Goal: Feedback & Contribution: Submit feedback/report problem

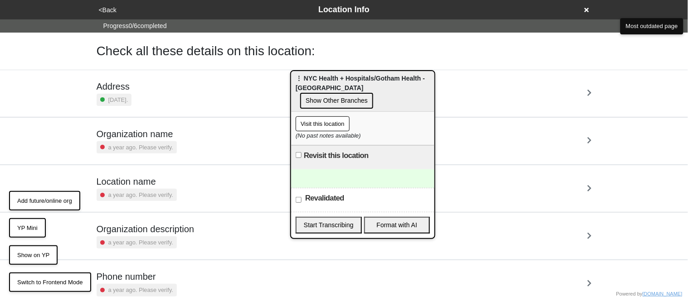
click at [109, 9] on button "<Back" at bounding box center [107, 10] width 23 height 10
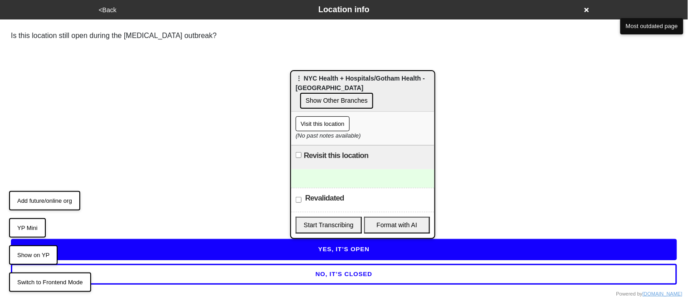
click at [188, 254] on button "YES, IT’S OPEN" at bounding box center [344, 249] width 666 height 21
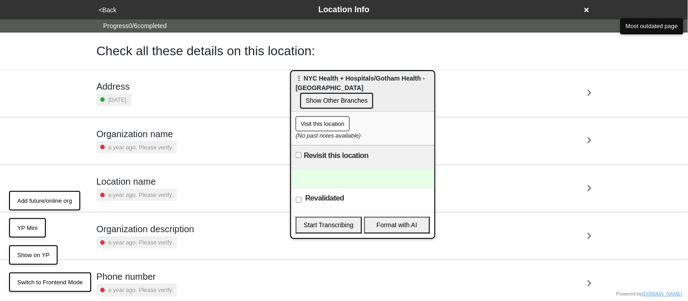
click at [148, 100] on div "Address 5 months ago." at bounding box center [344, 93] width 495 height 25
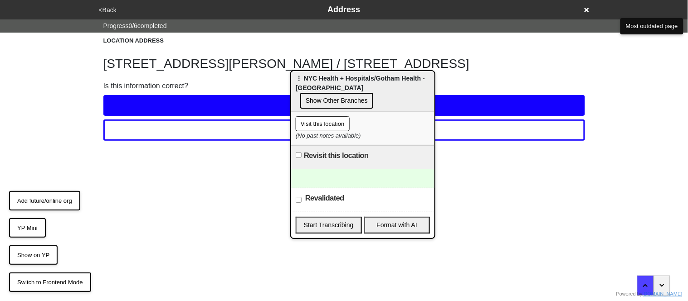
click at [110, 8] on button "<Back" at bounding box center [107, 10] width 23 height 10
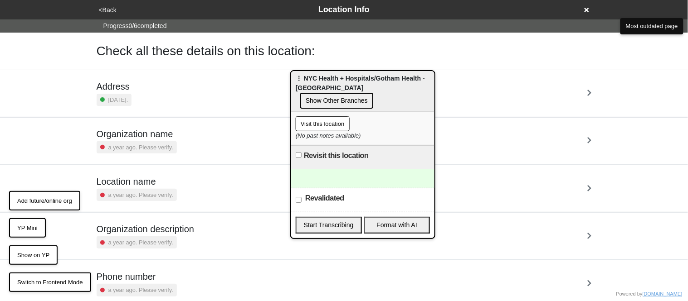
click at [110, 8] on button "<Back" at bounding box center [107, 10] width 23 height 10
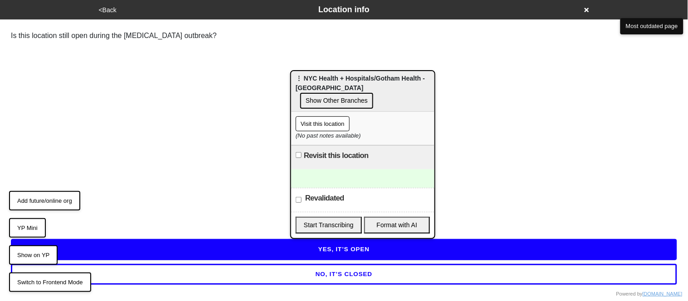
click at [110, 8] on button "<Back" at bounding box center [107, 10] width 23 height 10
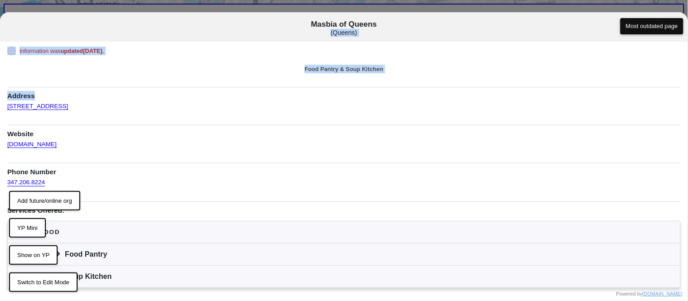
drag, startPoint x: 583, startPoint y: 27, endPoint x: 499, endPoint y: 97, distance: 109.5
click at [499, 97] on div "Masbia of Queens ( Queens ) Masbia of Queens ( Queens ) Information was updated…" at bounding box center [344, 162] width 688 height 301
click at [647, 29] on button "Most outdated page" at bounding box center [651, 26] width 63 height 16
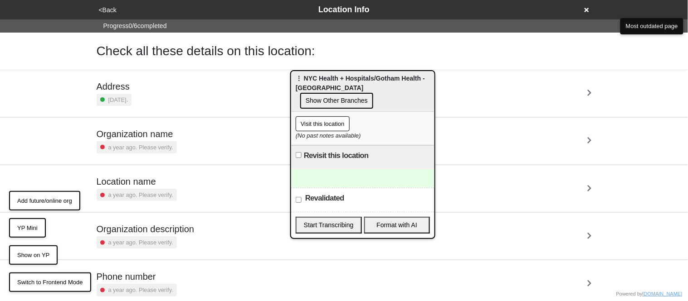
click at [110, 12] on button "<Back" at bounding box center [107, 10] width 23 height 10
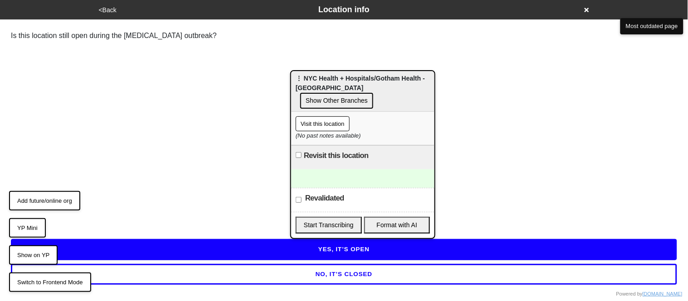
click at [110, 12] on button "<Back" at bounding box center [107, 10] width 23 height 10
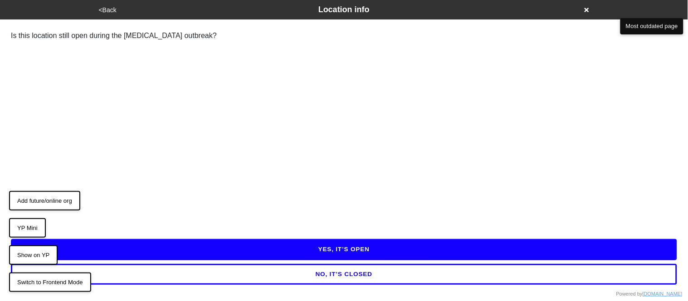
click at [109, 11] on button "<Back" at bounding box center [107, 10] width 23 height 10
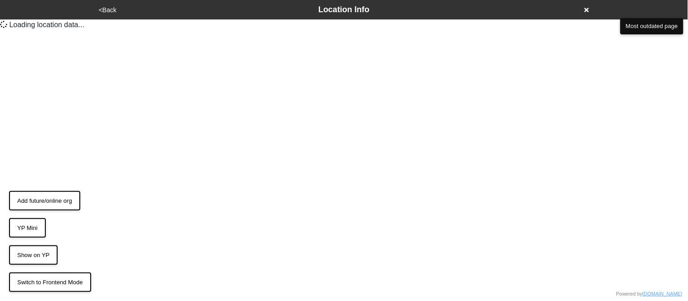
click at [109, 11] on button "<Back" at bounding box center [107, 10] width 23 height 10
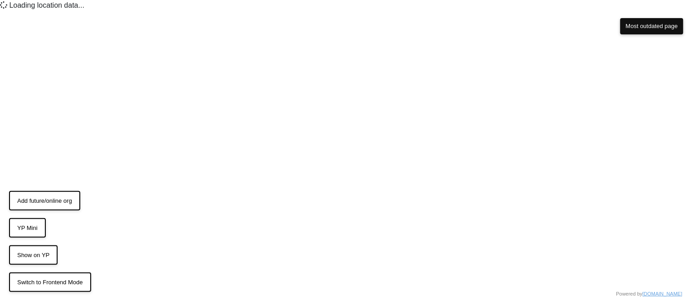
click at [109, 11] on html "Loading location data ... Powered by [DOMAIN_NAME] Switch to Frontend Mode Show…" at bounding box center [344, 9] width 688 height 18
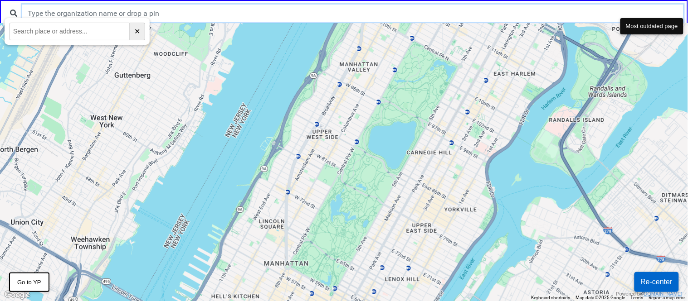
click at [166, 17] on input "text" at bounding box center [352, 13] width 661 height 17
type input "jodeph"
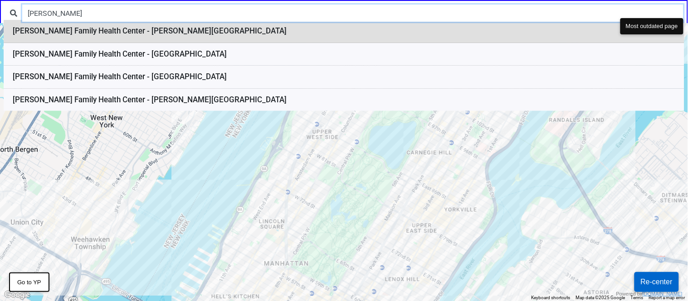
type input "[PERSON_NAME]"
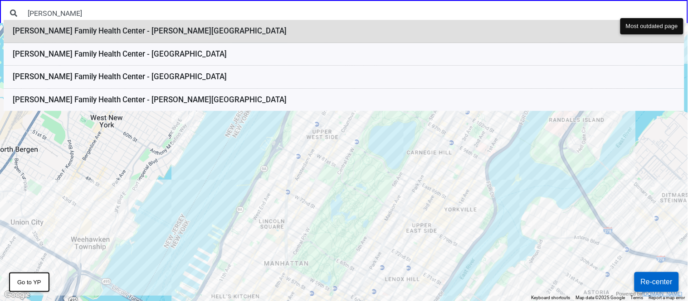
click at [166, 34] on li "Joseph P. Addabbo Family Health Center - Sutphin Blvd" at bounding box center [344, 31] width 680 height 23
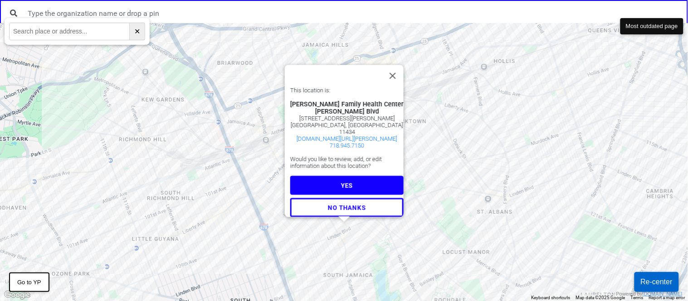
click at [322, 184] on button "YES" at bounding box center [346, 185] width 113 height 19
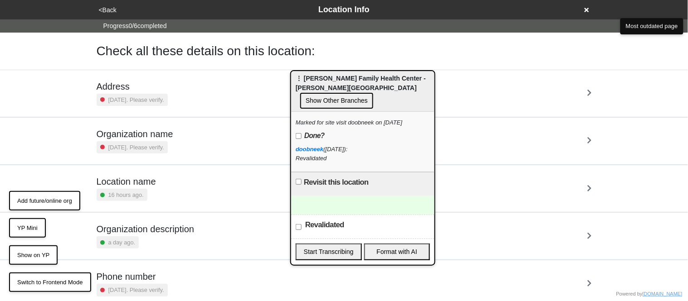
click at [141, 84] on h5 "Address" at bounding box center [132, 86] width 71 height 11
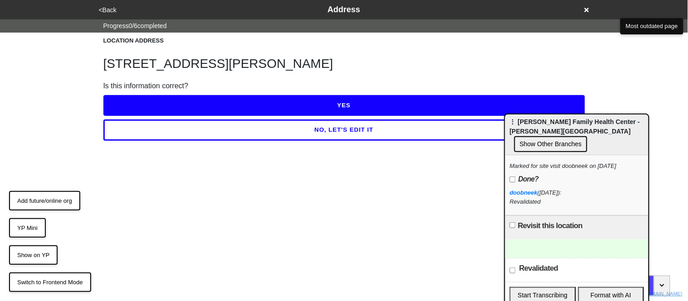
drag, startPoint x: 317, startPoint y: 82, endPoint x: 531, endPoint y: 126, distance: 218.3
click at [531, 126] on div "⋮ Joseph P. Addabbo Family Health Center - Sutphin Blvd Show Other Branches" at bounding box center [576, 135] width 143 height 41
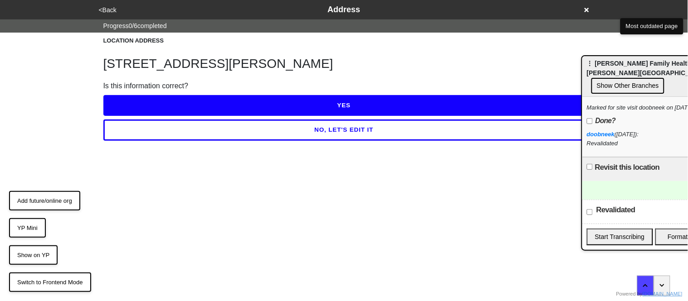
drag, startPoint x: 531, startPoint y: 126, endPoint x: 606, endPoint y: 66, distance: 96.1
click at [606, 66] on div "⋮ Joseph P. Addabbo Family Health Center - Sutphin Blvd Show Other Branches" at bounding box center [653, 76] width 143 height 41
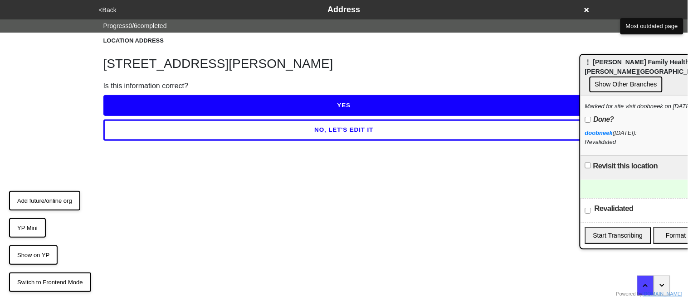
click at [265, 111] on button "YES" at bounding box center [343, 105] width 481 height 21
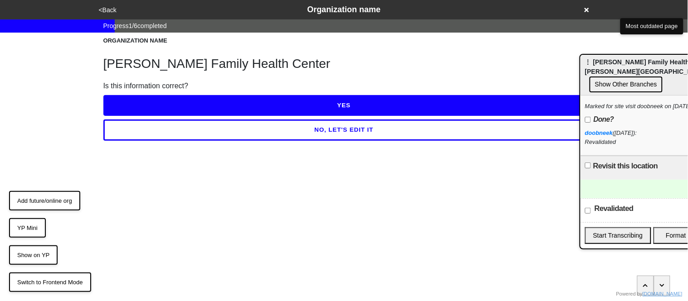
click at [242, 106] on button "YES" at bounding box center [343, 105] width 481 height 21
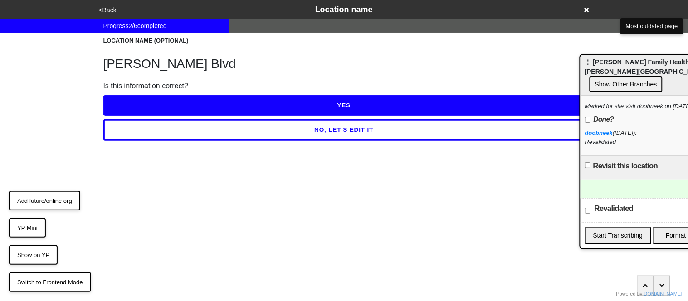
click at [241, 105] on button "YES" at bounding box center [343, 105] width 481 height 21
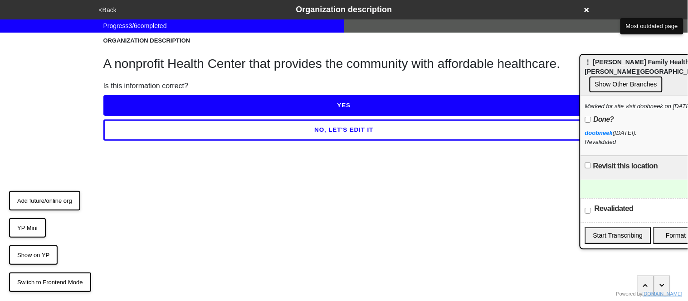
click at [241, 105] on button "YES" at bounding box center [343, 105] width 481 height 21
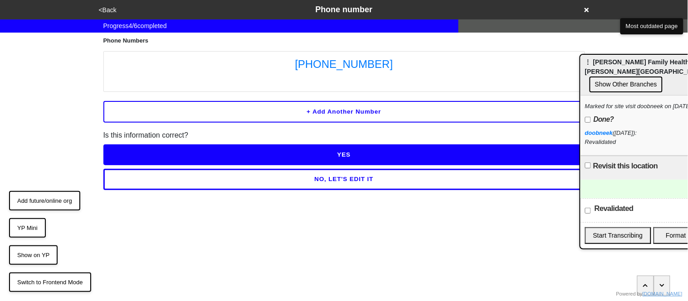
click at [244, 178] on button "NO, LET'S EDIT IT" at bounding box center [343, 179] width 481 height 21
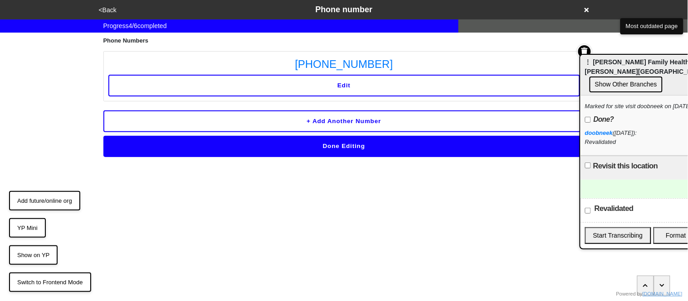
click at [282, 86] on button "Edit" at bounding box center [343, 86] width 471 height 22
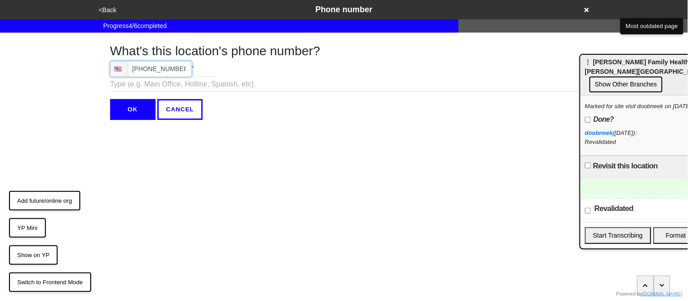
click at [174, 65] on input "(718) 945-7150" at bounding box center [151, 69] width 82 height 16
type input "(718) 945-7150"
click at [121, 112] on input "OK" at bounding box center [132, 109] width 45 height 21
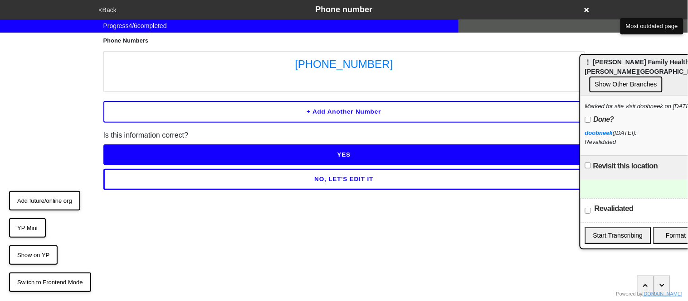
click at [151, 156] on button "YES" at bounding box center [343, 155] width 481 height 21
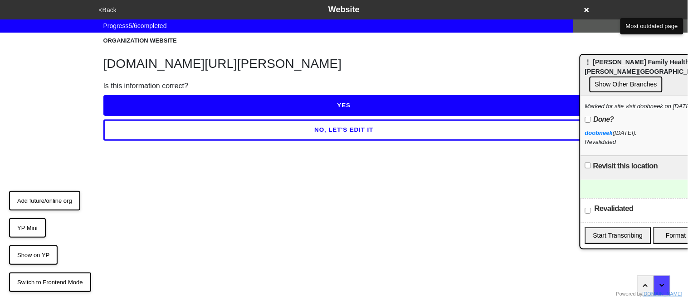
click at [141, 107] on button "YES" at bounding box center [343, 105] width 481 height 21
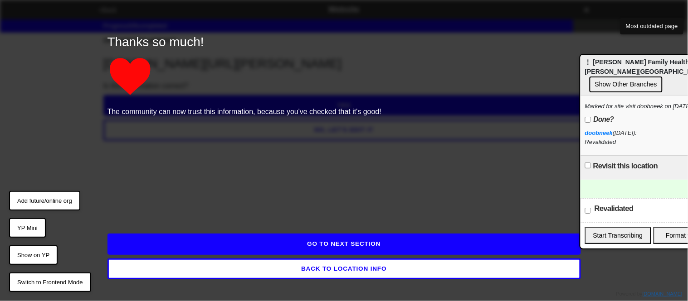
click at [212, 250] on button "GO TO NEXT SECTION" at bounding box center [343, 244] width 473 height 21
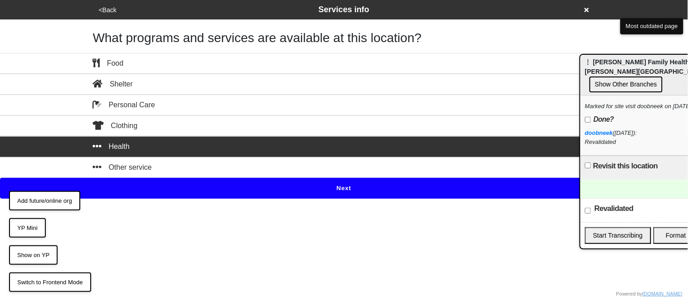
click at [179, 195] on button "Next" at bounding box center [344, 188] width 688 height 21
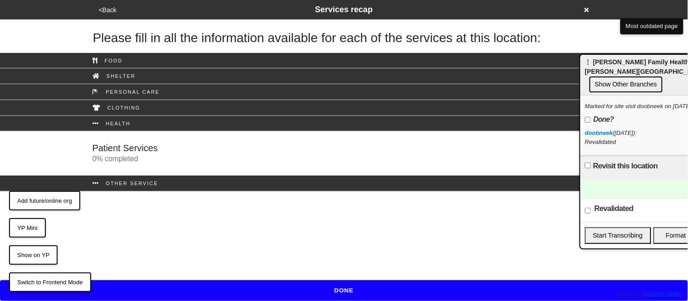
click at [163, 174] on link "Patient Services 0 % completed" at bounding box center [344, 153] width 688 height 44
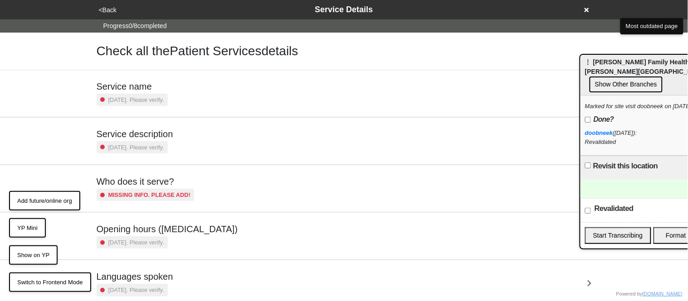
click at [158, 103] on small "2 years ago. Please verify." at bounding box center [136, 100] width 56 height 9
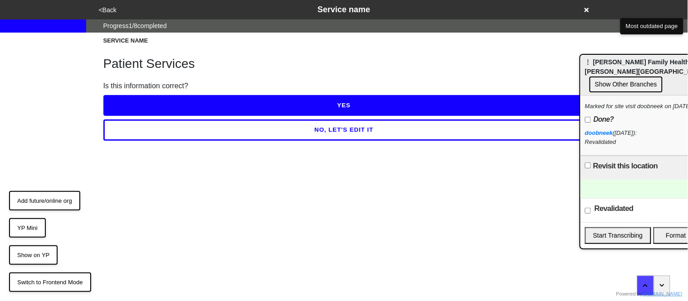
click at [107, 10] on button "<Back" at bounding box center [107, 10] width 23 height 10
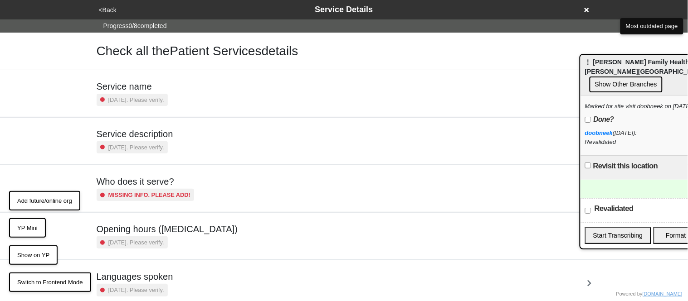
click at [148, 103] on small "2 years ago. Please verify." at bounding box center [136, 100] width 56 height 9
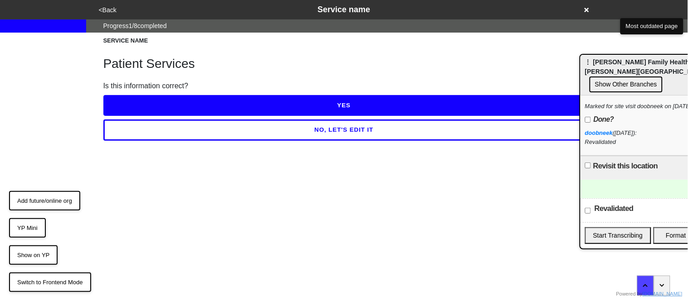
click at [148, 103] on button "YES" at bounding box center [343, 105] width 481 height 21
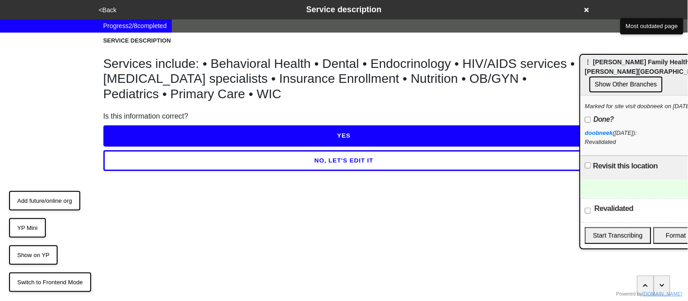
click at [257, 162] on button "NO, LET'S EDIT IT" at bounding box center [343, 160] width 481 height 21
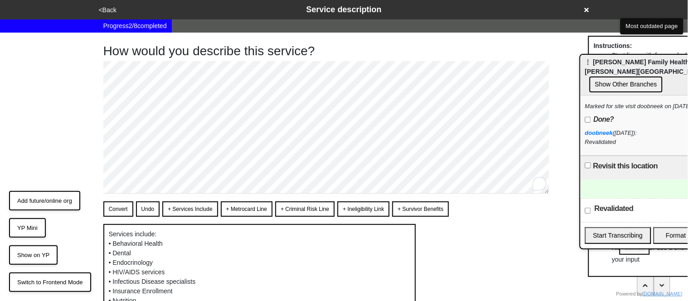
click at [93, 76] on div "How would you describe this service? Convert Undo + Services Include + Metrocar…" at bounding box center [343, 205] width 503 height 345
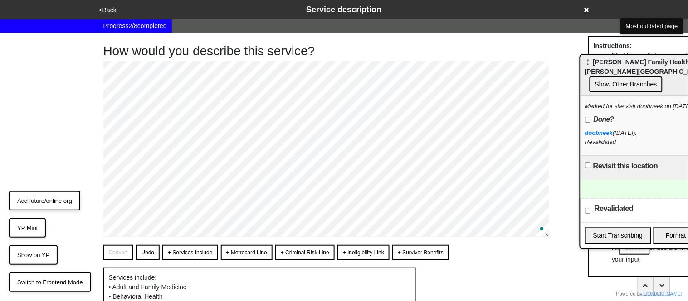
type textarea "x"
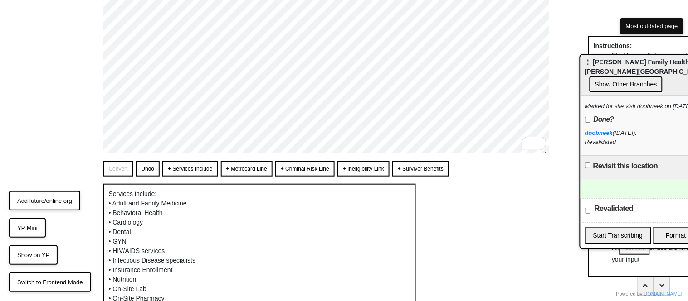
scroll to position [192, 0]
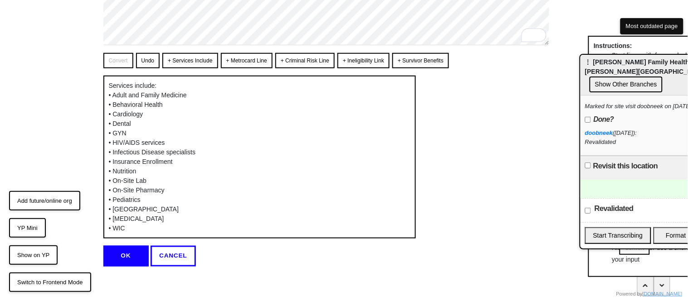
click at [112, 247] on button "OK" at bounding box center [125, 256] width 45 height 21
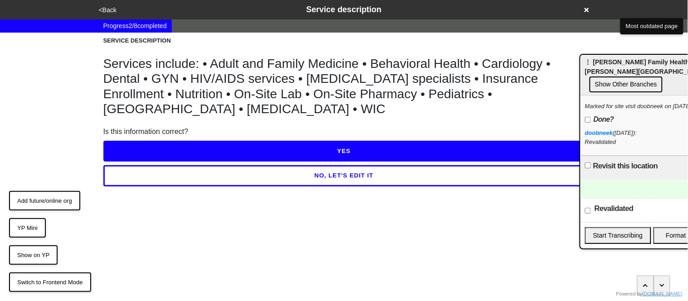
scroll to position [0, 0]
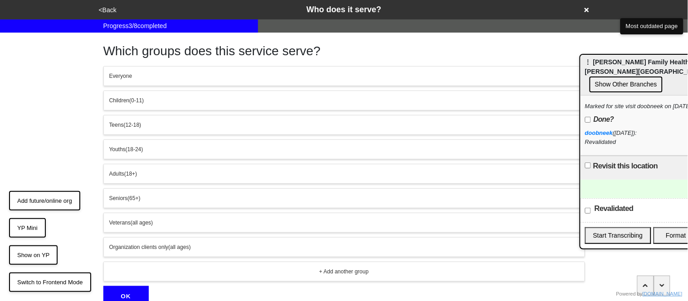
click at [107, 11] on button "<Back" at bounding box center [107, 10] width 23 height 10
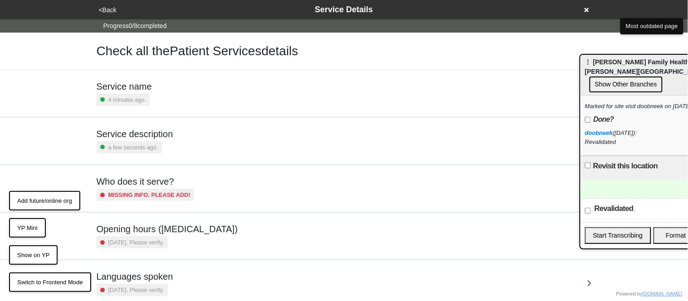
click at [187, 136] on div "Service description a few seconds ago." at bounding box center [344, 141] width 495 height 25
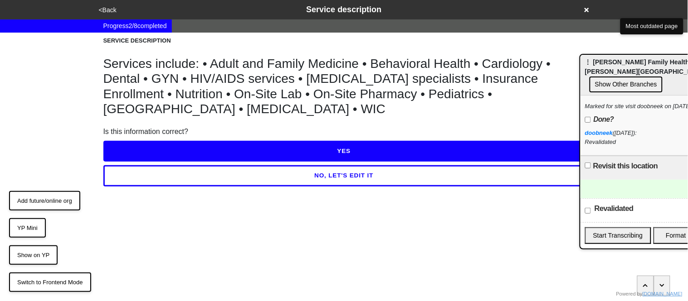
click at [180, 141] on button "YES" at bounding box center [343, 151] width 481 height 21
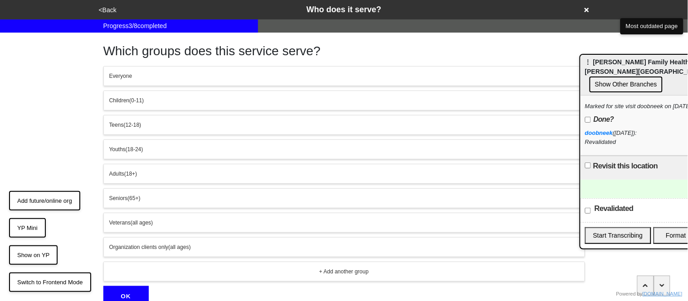
click at [117, 79] on div "Everyone" at bounding box center [344, 76] width 470 height 8
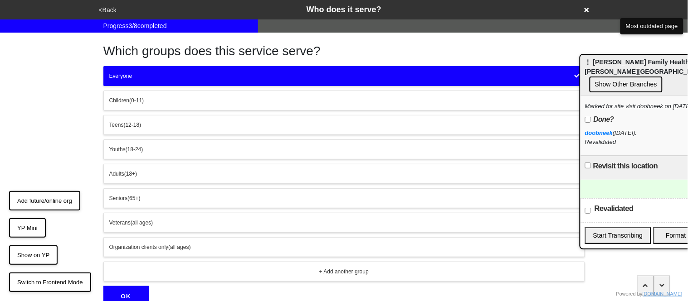
click at [133, 287] on button "OK" at bounding box center [125, 296] width 45 height 21
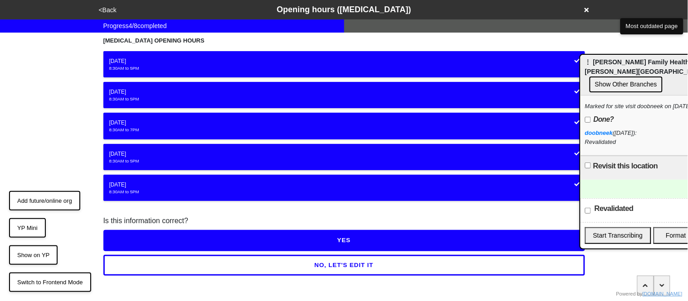
click at [209, 265] on button "NO, LET'S EDIT IT" at bounding box center [343, 265] width 481 height 21
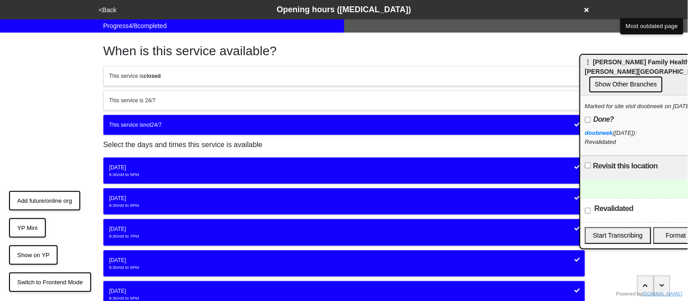
click at [160, 182] on button "Monday 8:30AM to 5PM" at bounding box center [343, 171] width 481 height 26
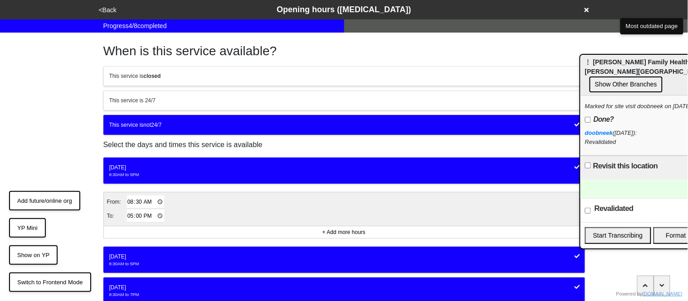
click at [130, 217] on input "17:00" at bounding box center [146, 216] width 38 height 13
type input "19:00"
click at [77, 159] on div "<Back Opening hours (coronavirus) Progress 4 / 8 completed When is this service…" at bounding box center [344, 222] width 688 height 444
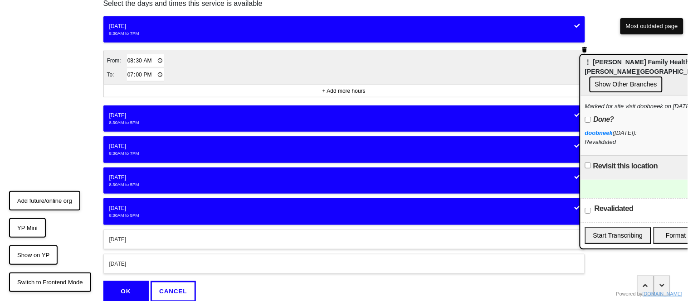
scroll to position [142, 0]
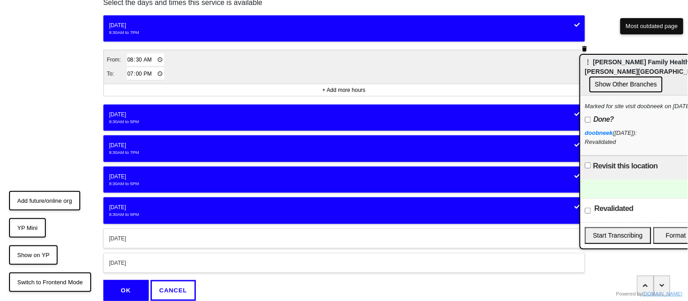
click at [69, 155] on div "<Back Opening hours (coronavirus) Progress 4 / 8 completed When is this service…" at bounding box center [344, 80] width 688 height 444
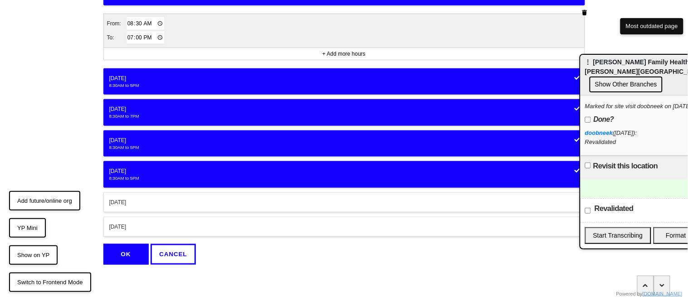
click at [117, 255] on button "OK" at bounding box center [125, 254] width 45 height 21
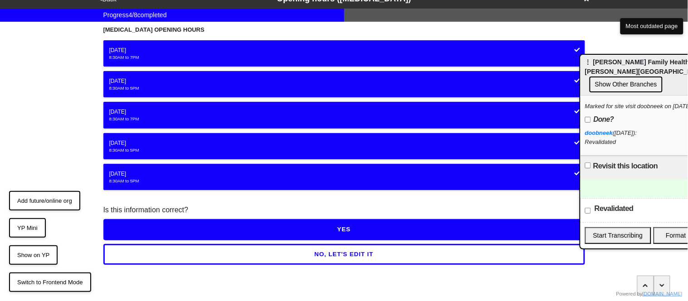
scroll to position [10, 0]
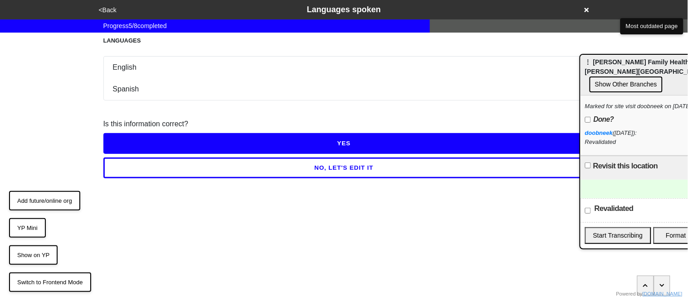
click at [132, 142] on button "YES" at bounding box center [343, 143] width 481 height 21
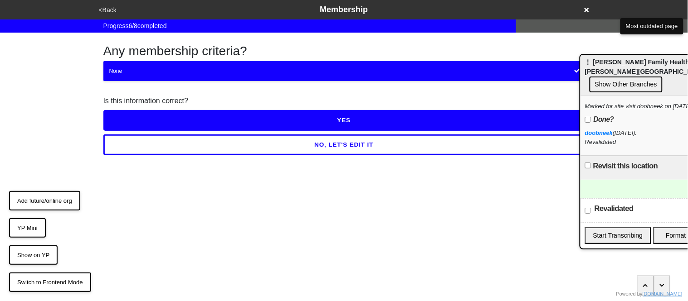
click at [132, 123] on button "YES" at bounding box center [343, 120] width 481 height 21
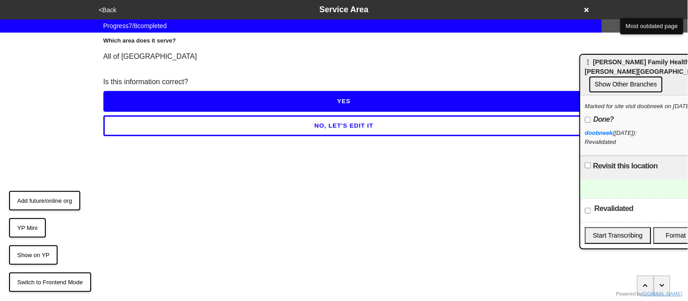
click at [132, 98] on button "YES" at bounding box center [343, 101] width 481 height 21
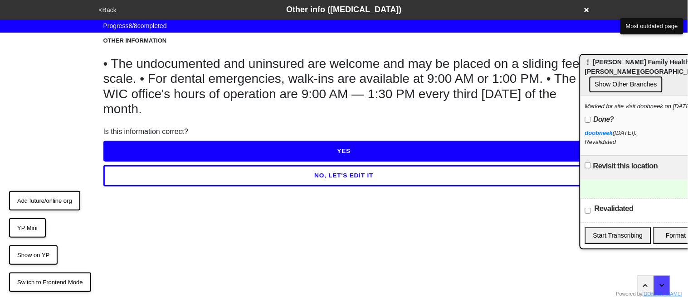
click at [153, 183] on button "NO, LET'S EDIT IT" at bounding box center [343, 175] width 481 height 21
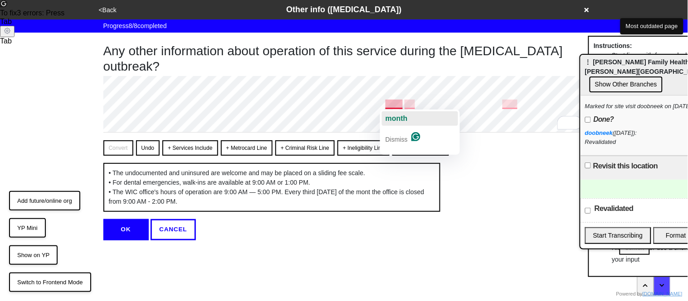
click at [399, 116] on span "month" at bounding box center [396, 119] width 22 height 8
click at [417, 117] on span "the" at bounding box center [419, 119] width 10 height 8
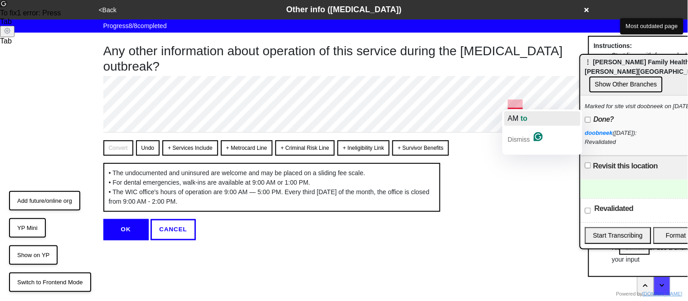
click at [516, 118] on span "AM" at bounding box center [513, 119] width 11 height 8
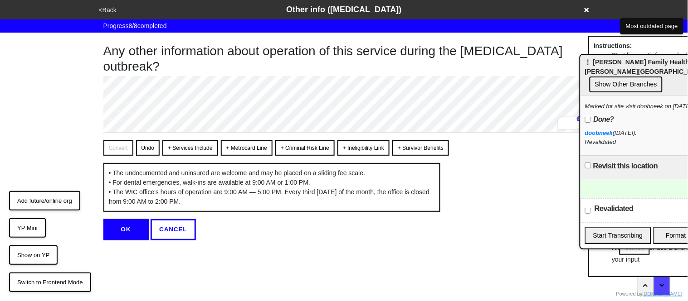
type textarea "x"
click at [115, 240] on button "OK" at bounding box center [125, 229] width 45 height 21
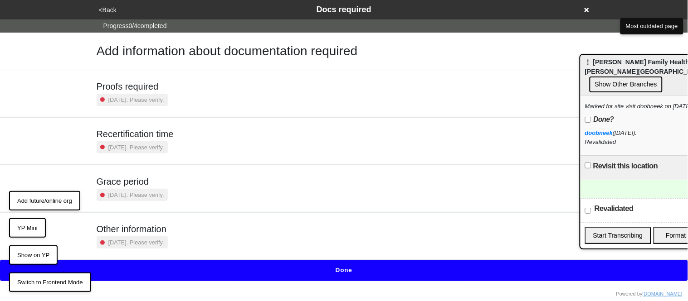
click at [160, 105] on div "2 years ago. Please verify." at bounding box center [132, 100] width 71 height 12
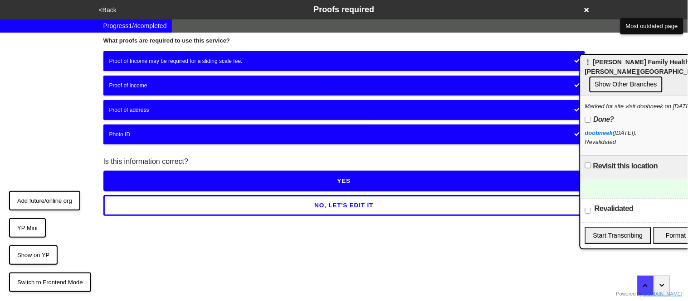
click at [168, 176] on button "YES" at bounding box center [343, 181] width 481 height 21
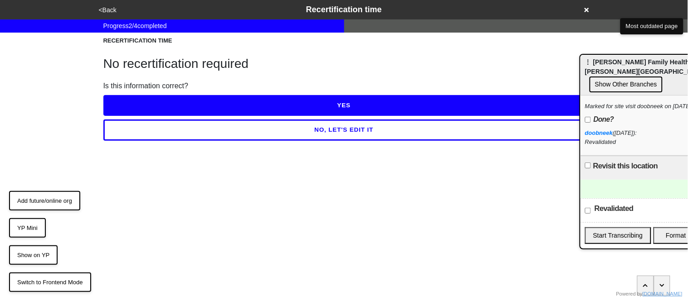
click at [158, 102] on button "YES" at bounding box center [343, 105] width 481 height 21
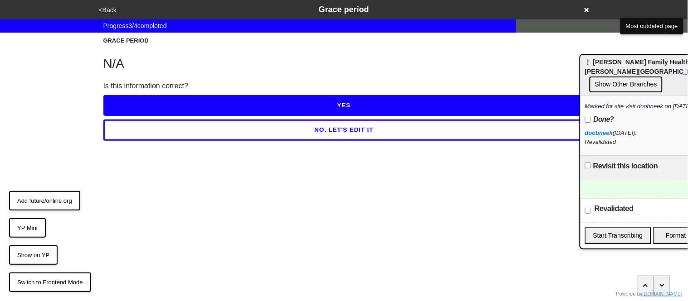
click at [157, 102] on button "YES" at bounding box center [343, 105] width 481 height 21
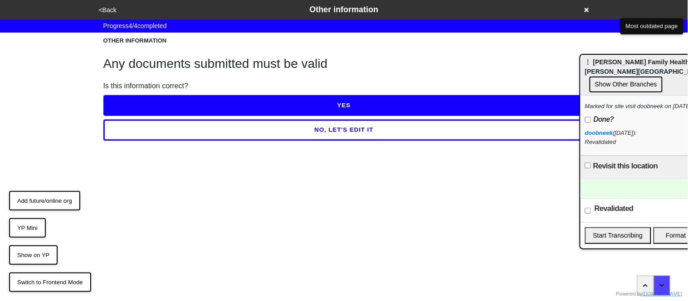
click at [157, 102] on button "YES" at bounding box center [343, 105] width 481 height 21
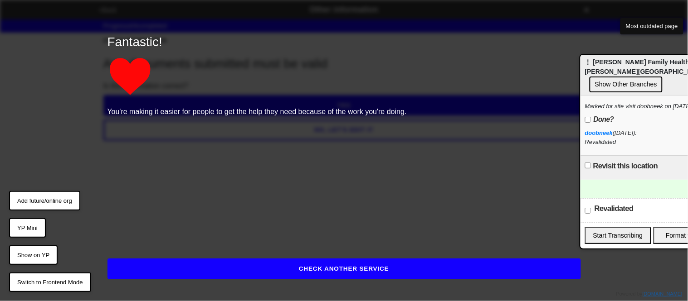
click at [185, 262] on button "CHECK ANOTHER SERVICE" at bounding box center [343, 269] width 473 height 21
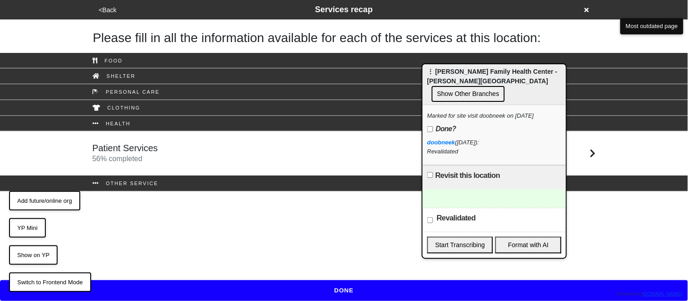
drag, startPoint x: 615, startPoint y: 62, endPoint x: 457, endPoint y: 71, distance: 158.0
click at [457, 71] on div "⋮ Joseph P. Addabbo Family Health Center - Sutphin Blvd Show Other Branches" at bounding box center [493, 84] width 143 height 41
click at [430, 218] on input "Revalidated" at bounding box center [430, 221] width 6 height 6
checkbox input "true"
click at [306, 293] on button "DONE" at bounding box center [344, 291] width 688 height 21
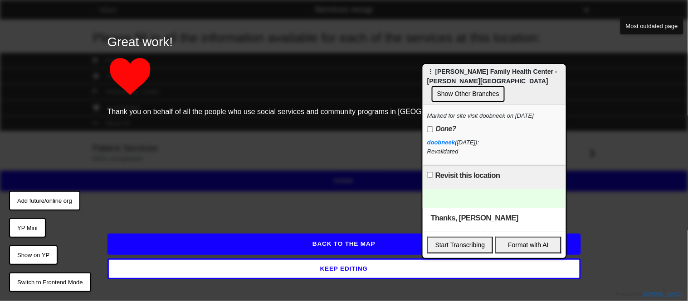
click at [343, 249] on button "BACK TO THE MAP" at bounding box center [343, 244] width 473 height 21
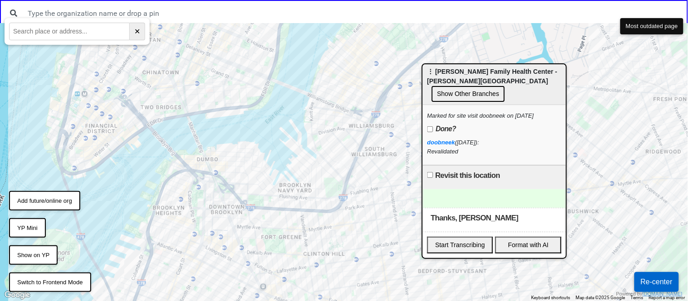
click at [73, 31] on input "text" at bounding box center [69, 32] width 121 height 18
paste input "118-11 Guy R Brewer Blvd, Jamaica, 11434"
type input "118-11 Guy R Brewer Blvd, Jamaica, 11434"
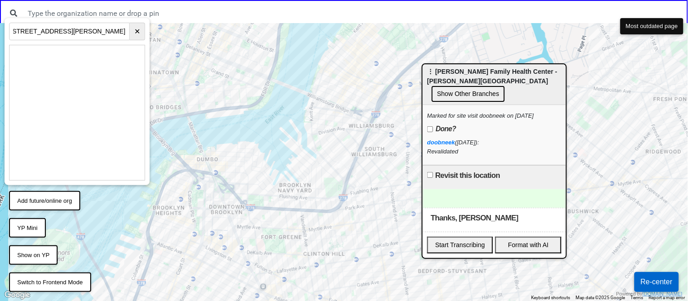
click at [136, 35] on button "✕" at bounding box center [137, 32] width 15 height 18
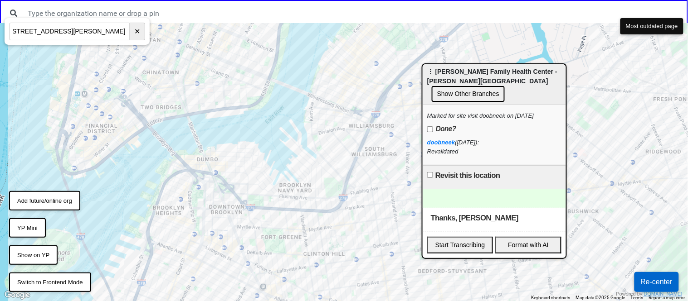
scroll to position [0, 0]
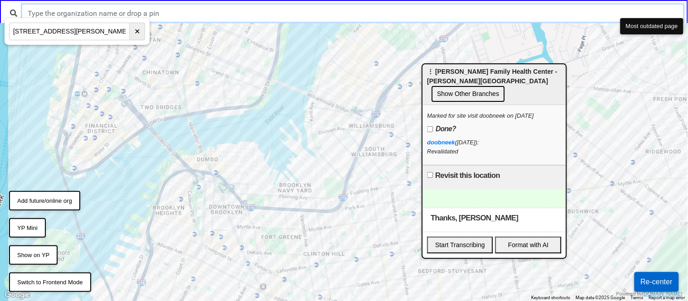
click at [136, 15] on input "text" at bounding box center [352, 13] width 661 height 17
type input "joseph"
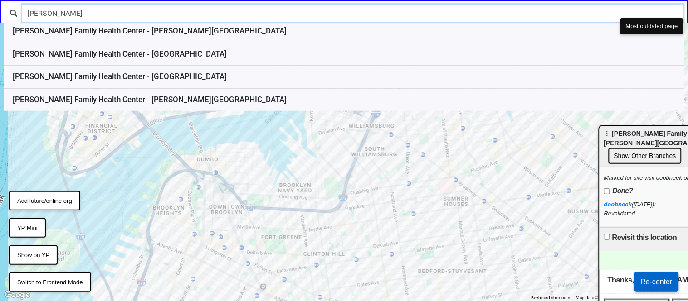
drag, startPoint x: 441, startPoint y: 73, endPoint x: 618, endPoint y: 136, distance: 187.5
click at [618, 136] on div "⋮ Joseph P. Addabbo Family Health Center - Sutphin Blvd Show Other Branches" at bounding box center [670, 146] width 143 height 41
click at [56, 16] on input "Joseph p. addabbo" at bounding box center [352, 13] width 661 height 17
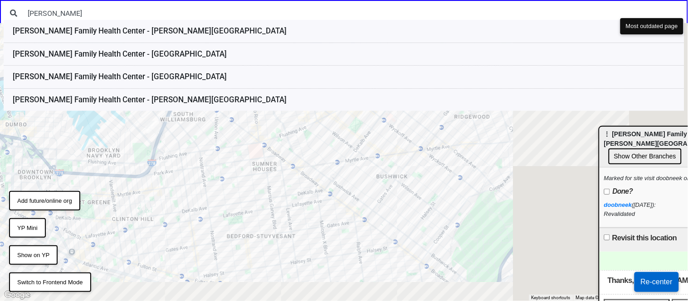
drag, startPoint x: 467, startPoint y: 231, endPoint x: 260, endPoint y: 195, distance: 210.2
click at [260, 195] on div at bounding box center [344, 162] width 688 height 278
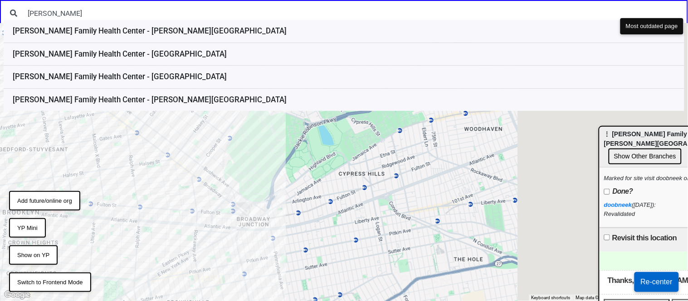
drag, startPoint x: 544, startPoint y: 263, endPoint x: 286, endPoint y: 165, distance: 275.2
click at [286, 165] on div at bounding box center [344, 162] width 688 height 278
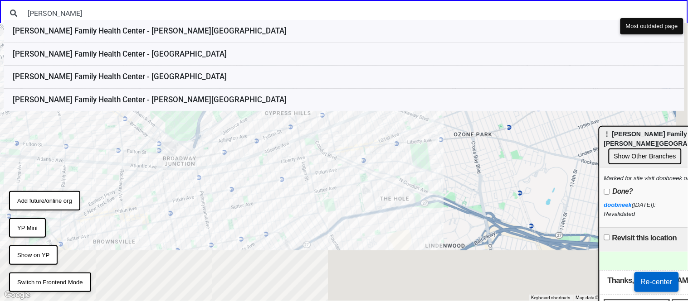
drag, startPoint x: 382, startPoint y: 245, endPoint x: 281, endPoint y: 150, distance: 138.2
click at [281, 150] on div at bounding box center [344, 162] width 688 height 278
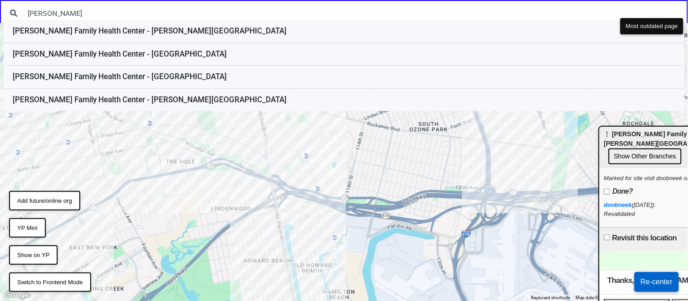
drag, startPoint x: 428, startPoint y: 266, endPoint x: 209, endPoint y: 228, distance: 222.7
click at [209, 228] on div at bounding box center [344, 162] width 688 height 278
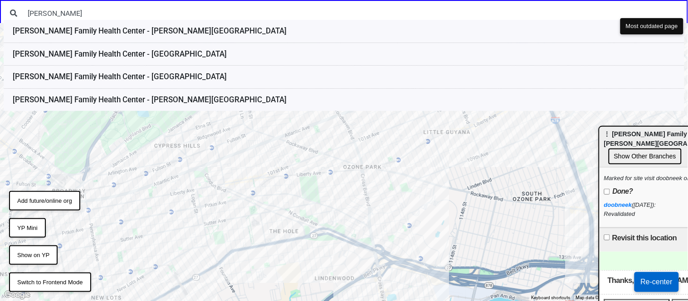
drag, startPoint x: 345, startPoint y: 170, endPoint x: 451, endPoint y: 242, distance: 127.7
click at [451, 242] on div at bounding box center [344, 162] width 688 height 278
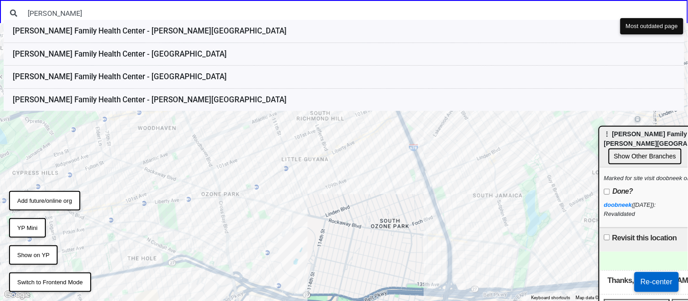
drag, startPoint x: 404, startPoint y: 198, endPoint x: 262, endPoint y: 225, distance: 144.9
click at [262, 225] on div at bounding box center [344, 162] width 688 height 278
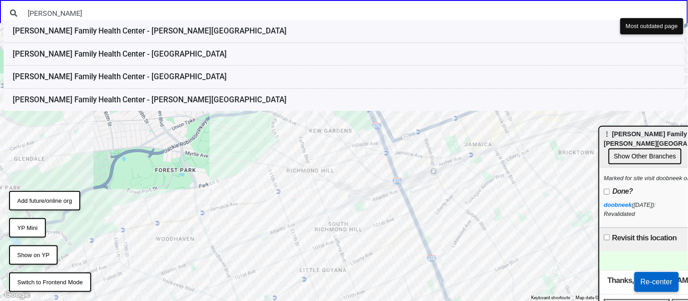
drag, startPoint x: 378, startPoint y: 155, endPoint x: 400, endPoint y: 277, distance: 123.4
click at [400, 277] on div at bounding box center [344, 162] width 688 height 278
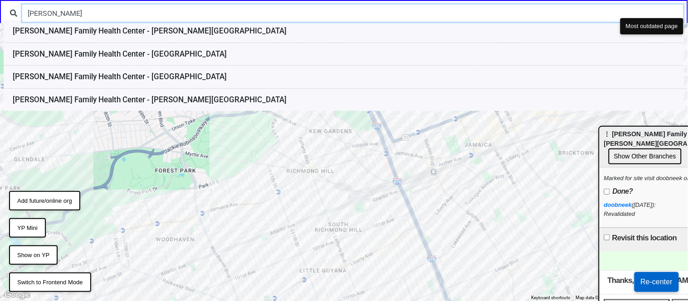
click at [144, 13] on input "Joseph P. Addabbo" at bounding box center [352, 13] width 661 height 17
type input "Joseph P. Addabbo j"
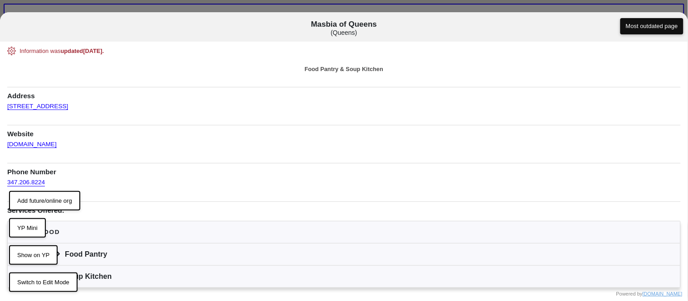
click at [230, 8] on div at bounding box center [344, 150] width 688 height 301
click at [685, 33] on div "Masbia of Queens ( Queens )" at bounding box center [344, 28] width 688 height 17
click at [684, 37] on div "Masbia of Queens ( [GEOGRAPHIC_DATA] )" at bounding box center [344, 26] width 688 height 29
click at [32, 300] on div "Information was updated 7 days ago . Food Pantry & Soup Kitchen Address 105-47 …" at bounding box center [343, 183] width 673 height 272
click at [37, 279] on button "Switch to Edit Mode" at bounding box center [43, 283] width 68 height 20
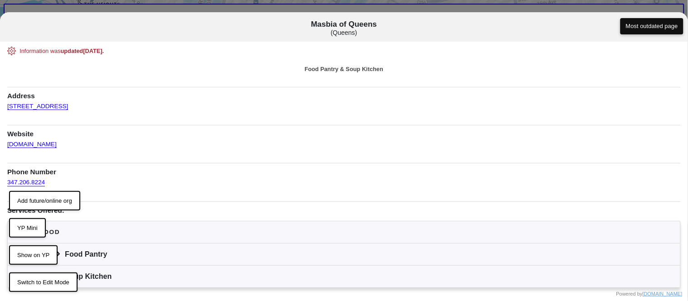
click at [675, 17] on div "Masbia of Queens ( [GEOGRAPHIC_DATA] )" at bounding box center [344, 26] width 688 height 29
click at [675, 16] on div "Masbia of Queens ( [GEOGRAPHIC_DATA] )" at bounding box center [344, 26] width 688 height 29
click at [636, 2] on div at bounding box center [344, 150] width 688 height 301
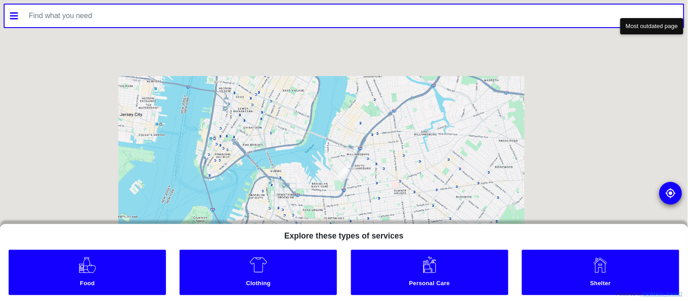
click at [286, 19] on input "text" at bounding box center [354, 16] width 660 height 23
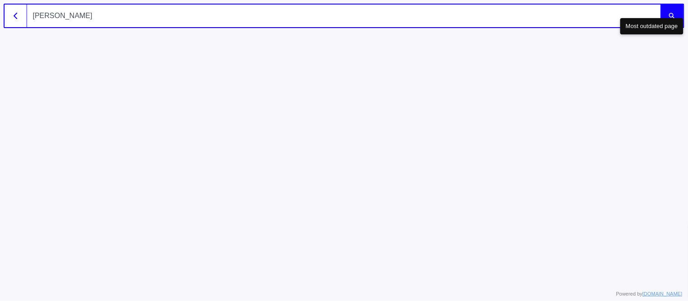
type input "[PERSON_NAME]"
click at [660, 5] on button "submit" at bounding box center [671, 16] width 23 height 23
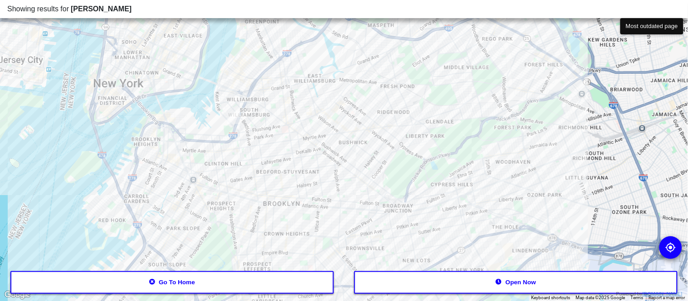
drag, startPoint x: 485, startPoint y: 155, endPoint x: 374, endPoint y: 101, distance: 123.5
click at [374, 101] on div at bounding box center [344, 150] width 688 height 301
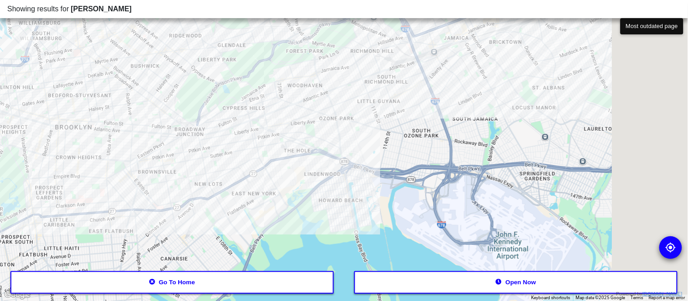
drag, startPoint x: 365, startPoint y: 219, endPoint x: 126, endPoint y: 146, distance: 249.8
click at [126, 146] on div at bounding box center [344, 150] width 688 height 301
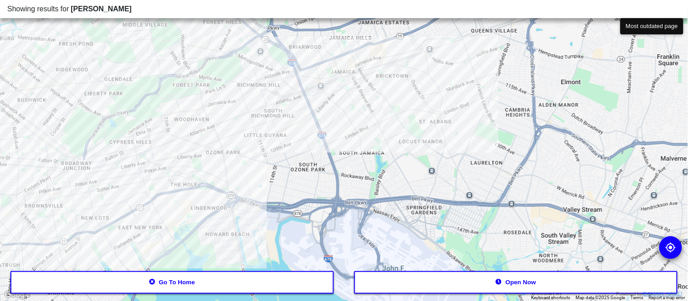
drag, startPoint x: 451, startPoint y: 162, endPoint x: 360, endPoint y: 192, distance: 95.9
click at [360, 192] on div at bounding box center [344, 150] width 688 height 301
click at [359, 127] on div at bounding box center [344, 150] width 688 height 301
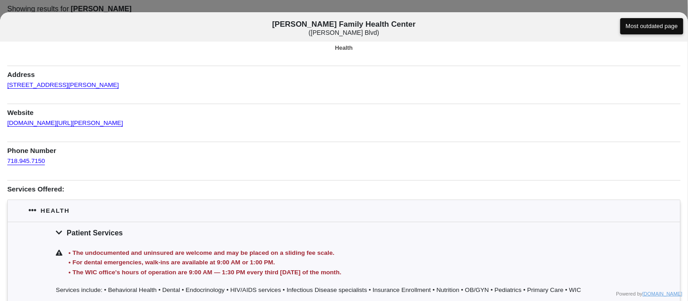
scroll to position [20, 0]
click at [117, 123] on link "[DOMAIN_NAME][URL][PERSON_NAME]" at bounding box center [65, 121] width 116 height 13
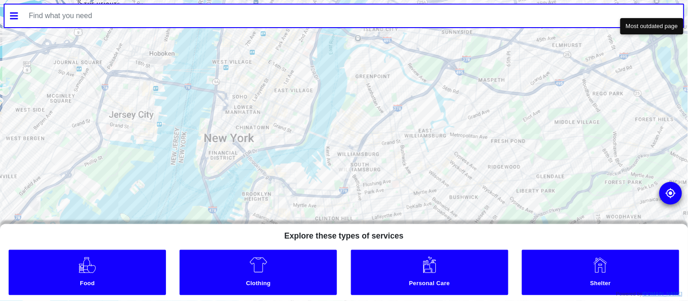
click at [97, 19] on input "text" at bounding box center [354, 16] width 660 height 23
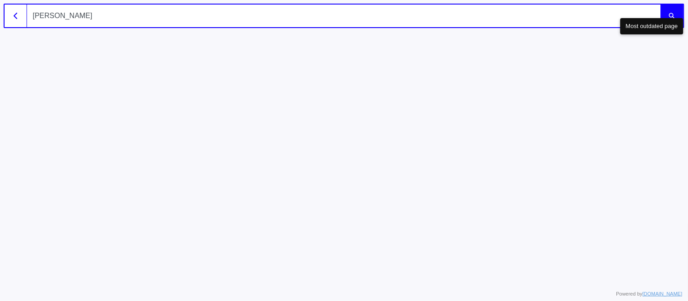
click at [660, 5] on button "submit" at bounding box center [671, 16] width 23 height 23
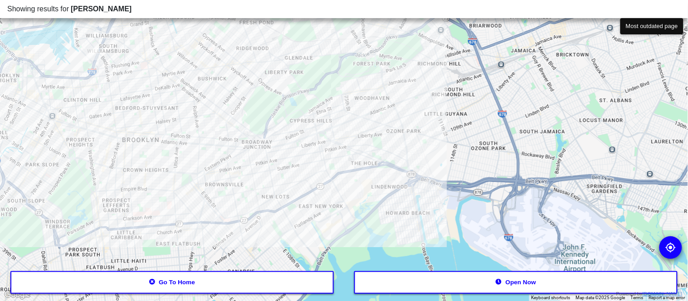
drag, startPoint x: 489, startPoint y: 229, endPoint x: 229, endPoint y: 107, distance: 287.3
click at [229, 107] on div at bounding box center [344, 150] width 688 height 301
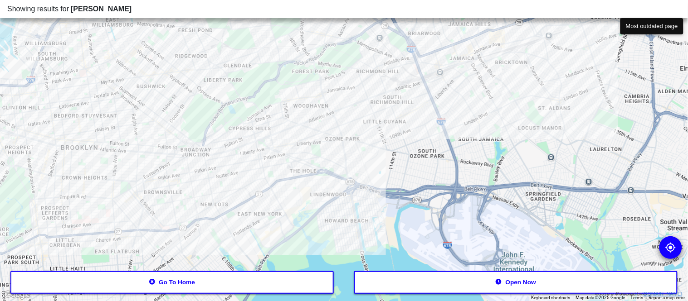
drag, startPoint x: 294, startPoint y: 243, endPoint x: 222, endPoint y: 251, distance: 73.0
click at [222, 251] on div at bounding box center [344, 150] width 688 height 301
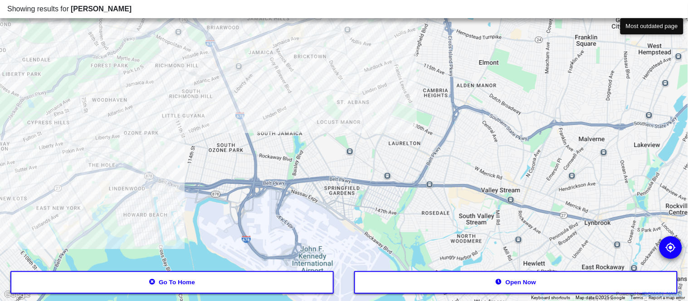
drag, startPoint x: 553, startPoint y: 184, endPoint x: 344, endPoint y: 182, distance: 209.0
click at [344, 182] on div at bounding box center [344, 150] width 688 height 301
click at [306, 110] on div at bounding box center [344, 150] width 688 height 301
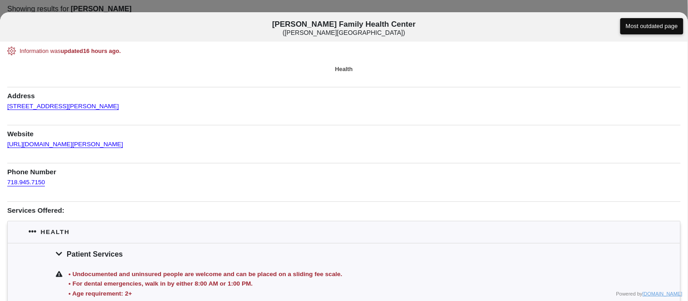
click at [131, 108] on div "Information was updated 16 hours ago . Health Address [STREET_ADDRESS][PERSON_N…" at bounding box center [343, 199] width 673 height 304
click at [131, 108] on div "Information was updated 16 hours ago . Health Address 118-11 Guy R Brewer Blvd,…" at bounding box center [343, 199] width 673 height 304
copy link "118-11 Guy R Brewer Blvd, Jamaica, 11434"
click at [636, 30] on button "Most outdated page" at bounding box center [651, 26] width 63 height 16
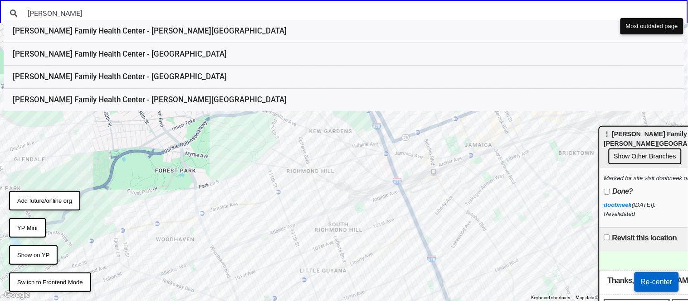
type input "Joseph P. Addabbo"
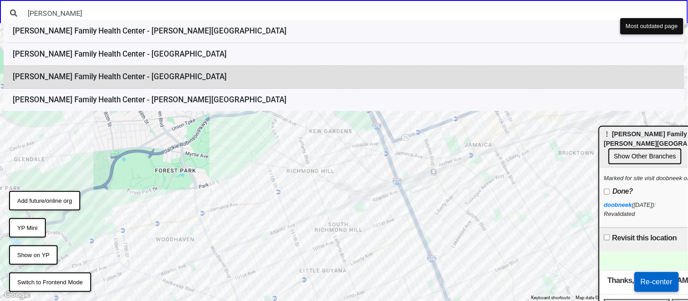
click at [143, 79] on li "Joseph P. Addabbo Family Health Center - Arverne" at bounding box center [344, 77] width 680 height 23
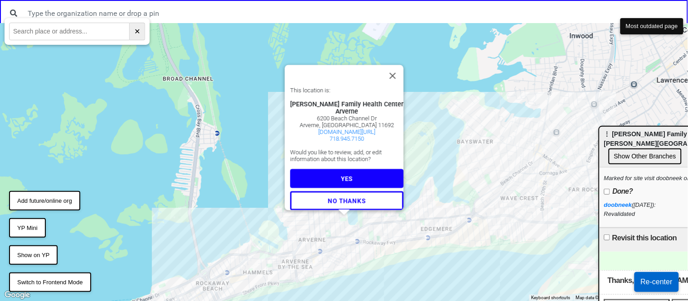
drag, startPoint x: 356, startPoint y: 99, endPoint x: 293, endPoint y: 88, distance: 63.9
click at [293, 101] on div "[PERSON_NAME] Family Health Center" at bounding box center [346, 104] width 113 height 7
copy div "[PERSON_NAME] Family Health Center"
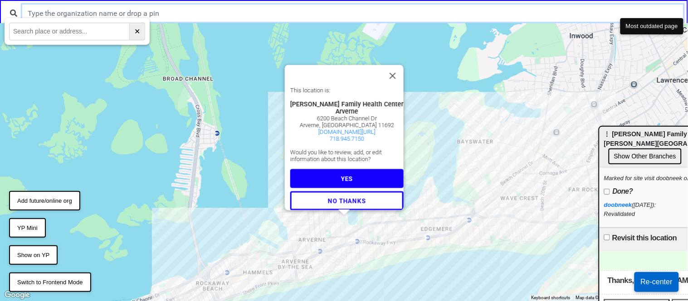
click at [155, 15] on input "text" at bounding box center [352, 13] width 661 height 17
paste input "[PERSON_NAME] Family Health Center"
type input "[PERSON_NAME] Family Health Center"
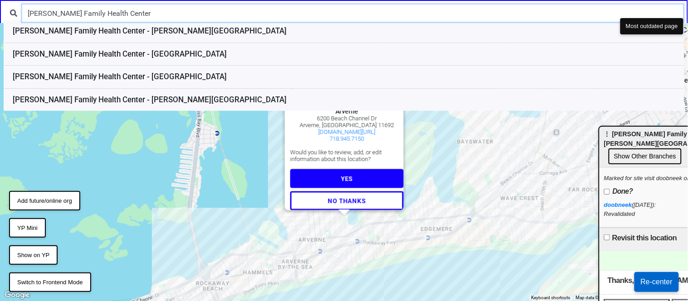
click at [217, 10] on input "[PERSON_NAME] Family Health Center" at bounding box center [352, 13] width 661 height 17
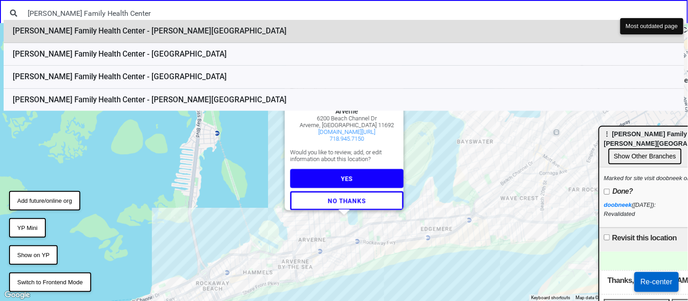
click at [203, 33] on li "Joseph P. Addabbo Family Health Center - Sutphin Blvd" at bounding box center [344, 31] width 680 height 23
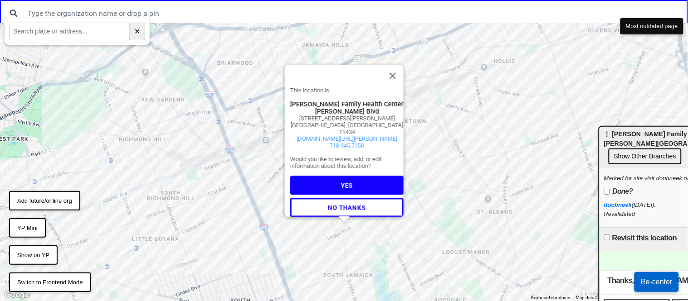
click at [399, 240] on div "This location is: Joseph P. Addabbo Family Health Center Sutphin Blvd 114-39 Su…" at bounding box center [344, 162] width 688 height 278
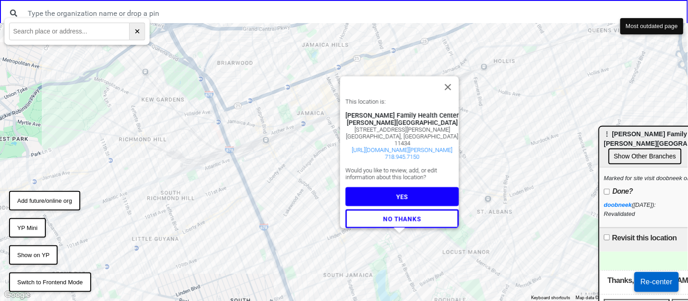
click at [388, 194] on button "YES" at bounding box center [401, 197] width 113 height 19
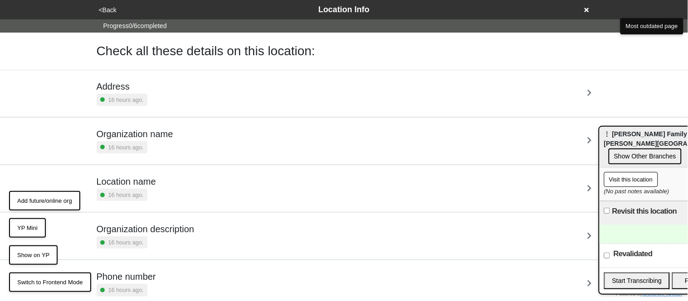
scroll to position [75, 0]
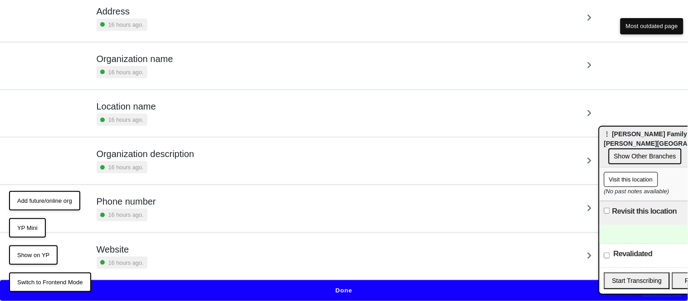
click at [321, 286] on button "Done" at bounding box center [344, 291] width 688 height 21
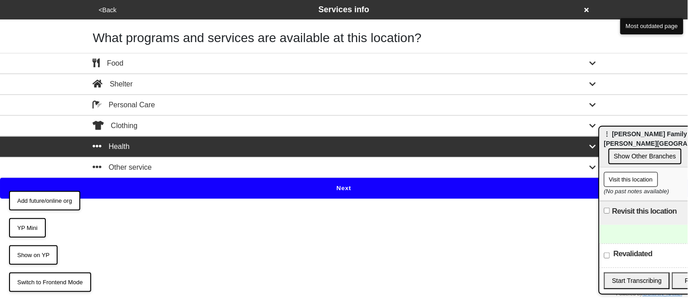
click at [190, 194] on button "Next" at bounding box center [344, 188] width 688 height 21
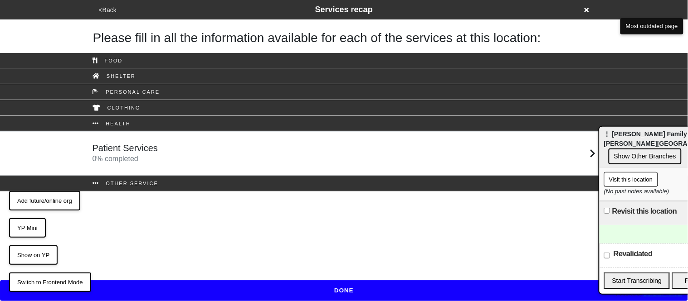
click at [155, 149] on h5 "Patient Services" at bounding box center [125, 148] width 66 height 11
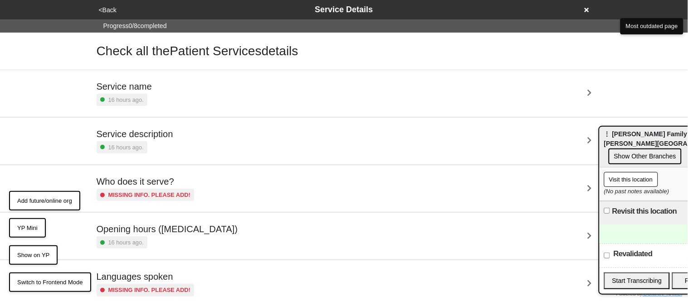
click at [166, 176] on h5 "Who does it serve?" at bounding box center [146, 181] width 98 height 11
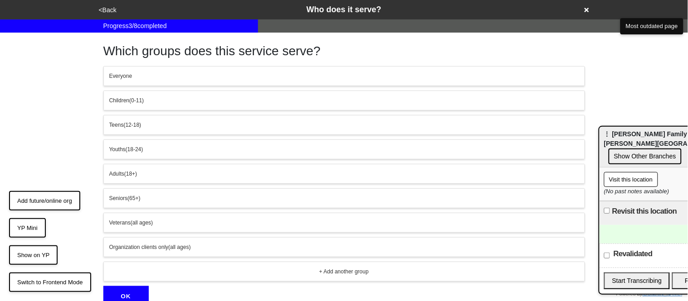
click at [157, 80] on div "Everyone" at bounding box center [344, 76] width 470 height 8
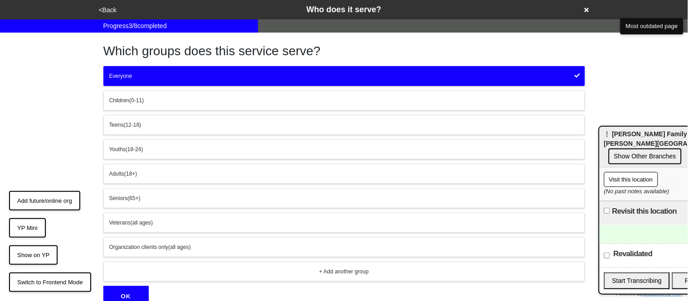
scroll to position [43, 0]
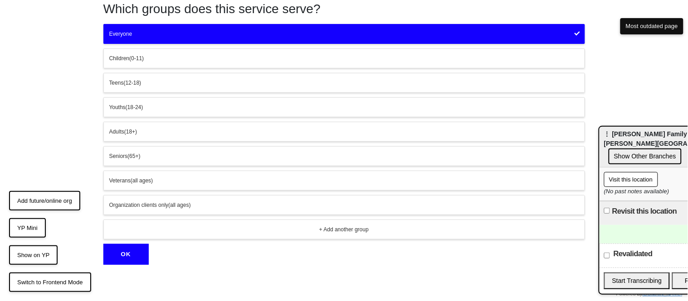
click at [132, 259] on button "OK" at bounding box center [125, 254] width 45 height 21
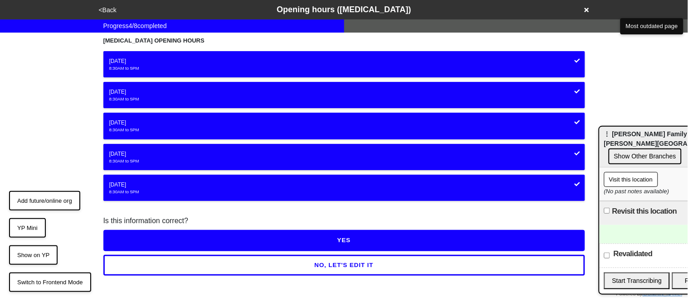
click at [200, 241] on button "YES" at bounding box center [343, 240] width 481 height 21
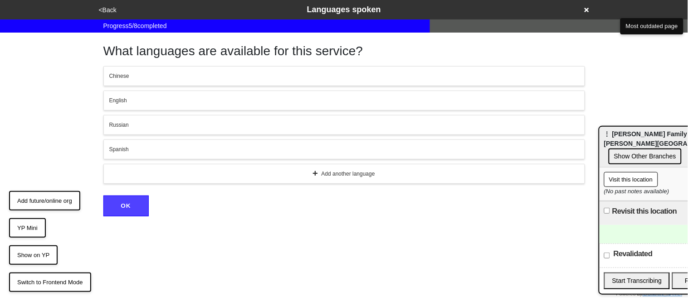
click at [146, 103] on div "English" at bounding box center [344, 101] width 470 height 8
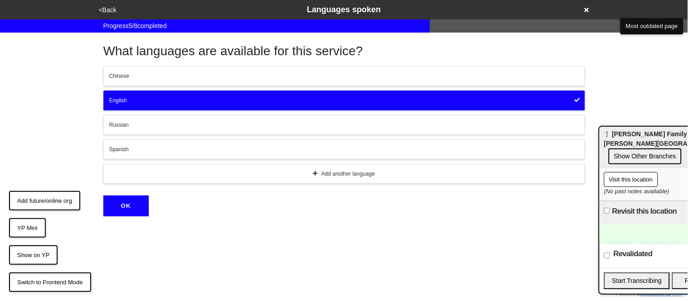
click at [149, 150] on div "Spanish" at bounding box center [344, 150] width 470 height 8
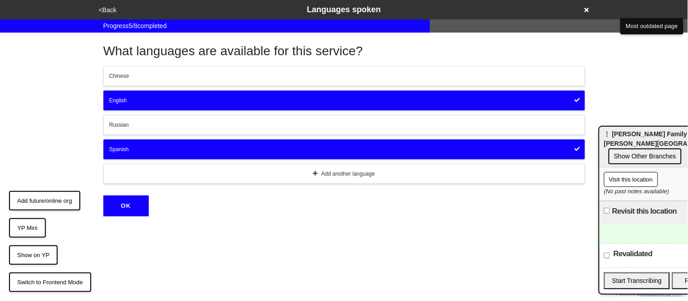
click at [134, 202] on button "OK" at bounding box center [125, 206] width 45 height 21
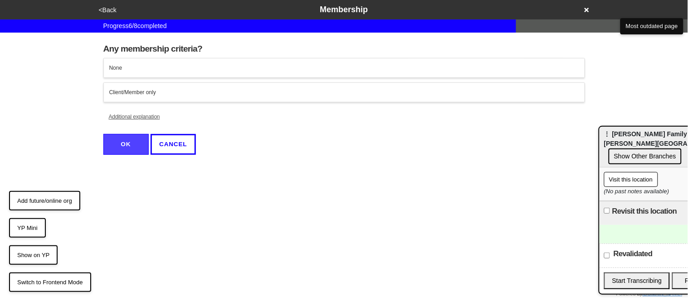
click at [128, 73] on button "None" at bounding box center [343, 68] width 481 height 20
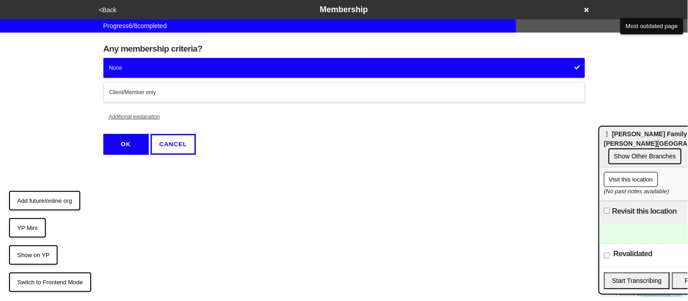
click at [128, 144] on button "OK" at bounding box center [125, 144] width 45 height 21
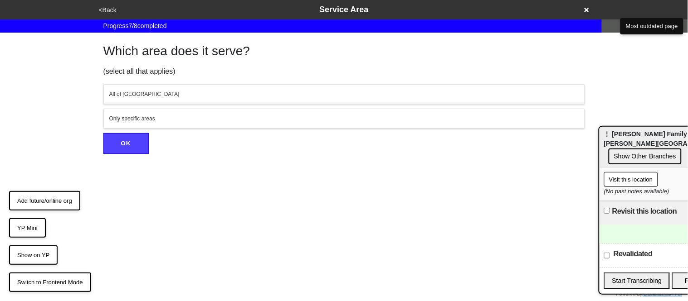
click at [127, 95] on div "All of NYC" at bounding box center [344, 94] width 470 height 8
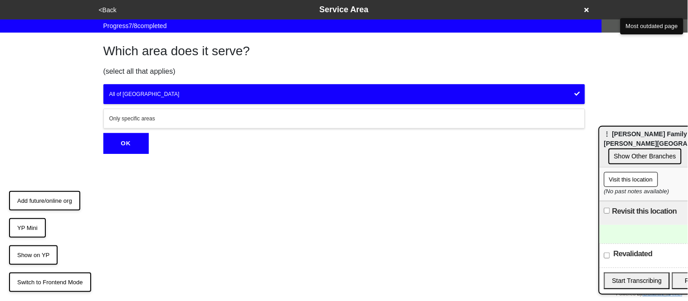
click at [137, 144] on button "OK" at bounding box center [125, 143] width 45 height 21
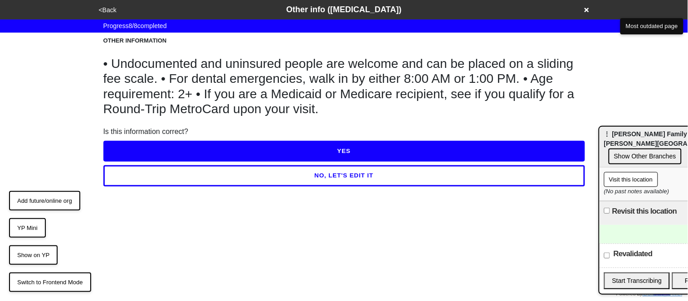
click at [152, 174] on button "NO, LET'S EDIT IT" at bounding box center [343, 175] width 481 height 21
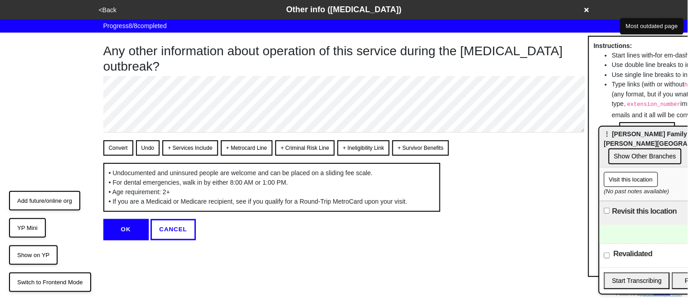
click at [110, 11] on button "<Back" at bounding box center [107, 10] width 23 height 10
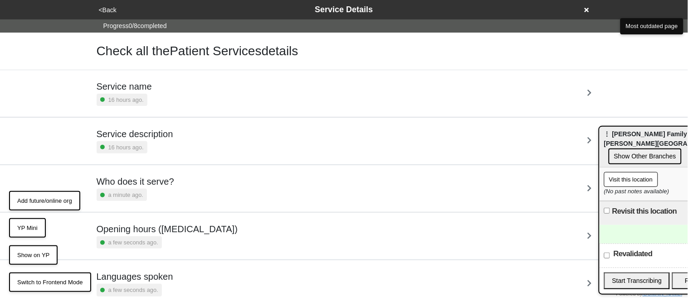
click at [156, 137] on h5 "Service description" at bounding box center [135, 134] width 77 height 11
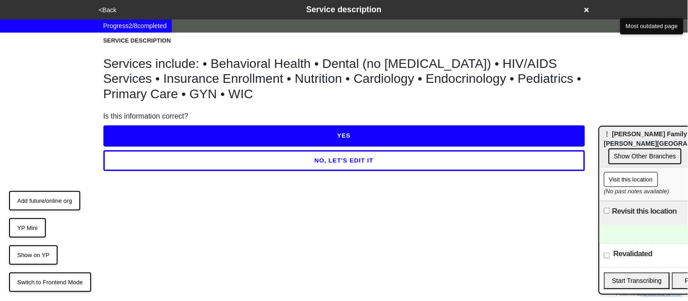
click at [162, 163] on button "NO, LET'S EDIT IT" at bounding box center [343, 160] width 481 height 21
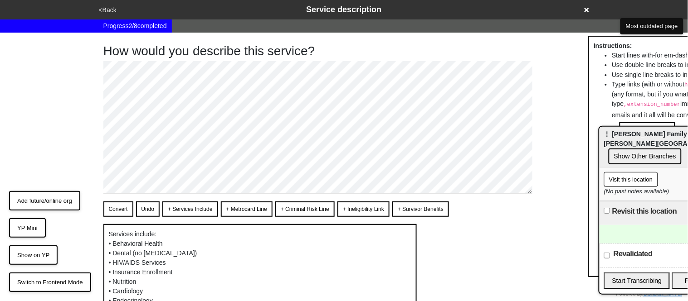
click at [90, 79] on div "How would you describe this service? Convert Undo + Services Include + Metrocar…" at bounding box center [344, 205] width 517 height 345
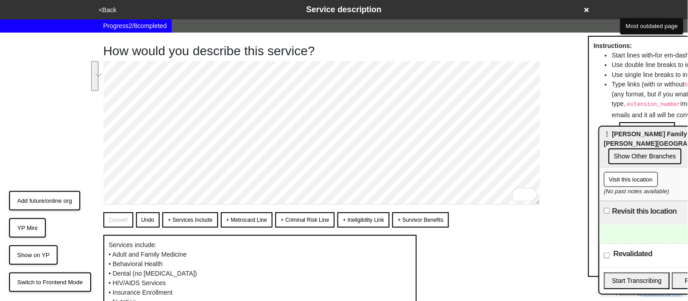
click at [101, 135] on html "<Back Service description Progress 2 / 8 completed How would you describe this …" at bounding box center [344, 217] width 688 height 434
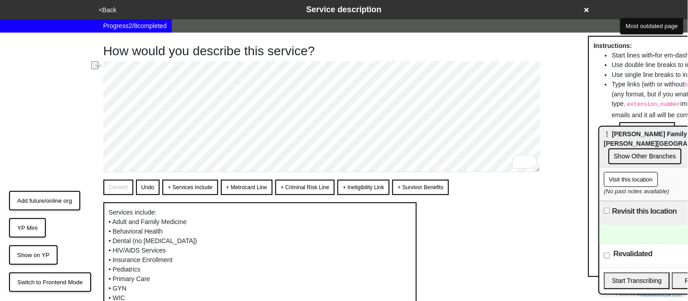
click at [102, 111] on div "How would you describe this service? Convert Undo + Services Include + Metrocar…" at bounding box center [343, 185] width 503 height 304
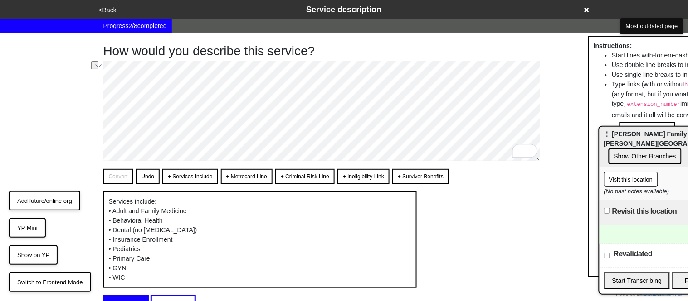
click at [101, 151] on div "How would you describe this service? Convert Undo + Services Include + Metrocar…" at bounding box center [343, 175] width 503 height 284
click at [101, 87] on html "<Back Service description Progress 2 / 8 completed How would you describe this …" at bounding box center [344, 176] width 688 height 353
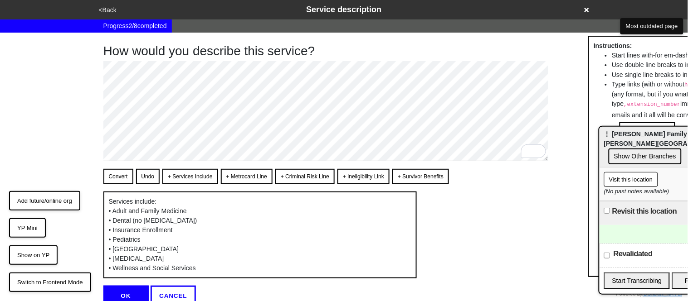
type textarea "x"
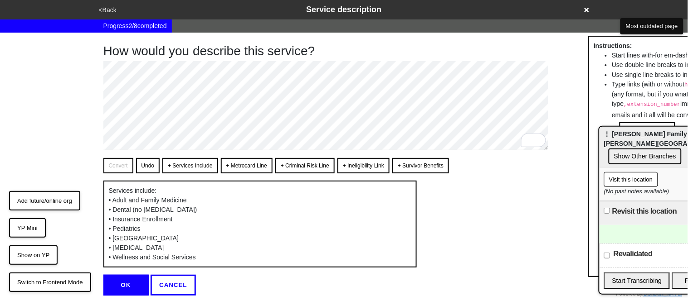
click at [136, 287] on button "OK" at bounding box center [125, 285] width 45 height 21
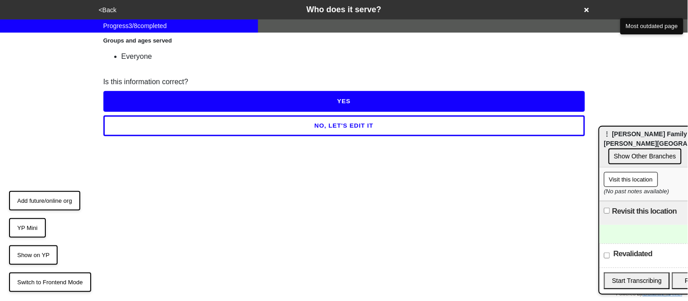
click at [125, 100] on button "YES" at bounding box center [343, 101] width 481 height 21
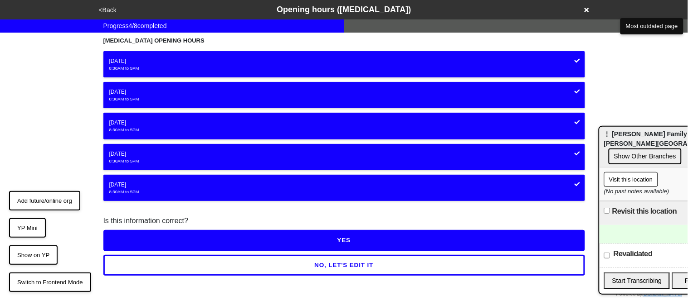
click at [156, 242] on button "YES" at bounding box center [343, 240] width 481 height 21
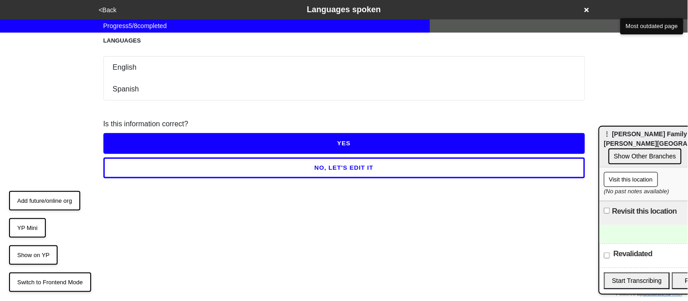
click at [146, 144] on button "YES" at bounding box center [343, 143] width 481 height 21
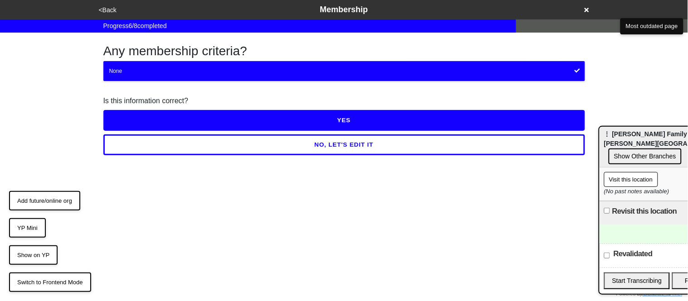
click at [145, 119] on button "YES" at bounding box center [343, 120] width 481 height 21
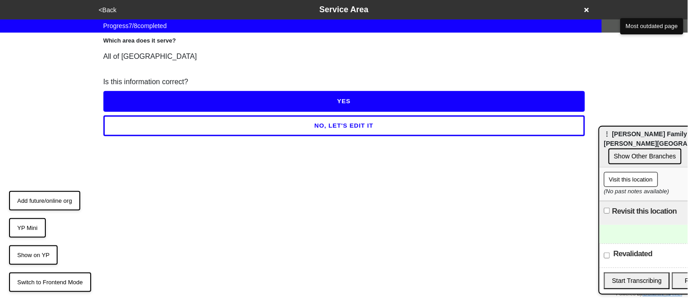
click at [145, 100] on button "YES" at bounding box center [343, 101] width 481 height 21
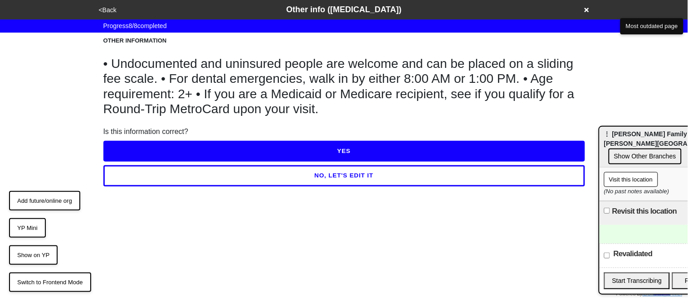
click at [162, 148] on button "YES" at bounding box center [343, 151] width 481 height 21
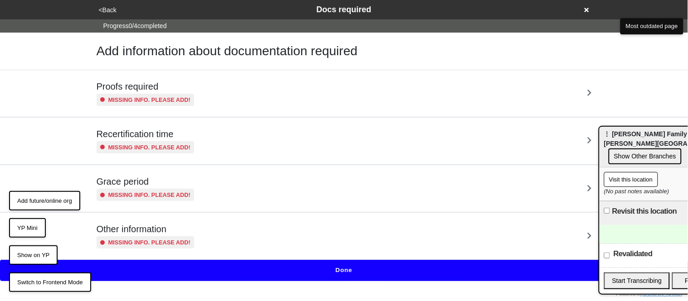
click at [166, 99] on small "Missing info. Please add!" at bounding box center [149, 100] width 83 height 9
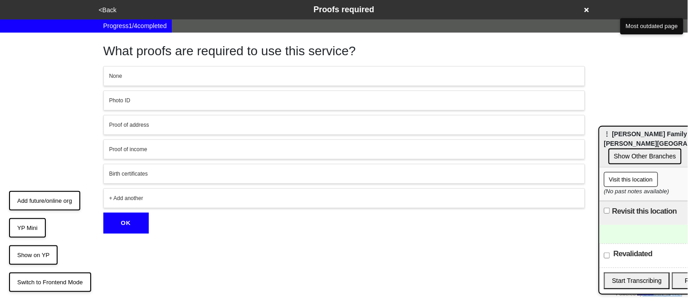
click at [152, 76] on div "None" at bounding box center [344, 76] width 470 height 8
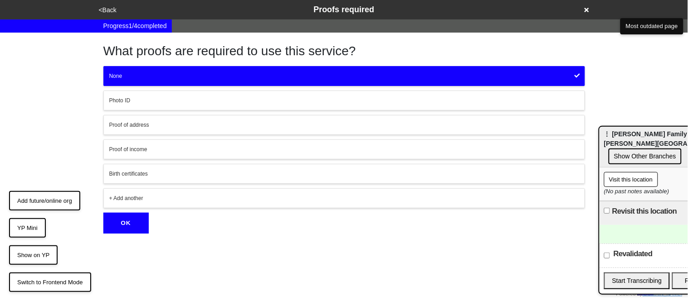
click at [153, 77] on div "None" at bounding box center [344, 76] width 470 height 8
click at [149, 105] on button "Photo ID" at bounding box center [343, 101] width 481 height 20
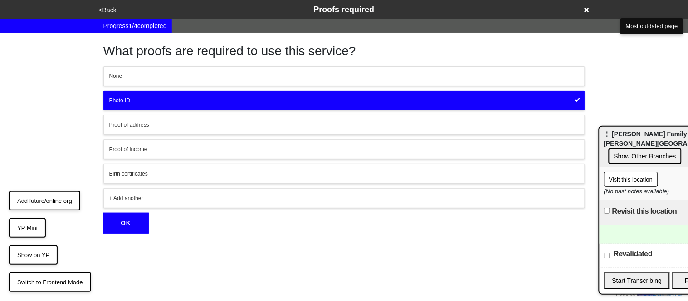
click at [146, 130] on button "Proof of address" at bounding box center [343, 125] width 481 height 20
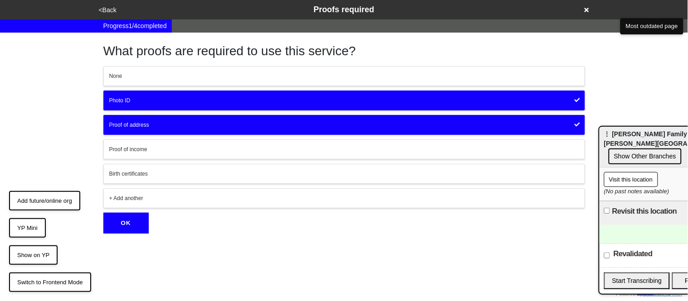
click at [148, 147] on div "Proof of income" at bounding box center [344, 150] width 470 height 8
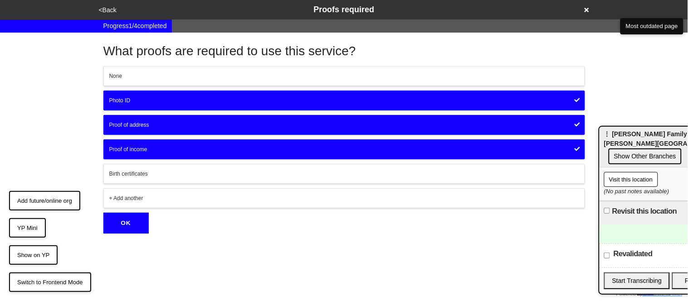
click at [131, 148] on div "Proof of income" at bounding box center [344, 150] width 470 height 8
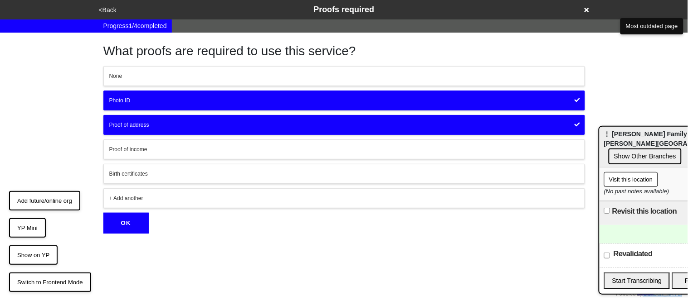
click at [140, 198] on div "+ Add another" at bounding box center [344, 198] width 470 height 8
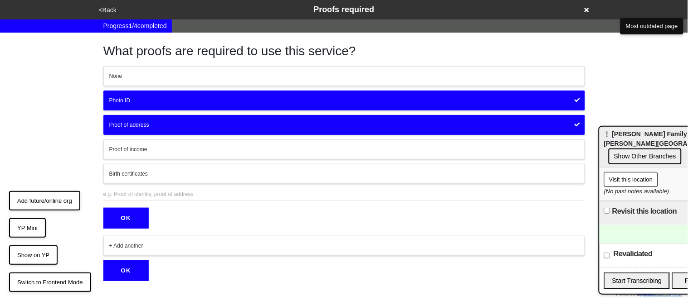
click at [139, 196] on input "text" at bounding box center [343, 195] width 481 height 12
type input "proof of income for sliding fee scale if needed"
click at [126, 222] on button "OK" at bounding box center [125, 218] width 45 height 21
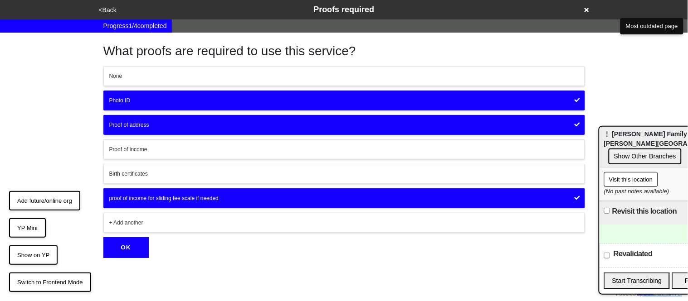
click at [131, 249] on button "OK" at bounding box center [125, 248] width 45 height 21
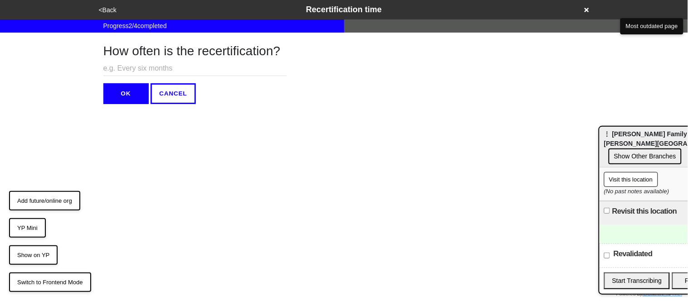
click at [125, 67] on input "text" at bounding box center [194, 68] width 183 height 15
type input "N/A"
click at [133, 88] on button "OK" at bounding box center [125, 93] width 45 height 21
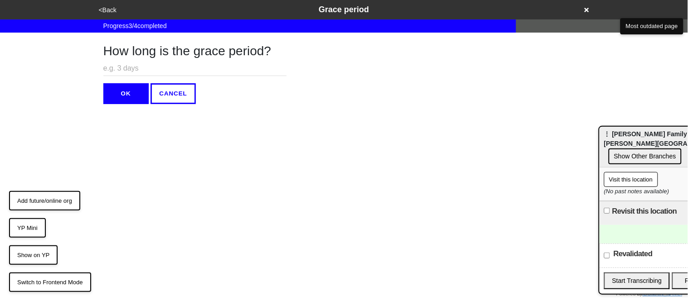
click at [133, 98] on button "OK" at bounding box center [125, 93] width 45 height 21
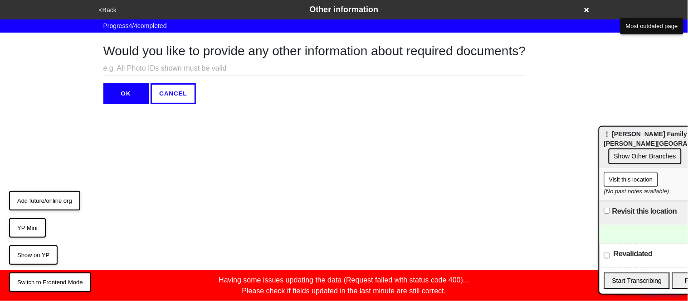
click at [107, 10] on button "<Back" at bounding box center [107, 10] width 23 height 10
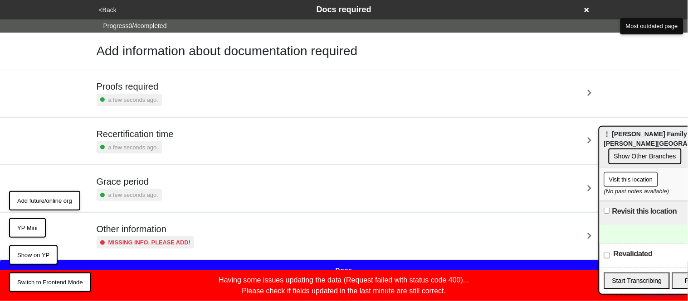
click at [160, 194] on div "a few seconds ago." at bounding box center [129, 195] width 65 height 12
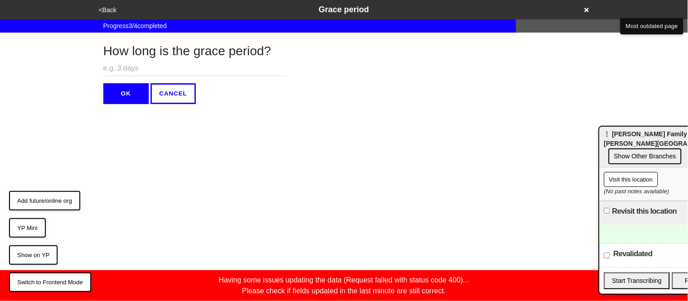
click at [127, 73] on input "text" at bounding box center [194, 68] width 183 height 15
type input "N/A"
click at [134, 86] on button "OK" at bounding box center [125, 93] width 45 height 21
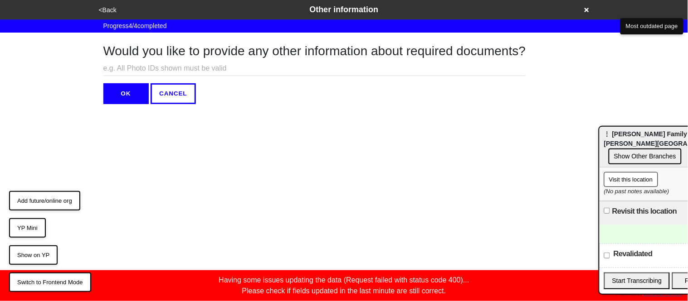
click at [117, 67] on input "text" at bounding box center [314, 68] width 422 height 15
type input "N/A"
click at [111, 96] on button "OK" at bounding box center [125, 93] width 45 height 21
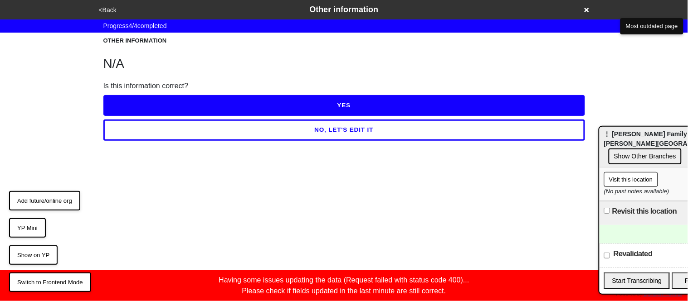
click at [111, 96] on button "YES" at bounding box center [343, 105] width 481 height 21
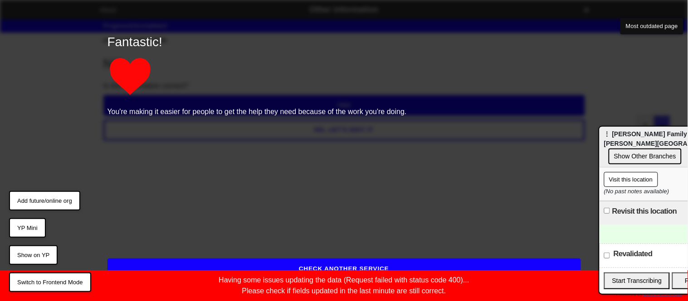
click at [176, 262] on button "CHECK ANOTHER SERVICE" at bounding box center [343, 269] width 473 height 21
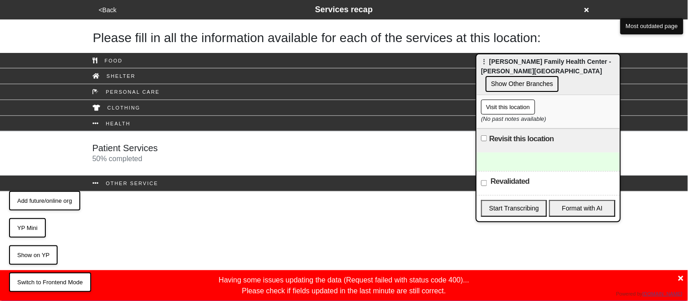
drag, startPoint x: 651, startPoint y: 136, endPoint x: 527, endPoint y: 61, distance: 145.1
click at [527, 61] on div "⋮ Joseph P Addabbo Family Health Center - Guy Brewer Boulevard Jamaica Show Oth…" at bounding box center [547, 74] width 143 height 41
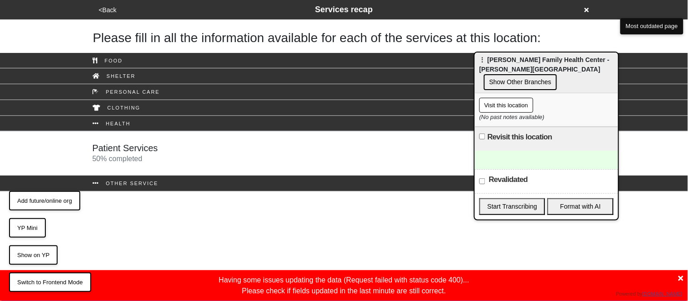
click at [544, 81] on button "Show Other Branches" at bounding box center [520, 82] width 73 height 16
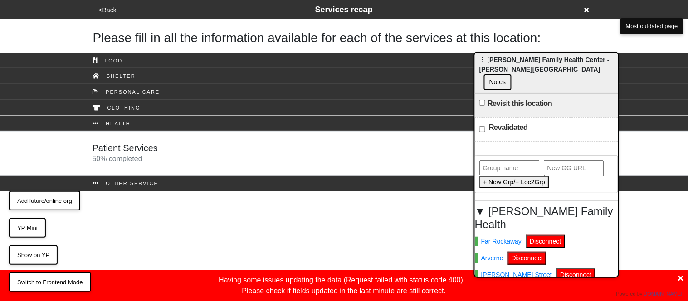
click at [482, 126] on input "Revalidated" at bounding box center [482, 129] width 6 height 6
checkbox input "true"
click at [678, 279] on icon at bounding box center [680, 278] width 5 height 7
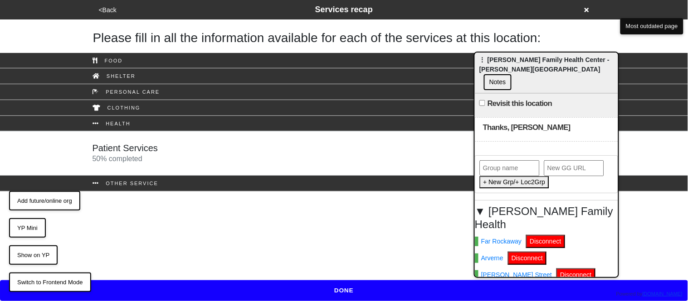
click at [127, 150] on h5 "Patient Services" at bounding box center [125, 148] width 66 height 11
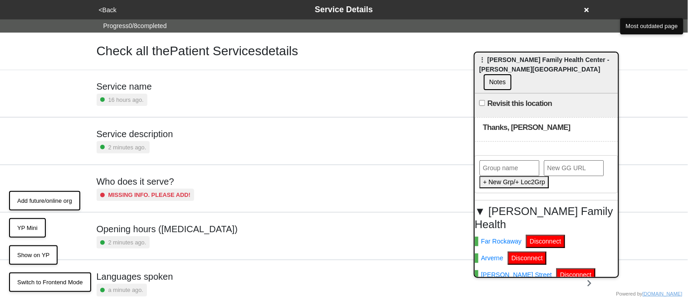
click at [156, 189] on div "Missing info. Please add!" at bounding box center [146, 195] width 98 height 12
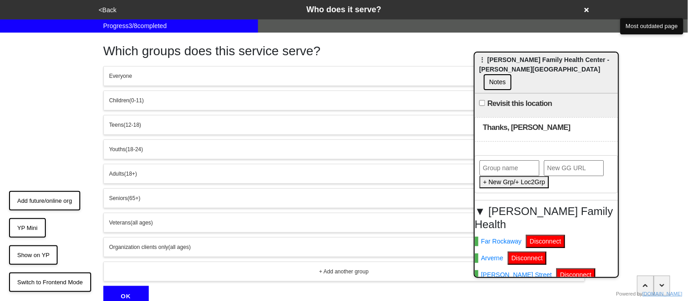
click at [118, 81] on button "Everyone" at bounding box center [343, 76] width 481 height 20
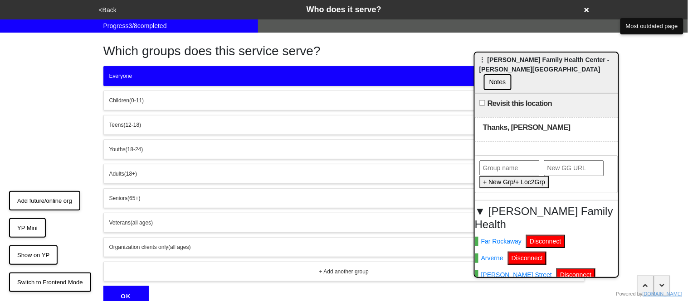
click at [135, 291] on button "OK" at bounding box center [125, 296] width 45 height 21
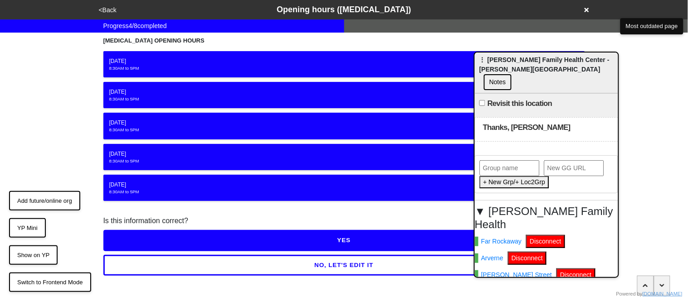
click at [139, 245] on button "YES" at bounding box center [343, 240] width 481 height 21
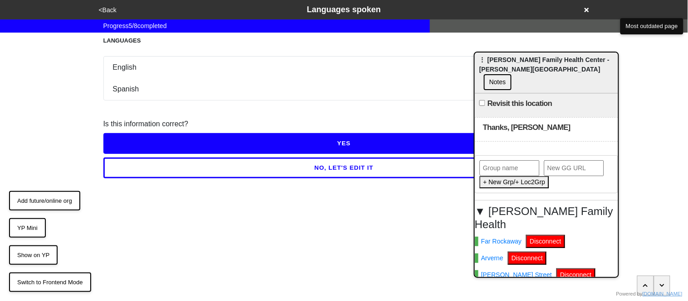
click at [142, 146] on button "YES" at bounding box center [343, 143] width 481 height 21
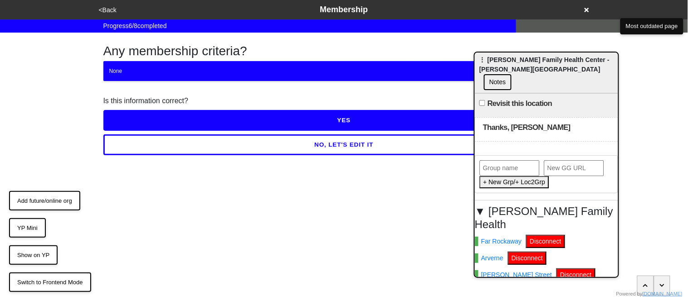
click at [141, 121] on button "YES" at bounding box center [343, 120] width 481 height 21
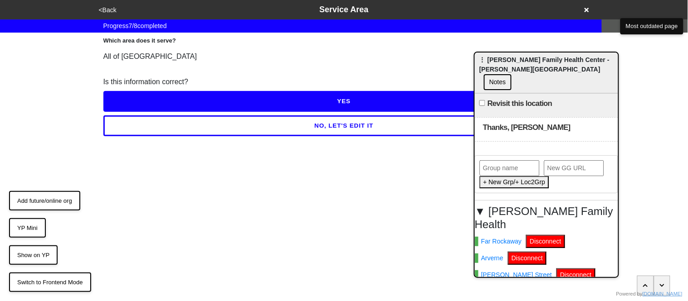
click at [134, 99] on button "YES" at bounding box center [343, 101] width 481 height 21
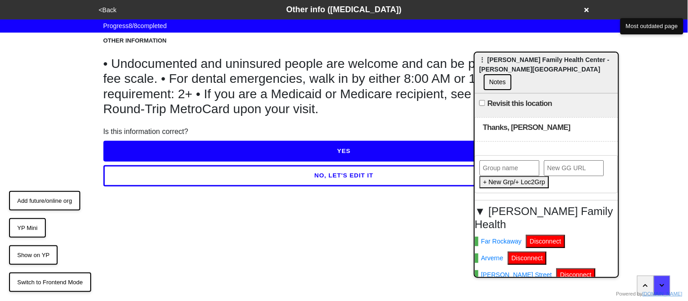
click at [145, 154] on button "YES" at bounding box center [343, 151] width 481 height 21
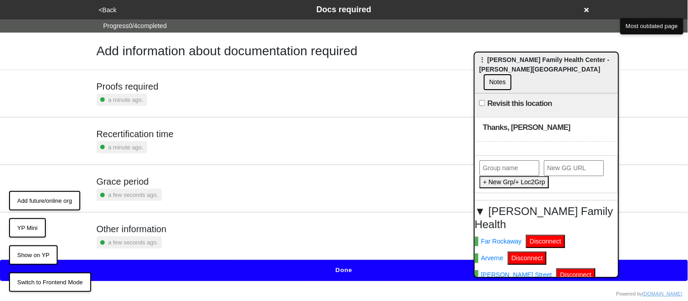
click at [172, 260] on div "Other information a few seconds ago." at bounding box center [344, 236] width 517 height 47
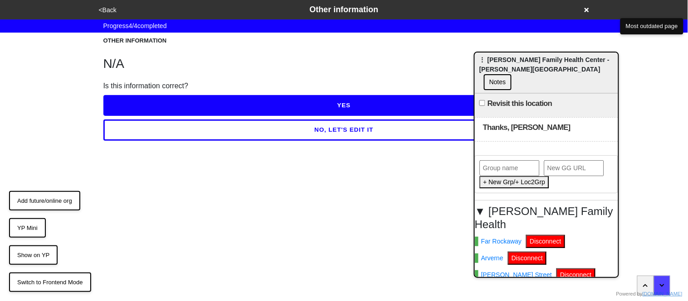
click at [126, 109] on button "YES" at bounding box center [343, 105] width 481 height 21
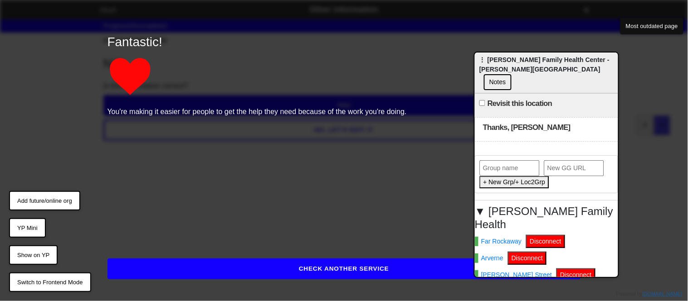
click at [175, 263] on button "CHECK ANOTHER SERVICE" at bounding box center [343, 269] width 473 height 21
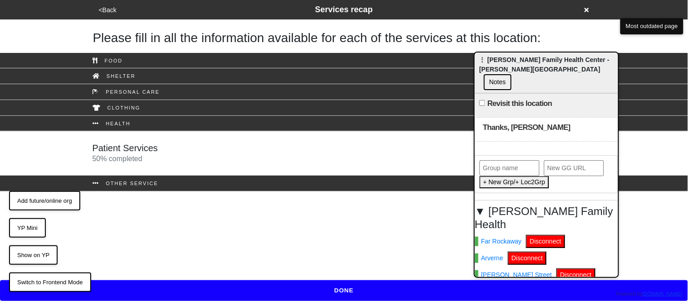
click at [194, 293] on button "DONE" at bounding box center [344, 291] width 688 height 21
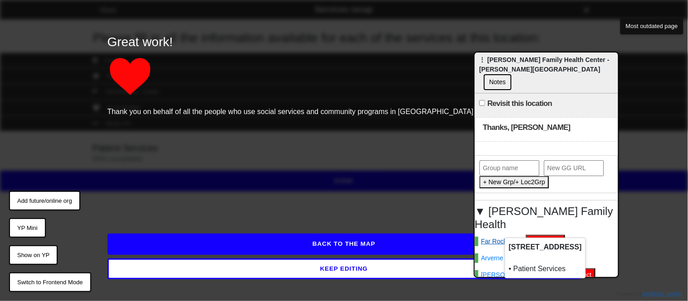
click at [505, 237] on link "Far Rockaway" at bounding box center [498, 242] width 47 height 10
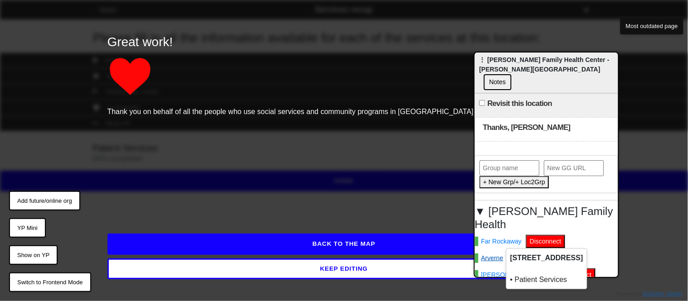
click at [488, 254] on link "Arverne" at bounding box center [489, 259] width 29 height 10
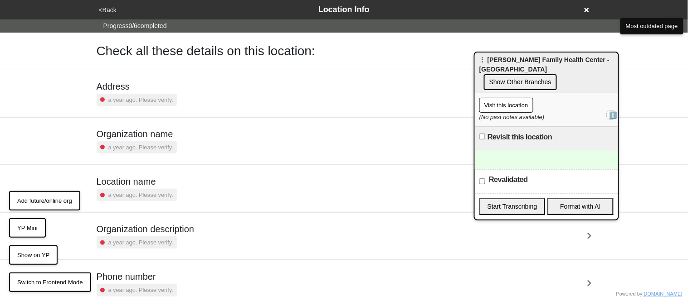
click at [110, 10] on button "<Back" at bounding box center [107, 10] width 23 height 10
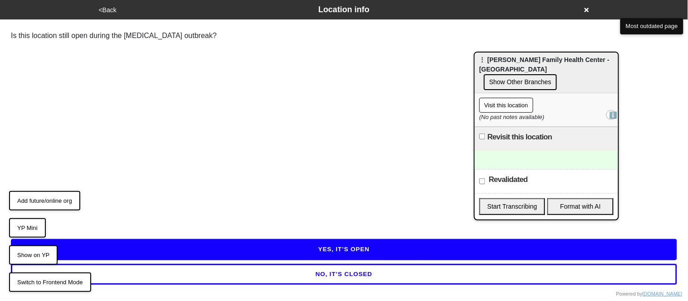
click at [157, 250] on button "YES, IT’S OPEN" at bounding box center [344, 249] width 666 height 21
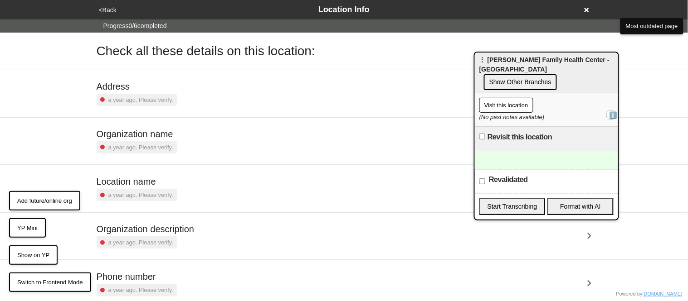
click at [164, 93] on div "Address a year ago. Please verify." at bounding box center [137, 93] width 80 height 25
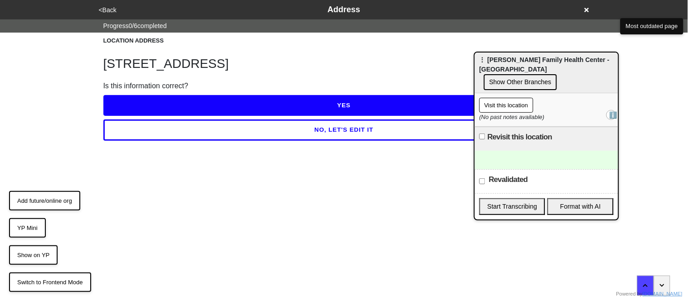
click at [141, 102] on button "YES" at bounding box center [343, 105] width 481 height 21
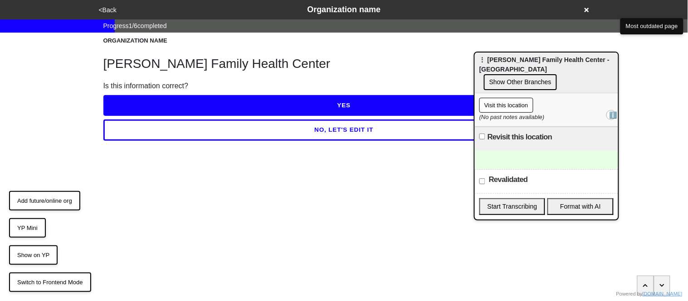
click at [141, 102] on button "YES" at bounding box center [343, 105] width 481 height 21
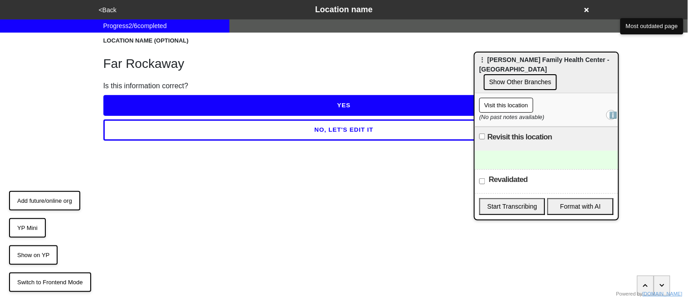
click at [141, 102] on button "YES" at bounding box center [343, 105] width 481 height 21
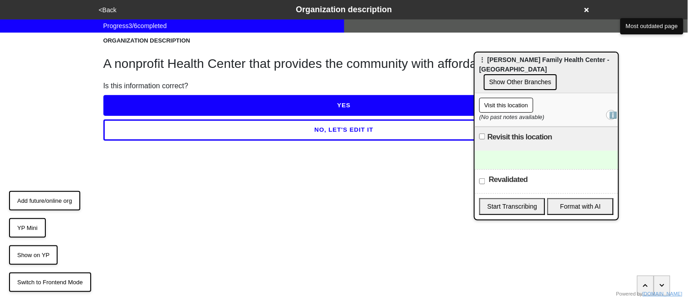
click at [141, 102] on button "YES" at bounding box center [343, 105] width 481 height 21
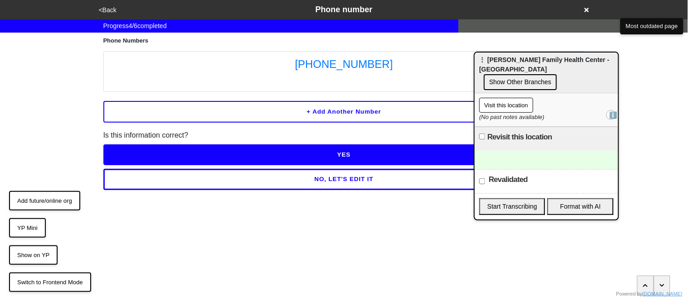
click at [250, 180] on button "NO, LET'S EDIT IT" at bounding box center [343, 179] width 481 height 21
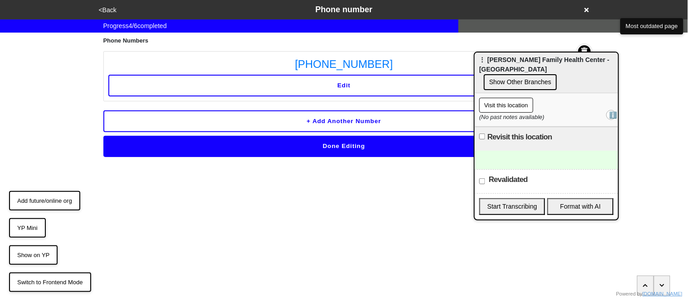
click at [335, 83] on button "Edit" at bounding box center [343, 86] width 471 height 22
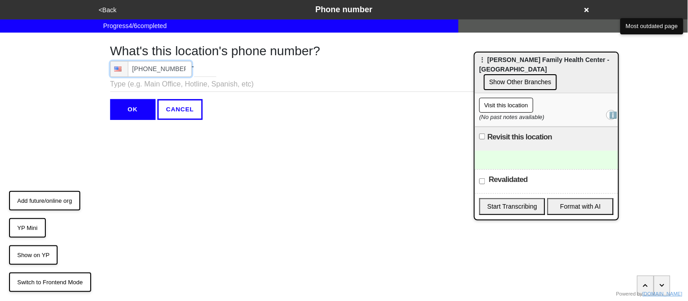
click at [184, 71] on input "(718) 945-7150" at bounding box center [151, 69] width 82 height 16
type input "(718) 945-7150"
click at [140, 110] on input "OK" at bounding box center [132, 109] width 45 height 21
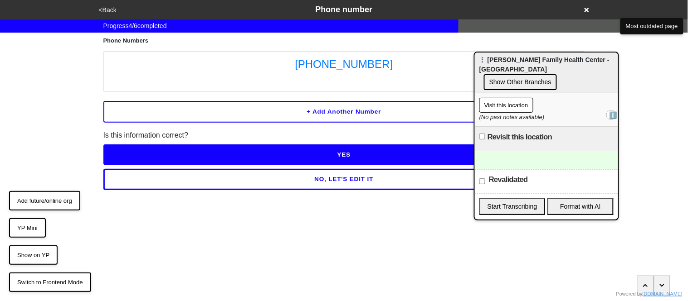
click at [149, 161] on button "YES" at bounding box center [343, 155] width 481 height 21
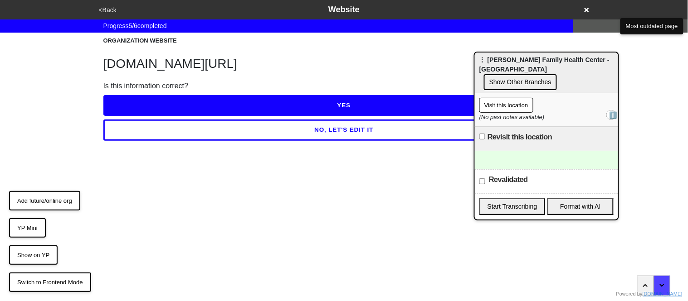
click at [132, 102] on button "YES" at bounding box center [343, 105] width 481 height 21
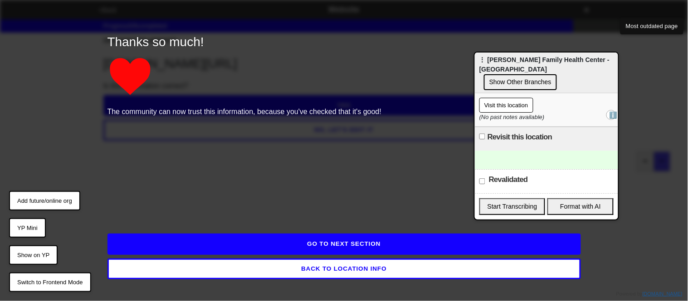
click at [194, 245] on button "GO TO NEXT SECTION" at bounding box center [343, 244] width 473 height 21
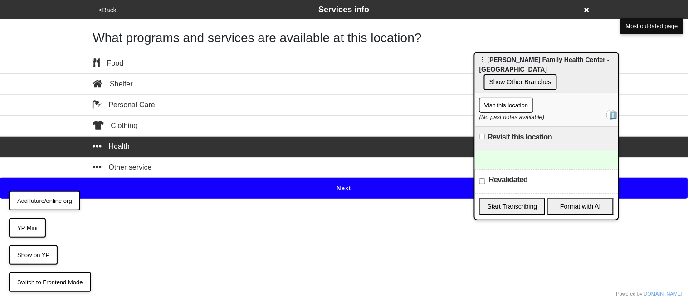
click at [170, 193] on button "Next" at bounding box center [344, 188] width 688 height 21
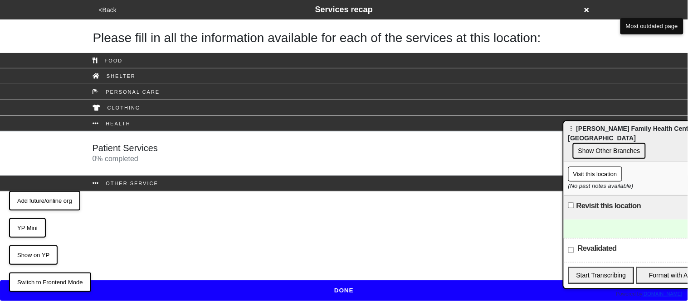
drag, startPoint x: 489, startPoint y: 62, endPoint x: 583, endPoint y: 134, distance: 118.4
click at [583, 134] on div "⋮ Joseph P. Addabbo Family Health Center - Far Rockaway Show Other Branches" at bounding box center [634, 141] width 143 height 41
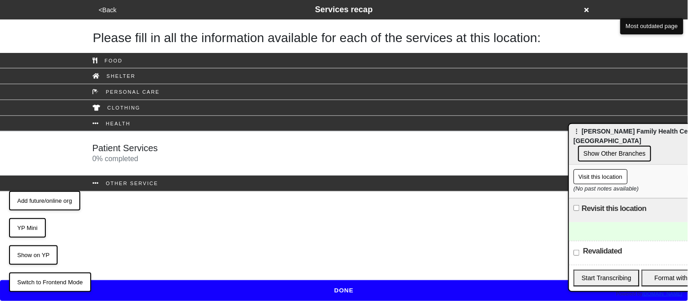
click at [176, 157] on div "Patient Services 0 % completed" at bounding box center [344, 154] width 517 height 22
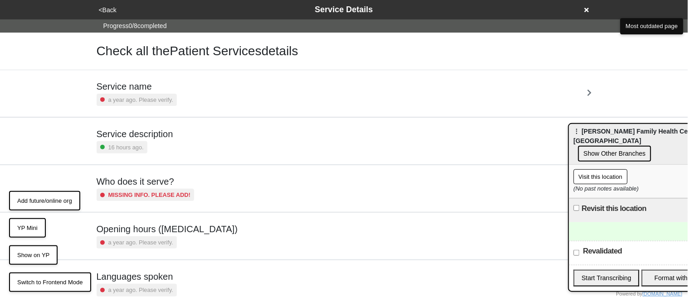
click at [181, 88] on div "Service name a year ago. Please verify." at bounding box center [344, 93] width 495 height 25
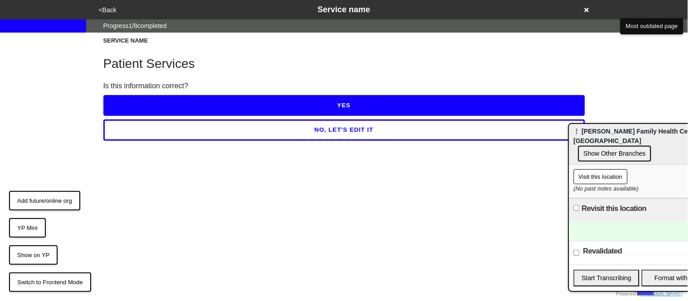
click at [180, 98] on button "YES" at bounding box center [343, 105] width 481 height 21
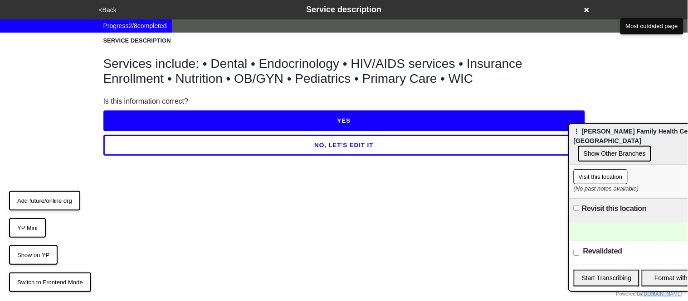
click at [193, 146] on button "NO, LET'S EDIT IT" at bounding box center [343, 145] width 481 height 21
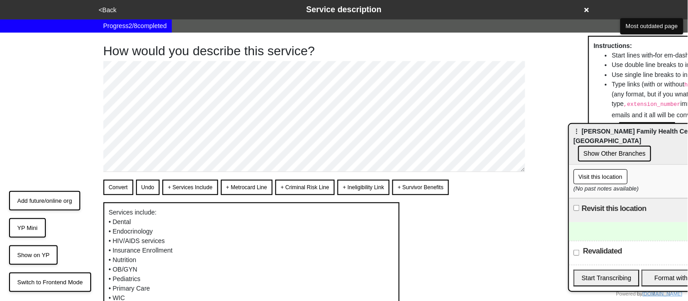
click at [94, 77] on div "How would you describe this service? Convert Undo + Services Include + Metrocar…" at bounding box center [343, 185] width 503 height 304
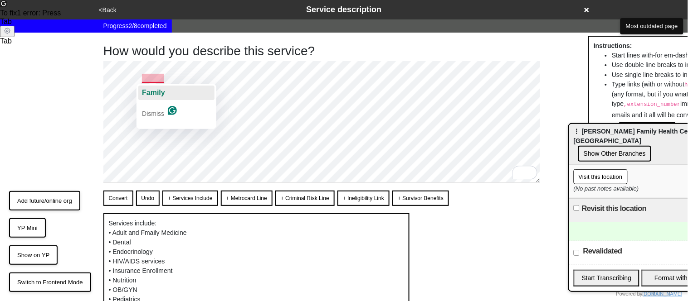
click at [160, 92] on span "Family" at bounding box center [153, 93] width 23 height 8
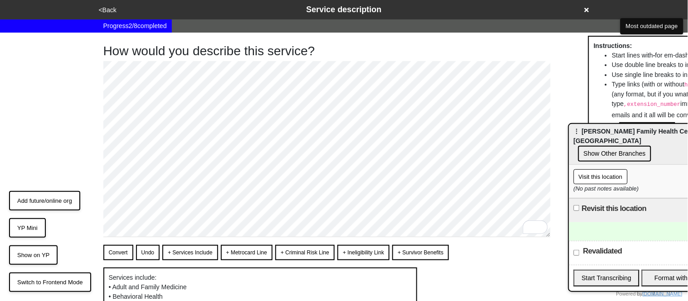
scroll to position [192, 0]
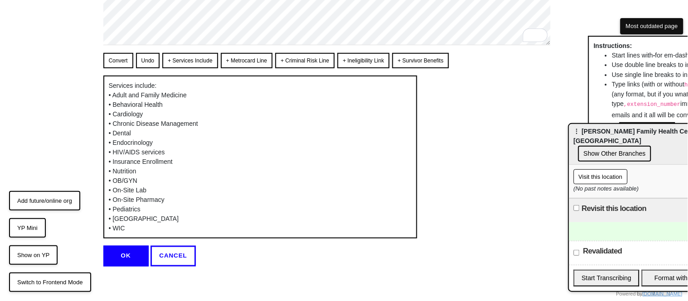
click at [124, 260] on button "OK" at bounding box center [125, 256] width 45 height 21
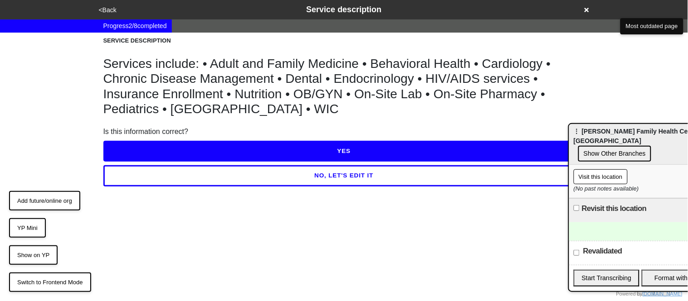
scroll to position [0, 0]
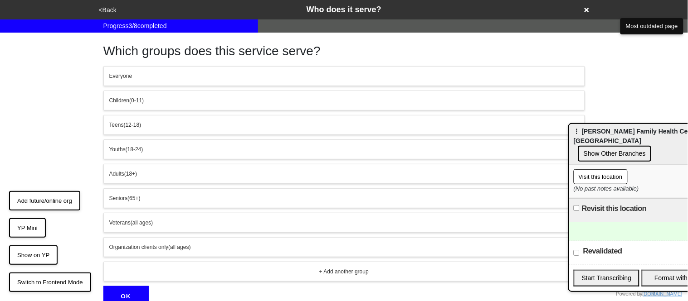
click at [141, 74] on div "Everyone" at bounding box center [344, 76] width 470 height 8
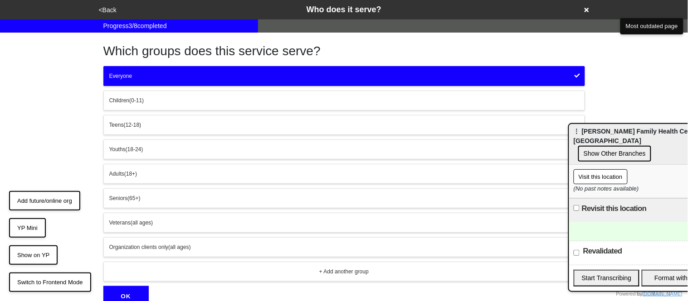
click at [125, 290] on button "OK" at bounding box center [125, 296] width 45 height 21
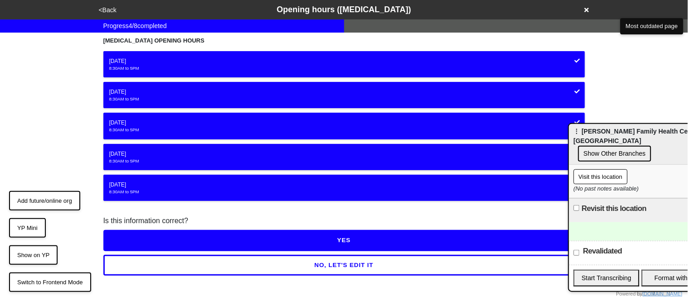
click at [185, 234] on button "YES" at bounding box center [343, 240] width 481 height 21
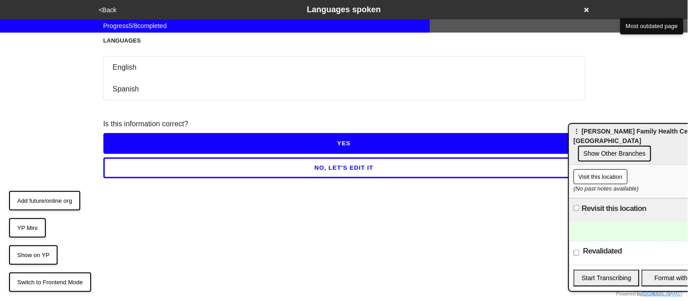
click at [125, 145] on button "YES" at bounding box center [343, 143] width 481 height 21
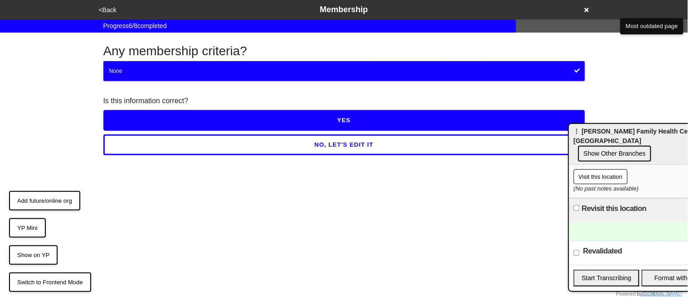
click at [133, 116] on button "YES" at bounding box center [343, 120] width 481 height 21
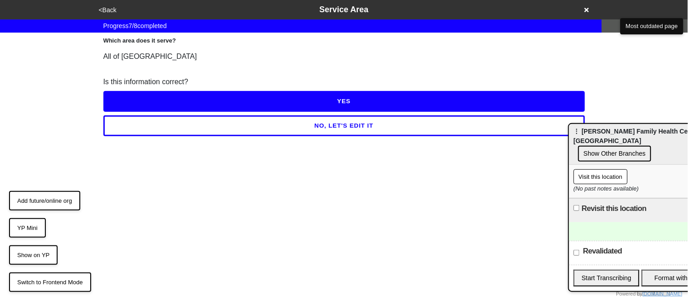
click at [131, 100] on button "YES" at bounding box center [343, 101] width 481 height 21
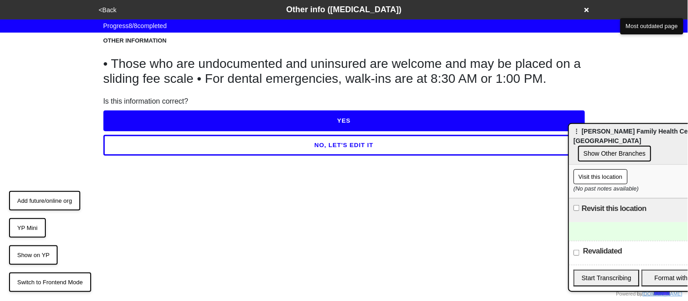
click at [148, 146] on button "NO, LET'S EDIT IT" at bounding box center [343, 145] width 481 height 21
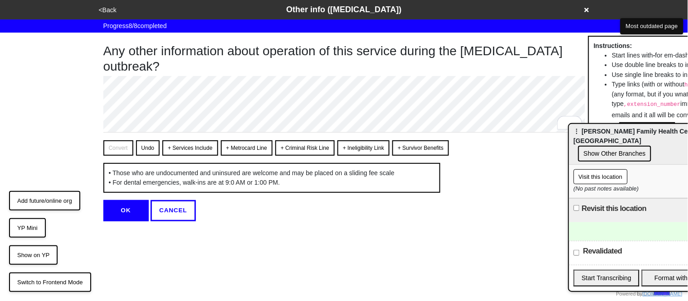
type textarea "x"
click at [130, 221] on button "OK" at bounding box center [125, 210] width 45 height 21
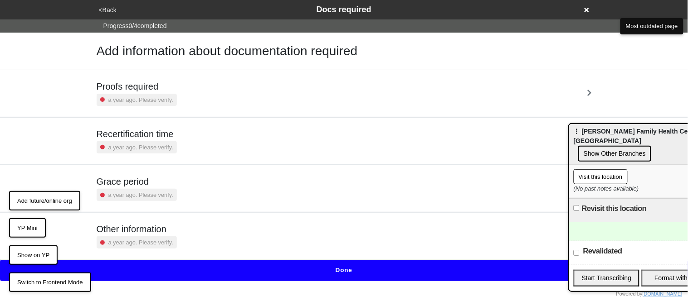
click at [122, 85] on h5 "Proofs required" at bounding box center [137, 86] width 80 height 11
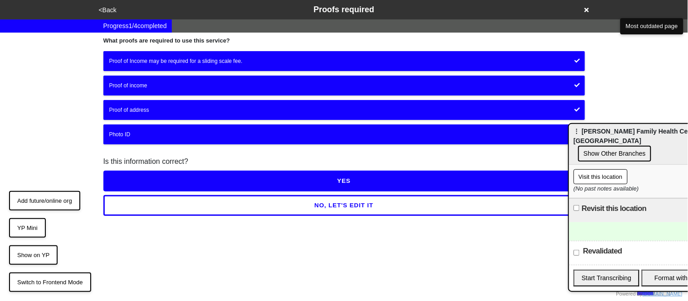
click at [143, 180] on button "YES" at bounding box center [343, 181] width 481 height 21
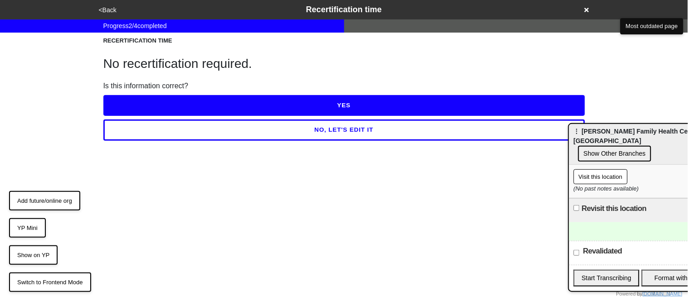
click at [127, 110] on button "YES" at bounding box center [343, 105] width 481 height 21
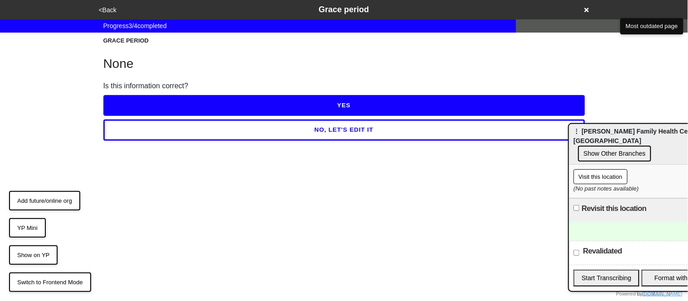
click at [127, 110] on button "YES" at bounding box center [343, 105] width 481 height 21
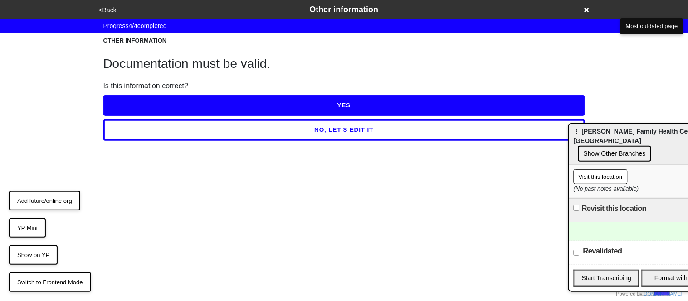
click at [127, 110] on button "YES" at bounding box center [343, 105] width 481 height 21
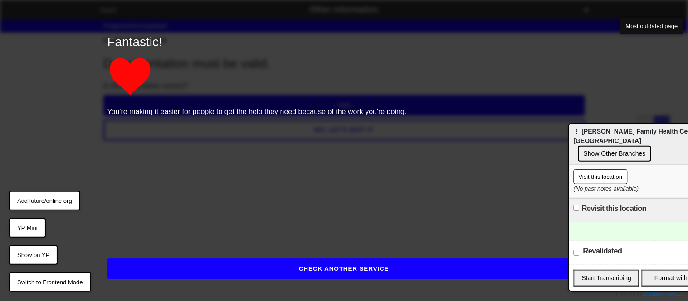
click at [171, 262] on button "CHECK ANOTHER SERVICE" at bounding box center [343, 269] width 473 height 21
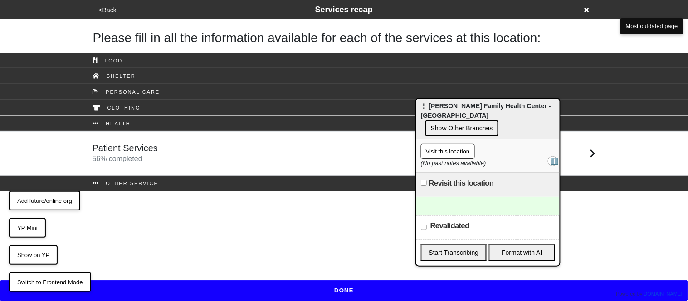
drag, startPoint x: 602, startPoint y: 134, endPoint x: 450, endPoint y: 109, distance: 154.8
click at [450, 109] on div "⋮ Joseph P. Addabbo Family Health Center - Far Rockaway Show Other Branches" at bounding box center [487, 119] width 143 height 41
click at [421, 225] on input "Revalidated" at bounding box center [424, 228] width 6 height 6
checkbox input "true"
click at [379, 295] on button "DONE" at bounding box center [344, 291] width 688 height 21
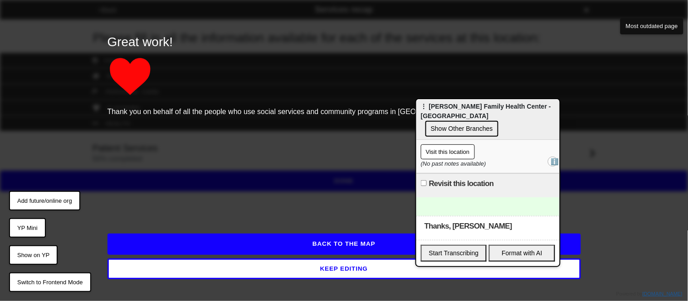
click at [520, 155] on div "Visit this location ℹ️ (No past notes available)" at bounding box center [487, 157] width 143 height 34
click at [498, 123] on button "Show Other Branches" at bounding box center [461, 129] width 73 height 16
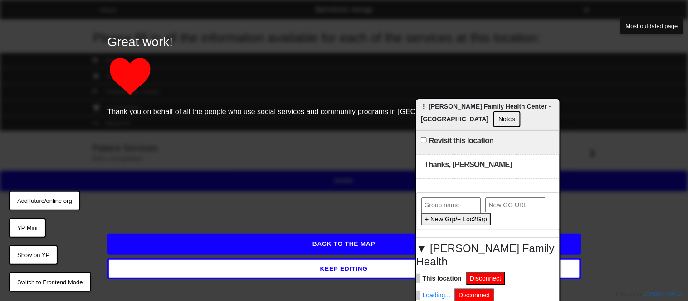
scroll to position [58, 0]
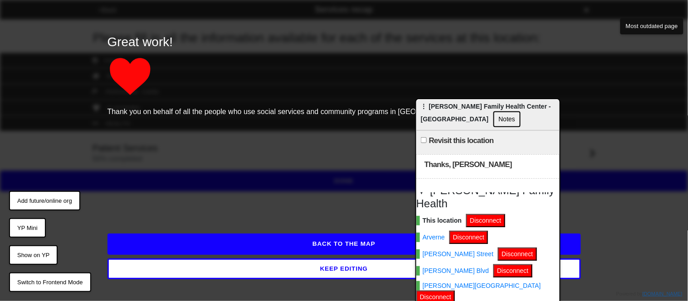
click at [199, 237] on button "BACK TO THE MAP" at bounding box center [343, 244] width 473 height 21
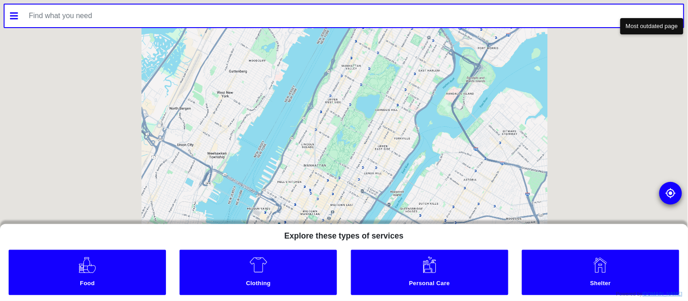
click at [209, 22] on input "text" at bounding box center [354, 16] width 660 height 23
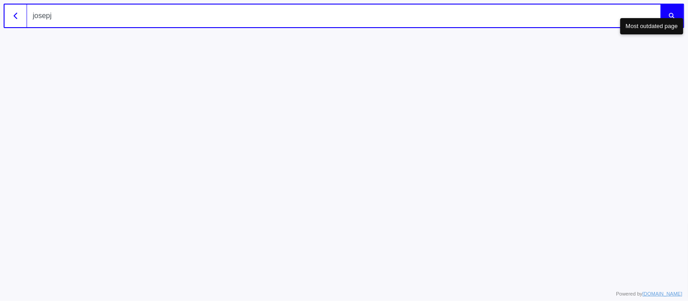
type input "[PERSON_NAME]"
click at [660, 5] on button "submit" at bounding box center [671, 16] width 23 height 23
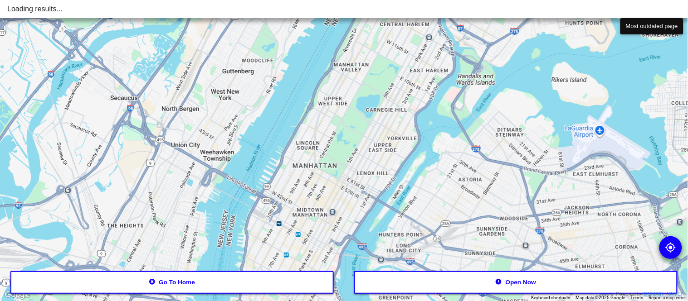
drag, startPoint x: 542, startPoint y: 204, endPoint x: 400, endPoint y: 143, distance: 153.7
click at [400, 143] on div at bounding box center [344, 150] width 688 height 301
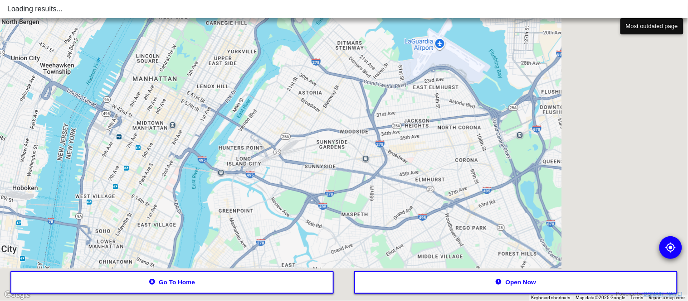
drag, startPoint x: 451, startPoint y: 223, endPoint x: 369, endPoint y: 164, distance: 101.0
click at [369, 164] on div at bounding box center [344, 150] width 688 height 301
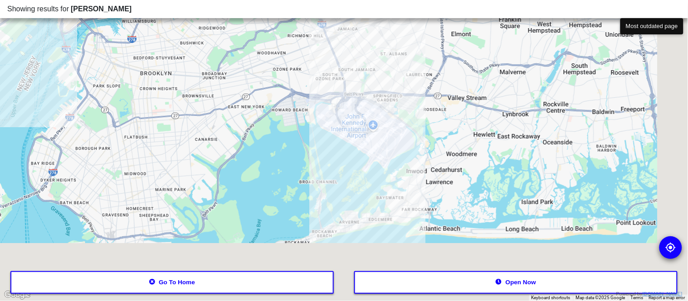
drag, startPoint x: 457, startPoint y: 234, endPoint x: 322, endPoint y: 61, distance: 219.6
click at [322, 61] on div at bounding box center [344, 150] width 688 height 301
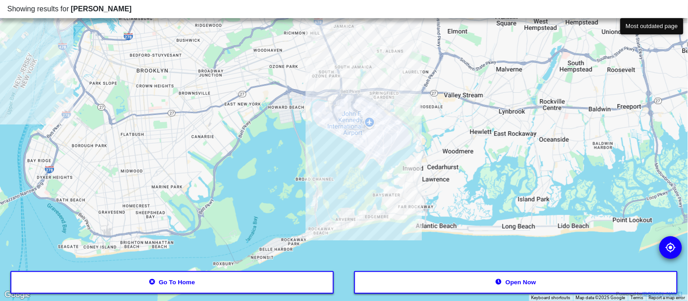
click at [409, 184] on div at bounding box center [344, 150] width 688 height 301
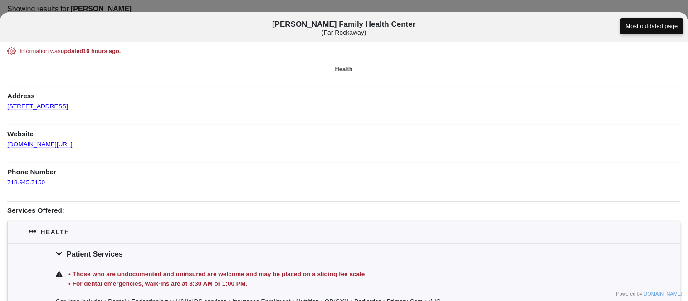
click at [583, 6] on div at bounding box center [344, 150] width 688 height 301
drag, startPoint x: 628, startPoint y: 26, endPoint x: 577, endPoint y: 130, distance: 116.4
click at [577, 0] on body "Showing results for [PERSON_NAME] ← Move left → Move right ↑ Move up ↓ Move dow…" at bounding box center [344, 0] width 688 height 0
click at [369, 129] on h1 "Website" at bounding box center [343, 132] width 673 height 14
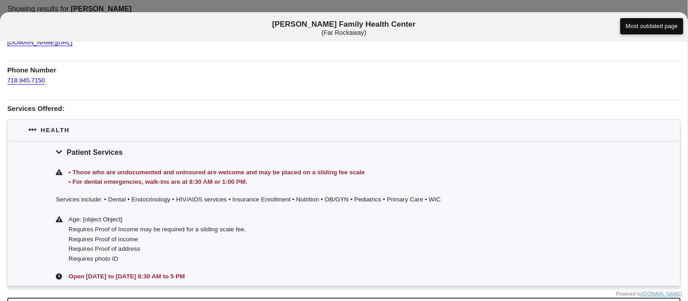
scroll to position [109, 0]
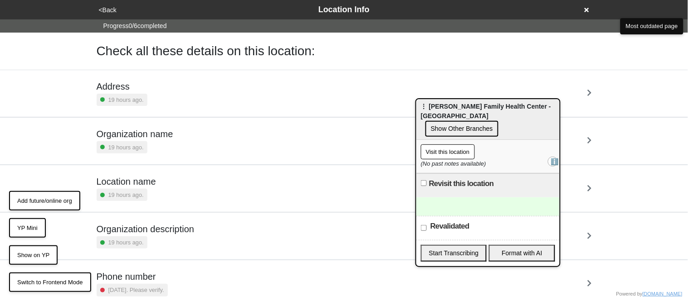
click at [103, 9] on button "<Back" at bounding box center [107, 10] width 23 height 10
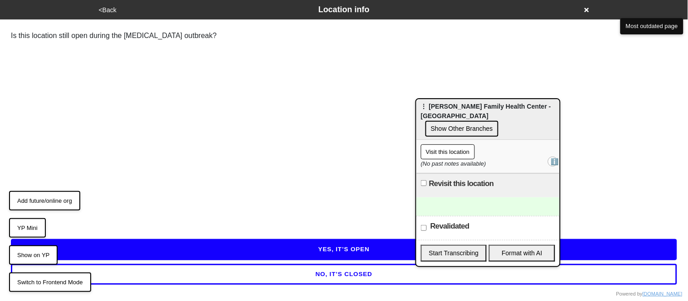
click at [172, 248] on button "YES, IT’S OPEN" at bounding box center [344, 249] width 666 height 21
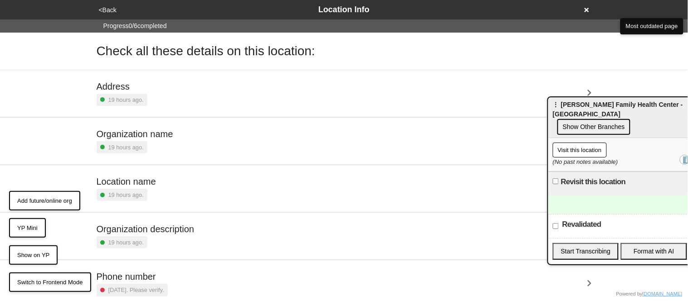
drag, startPoint x: 431, startPoint y: 110, endPoint x: 563, endPoint y: 119, distance: 132.7
click at [563, 119] on div "⋮ [PERSON_NAME] Family Health Center - Arverne Show Other Branches" at bounding box center [619, 117] width 143 height 41
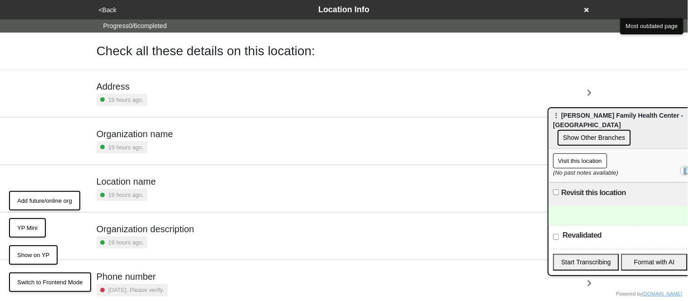
scroll to position [75, 0]
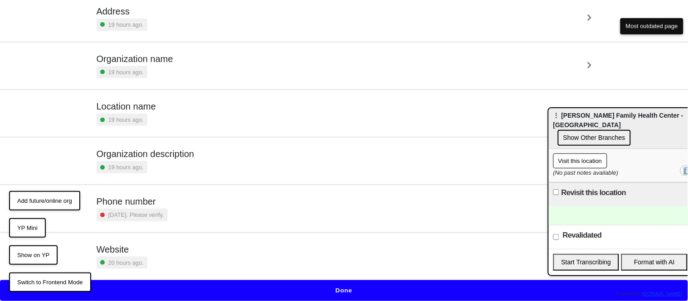
click at [160, 217] on small "[DATE]. Please verify." at bounding box center [136, 215] width 56 height 9
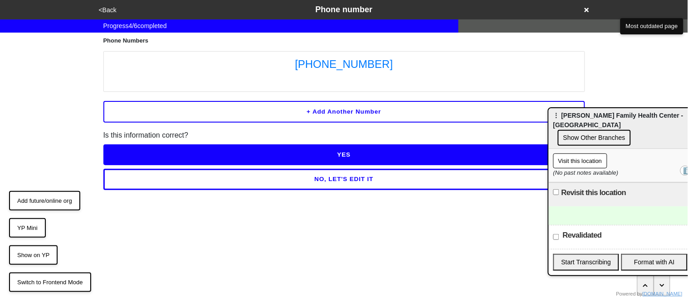
click at [253, 171] on button "NO, LET'S EDIT IT" at bounding box center [343, 179] width 481 height 21
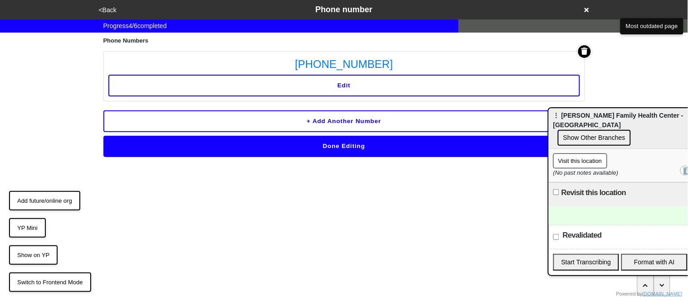
click at [382, 85] on button "Edit" at bounding box center [343, 86] width 471 height 22
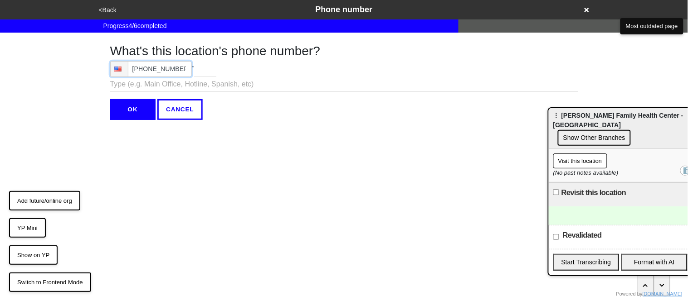
click at [187, 71] on input "[PHONE_NUMBER]" at bounding box center [151, 69] width 82 height 16
type input "[PHONE_NUMBER]"
click at [137, 102] on input "OK" at bounding box center [132, 109] width 45 height 21
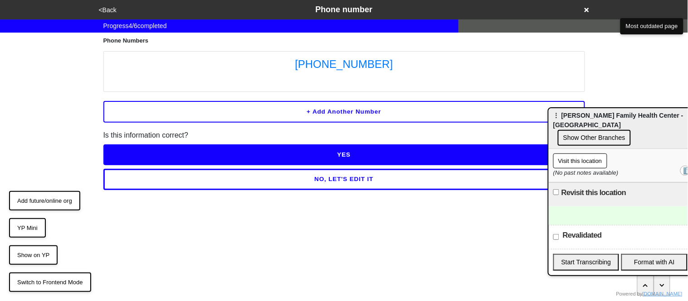
click at [156, 150] on button "YES" at bounding box center [343, 155] width 481 height 21
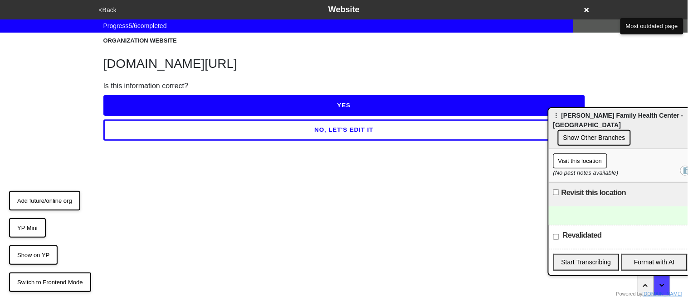
click at [150, 112] on button "YES" at bounding box center [343, 105] width 481 height 21
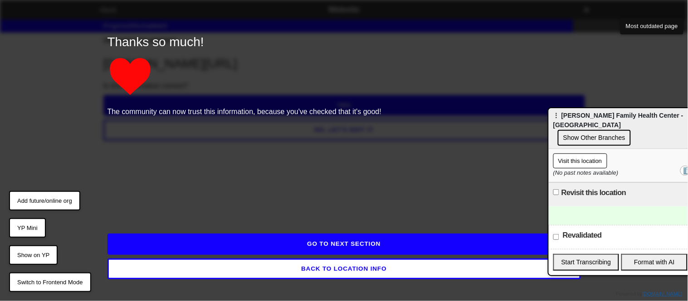
click at [207, 248] on button "GO TO NEXT SECTION" at bounding box center [343, 244] width 473 height 21
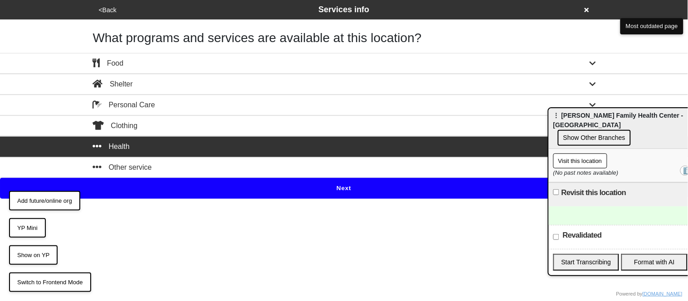
click at [198, 190] on button "Next" at bounding box center [344, 188] width 688 height 21
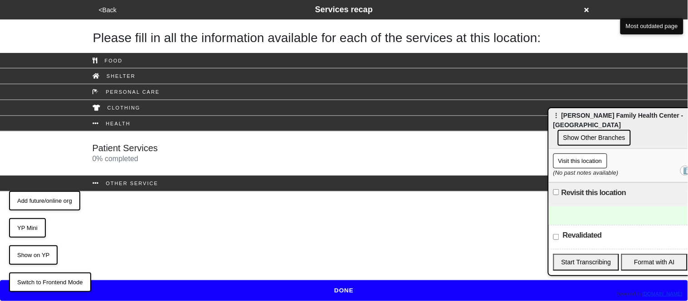
click at [173, 157] on div "Patient Services 0 % completed" at bounding box center [344, 154] width 517 height 22
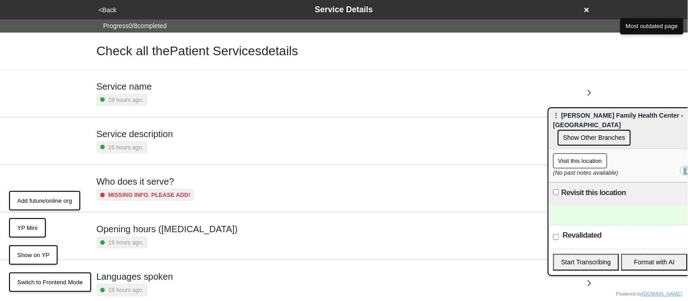
click at [156, 102] on div "Service name 19 hours ago." at bounding box center [344, 93] width 495 height 25
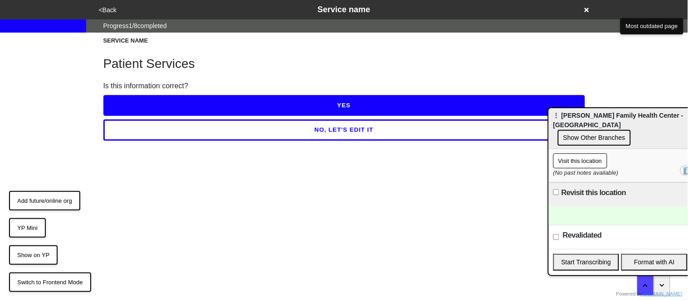
click at [156, 102] on button "YES" at bounding box center [343, 105] width 481 height 21
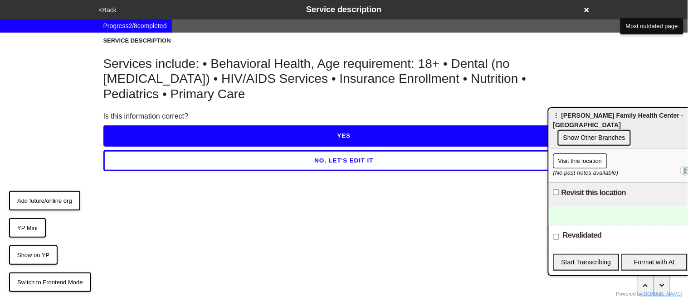
click at [156, 111] on div "Is this information correct?" at bounding box center [343, 116] width 481 height 11
click at [165, 150] on button "NO, LET'S EDIT IT" at bounding box center [343, 160] width 481 height 21
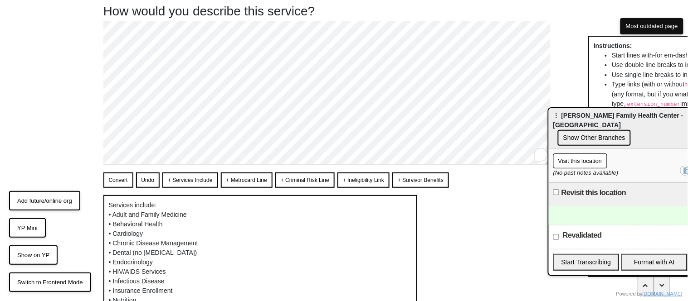
scroll to position [0, 0]
click at [95, 160] on div "How would you describe this service? Convert Undo + Services Include + Metrocar…" at bounding box center [343, 175] width 503 height 365
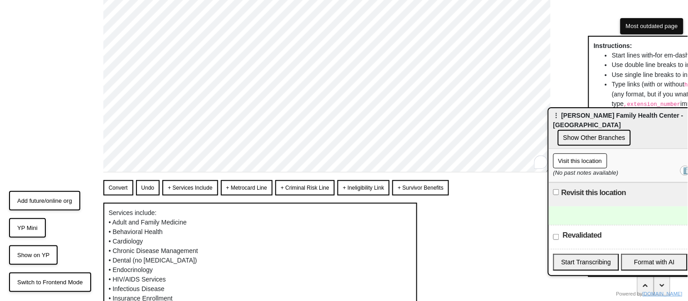
scroll to position [192, 0]
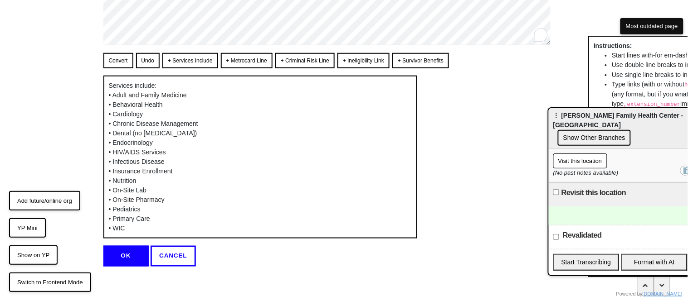
click at [117, 257] on button "OK" at bounding box center [125, 256] width 45 height 21
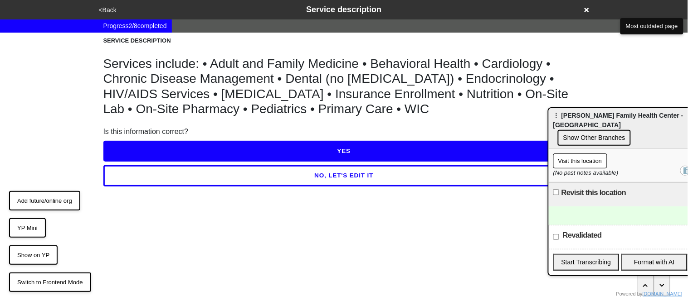
scroll to position [0, 0]
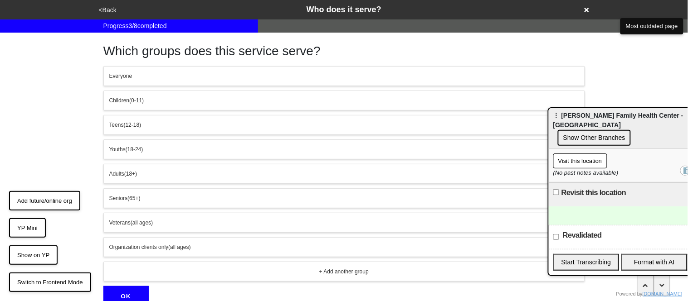
click at [127, 75] on span "Everyone" at bounding box center [120, 76] width 23 height 6
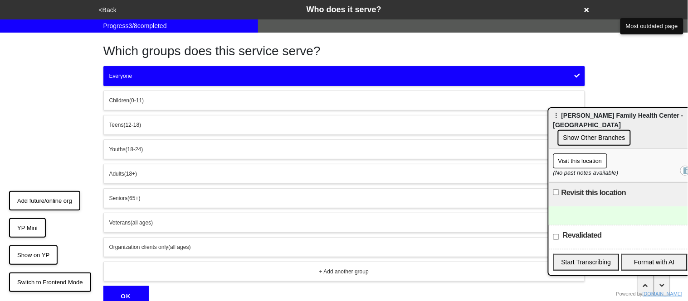
click at [129, 295] on button "OK" at bounding box center [125, 296] width 45 height 21
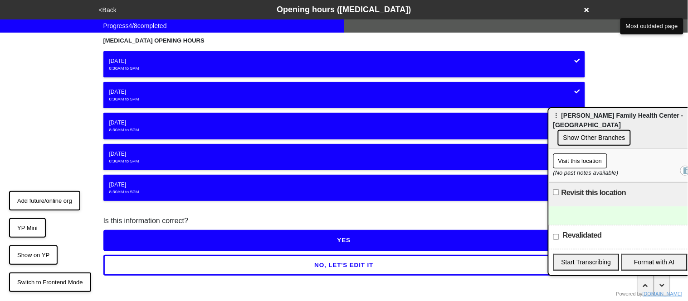
click at [211, 241] on button "YES" at bounding box center [343, 240] width 481 height 21
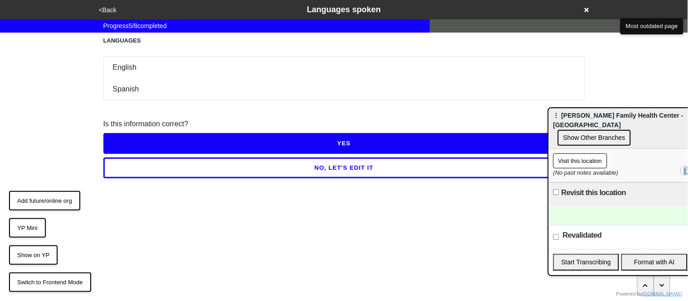
click at [156, 146] on button "YES" at bounding box center [343, 143] width 481 height 21
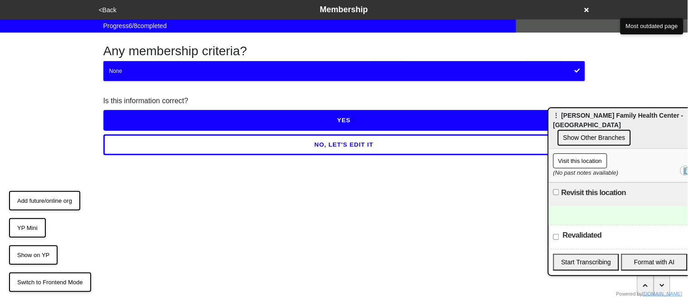
click at [132, 112] on button "YES" at bounding box center [343, 120] width 481 height 21
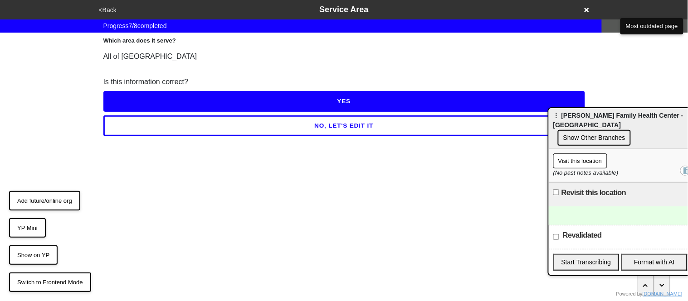
click at [124, 97] on button "YES" at bounding box center [343, 101] width 481 height 21
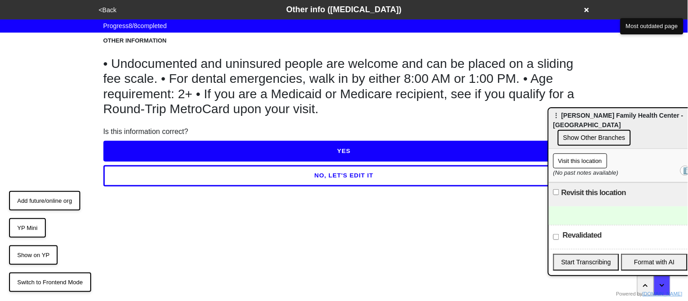
click at [156, 174] on button "NO, LET'S EDIT IT" at bounding box center [343, 175] width 481 height 21
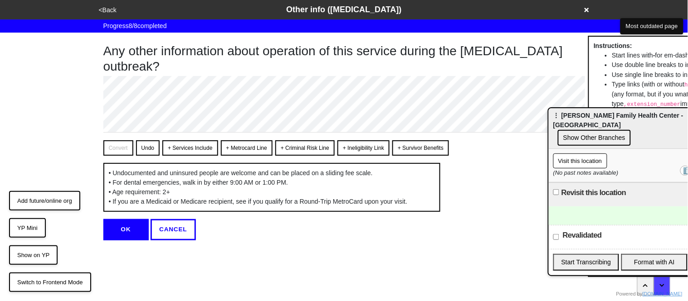
type textarea "x"
click at [135, 240] on button "OK" at bounding box center [125, 229] width 45 height 21
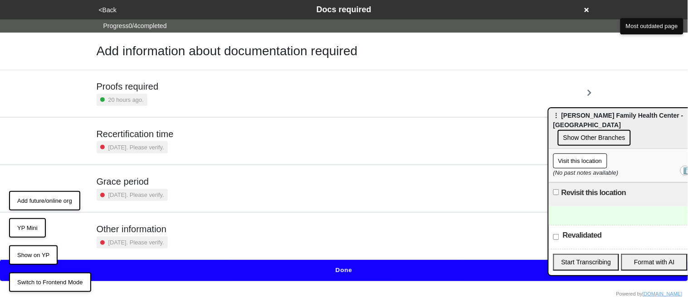
click at [147, 102] on div "20 hours ago." at bounding box center [128, 100] width 62 height 12
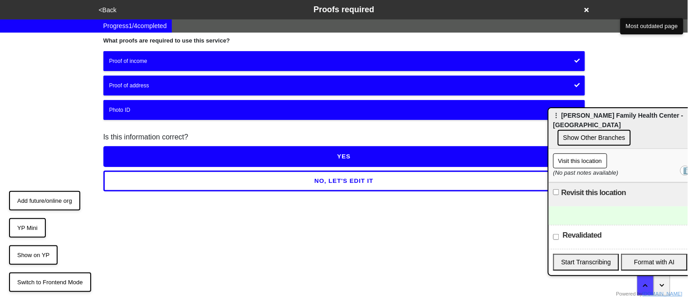
click at [150, 156] on button "YES" at bounding box center [343, 156] width 481 height 21
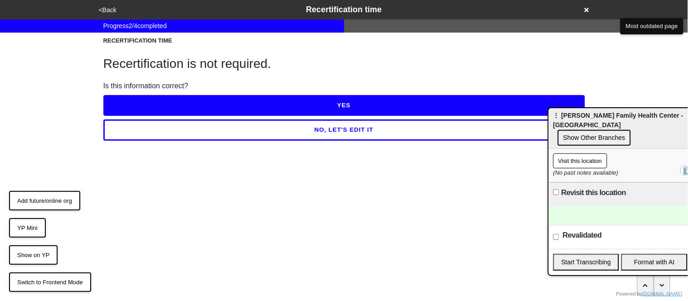
click at [133, 102] on button "YES" at bounding box center [343, 105] width 481 height 21
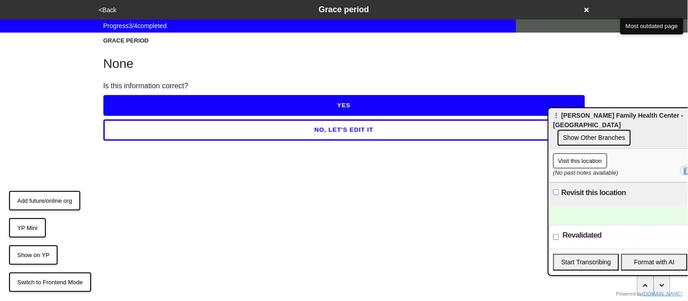
click at [133, 103] on button "YES" at bounding box center [343, 105] width 481 height 21
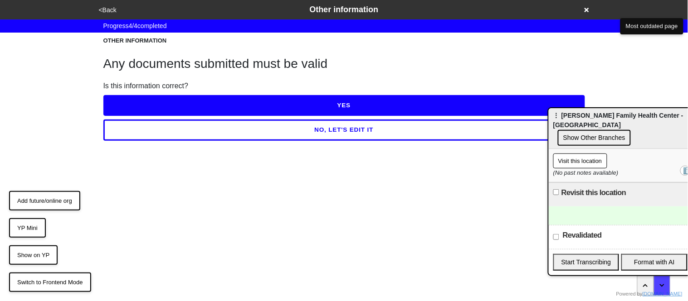
click at [134, 103] on button "YES" at bounding box center [343, 105] width 481 height 21
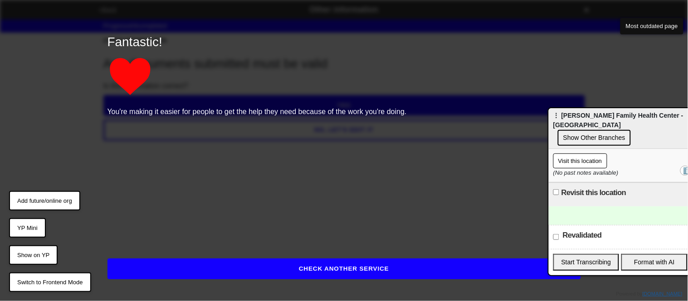
click at [194, 272] on button "CHECK ANOTHER SERVICE" at bounding box center [343, 269] width 473 height 21
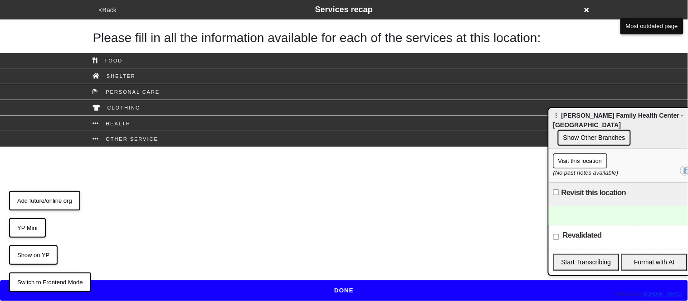
click at [207, 294] on button "DONE" at bounding box center [344, 291] width 688 height 21
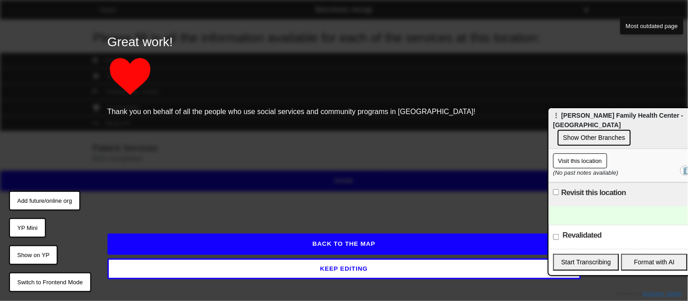
click at [553, 234] on input "Revalidated" at bounding box center [556, 237] width 6 height 6
checkbox input "true"
click at [398, 246] on button "BACK TO THE MAP" at bounding box center [343, 244] width 473 height 21
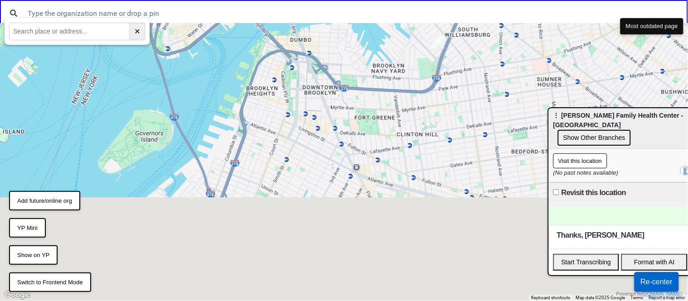
drag, startPoint x: 207, startPoint y: 249, endPoint x: 325, endPoint y: 89, distance: 199.0
click at [325, 89] on div at bounding box center [344, 162] width 688 height 278
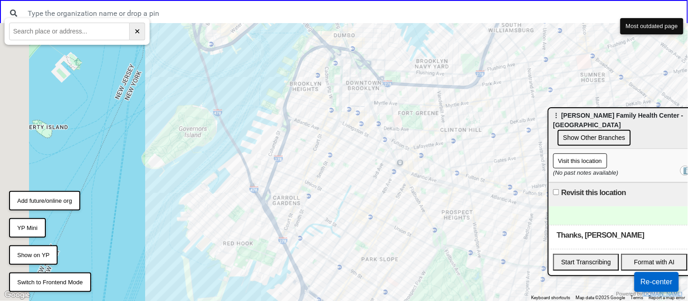
drag, startPoint x: 263, startPoint y: 185, endPoint x: 331, endPoint y: 176, distance: 69.1
click at [331, 176] on div at bounding box center [344, 162] width 688 height 278
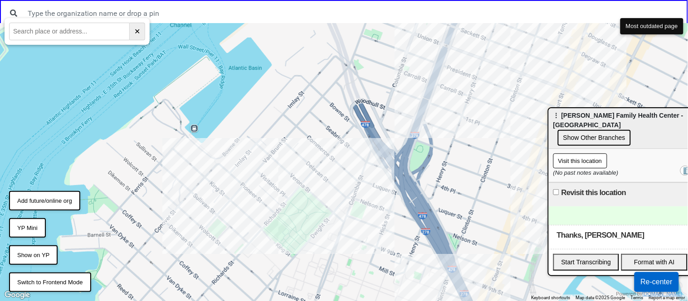
click at [265, 204] on div at bounding box center [344, 162] width 688 height 278
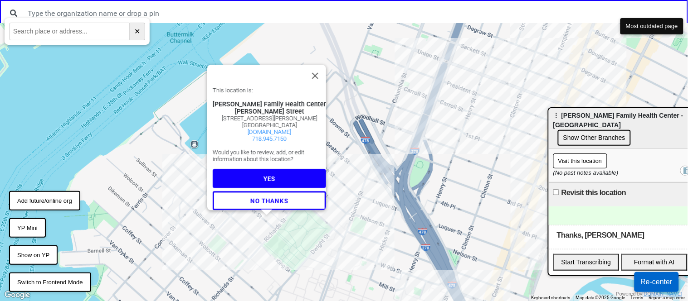
click at [267, 175] on span "YES" at bounding box center [269, 178] width 12 height 7
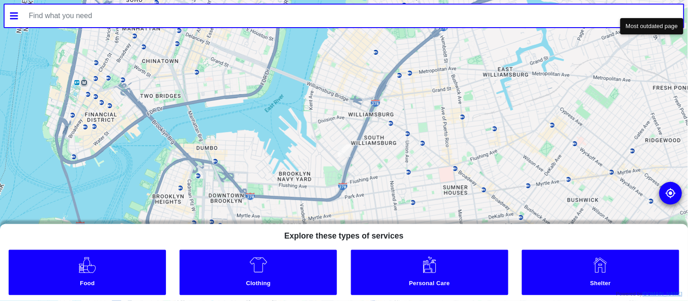
click at [199, 12] on input "text" at bounding box center [354, 16] width 660 height 23
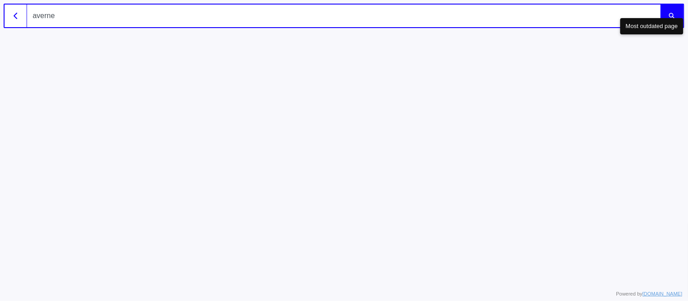
click at [94, 15] on input "averne" at bounding box center [343, 16] width 633 height 23
type input "joseph"
type input "Joseph p. addabbo"
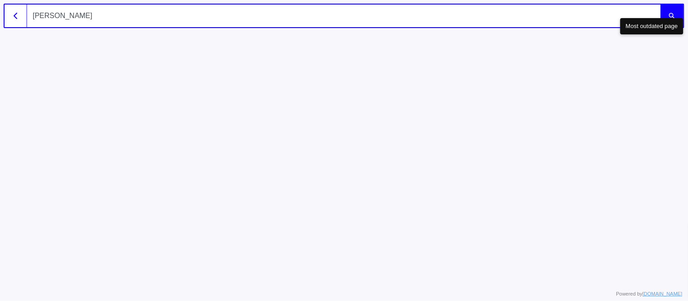
click at [131, 19] on input "Joseph p. addabbo" at bounding box center [343, 16] width 633 height 23
click at [660, 5] on button "submit" at bounding box center [671, 16] width 23 height 23
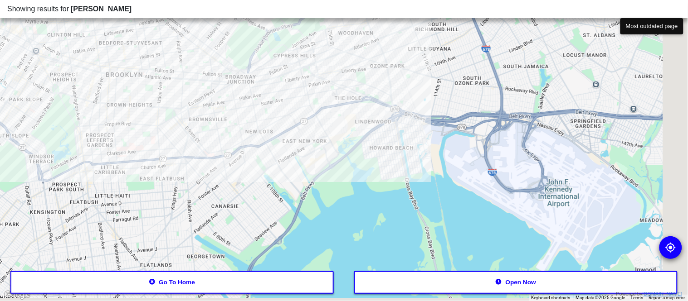
drag, startPoint x: 599, startPoint y: 270, endPoint x: 324, endPoint y: 80, distance: 334.1
click at [324, 80] on div at bounding box center [344, 150] width 688 height 301
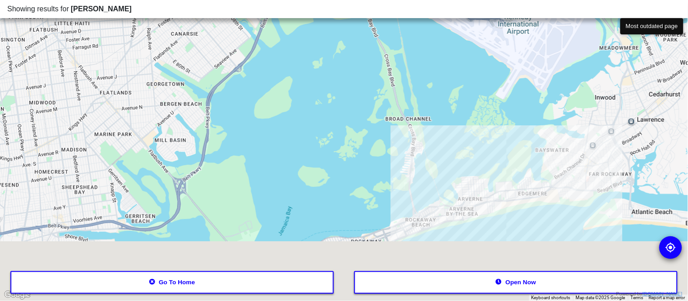
drag, startPoint x: 417, startPoint y: 217, endPoint x: 376, endPoint y: 16, distance: 205.0
click at [376, 16] on div "Showing results for Joseph p. addabbo ← Move left → Move right ↑ Move up ↓ Move…" at bounding box center [344, 150] width 688 height 301
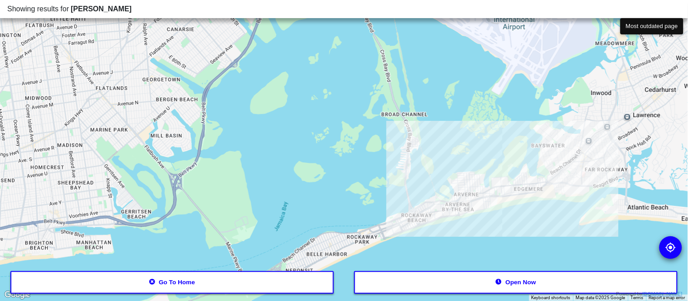
click at [480, 181] on div at bounding box center [344, 150] width 688 height 301
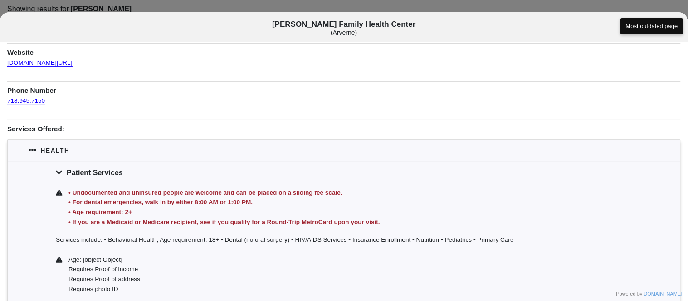
scroll to position [81, 0]
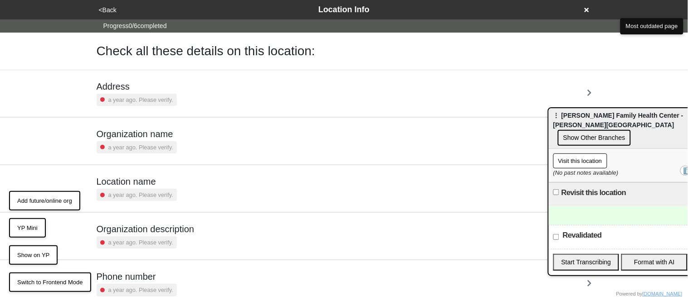
click at [154, 102] on small "a year ago. Please verify." at bounding box center [140, 100] width 65 height 9
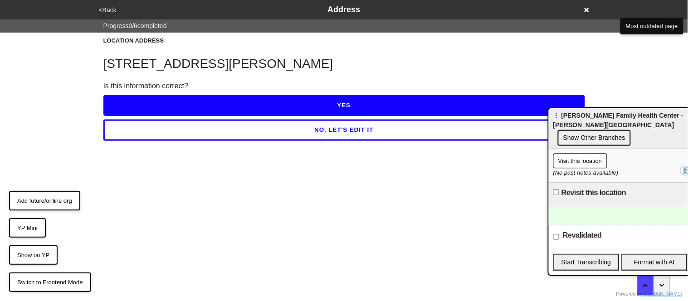
click at [191, 130] on button "NO, LET'S EDIT IT" at bounding box center [343, 130] width 481 height 21
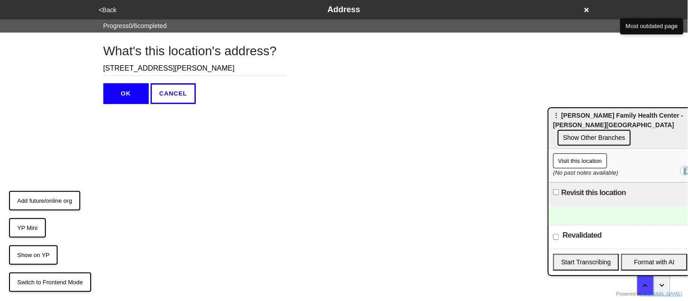
click at [142, 69] on input "[STREET_ADDRESS][PERSON_NAME]" at bounding box center [194, 68] width 183 height 15
type input "[STREET_ADDRESS][PERSON_NAME]"
click at [131, 96] on button "OK" at bounding box center [125, 93] width 45 height 21
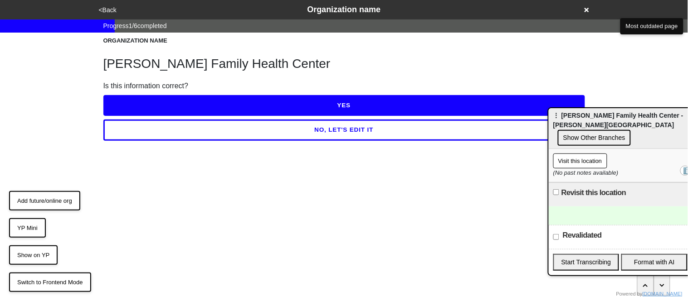
click at [133, 102] on button "YES" at bounding box center [343, 105] width 481 height 21
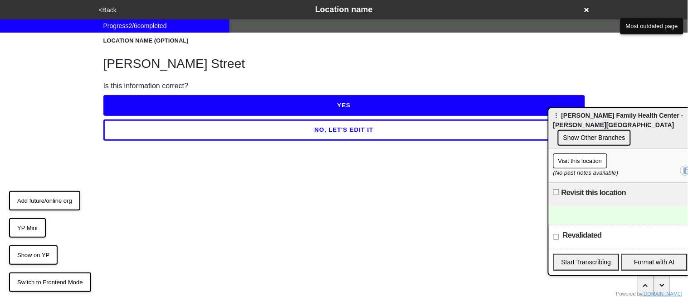
click at [147, 130] on button "NO, LET'S EDIT IT" at bounding box center [343, 130] width 481 height 21
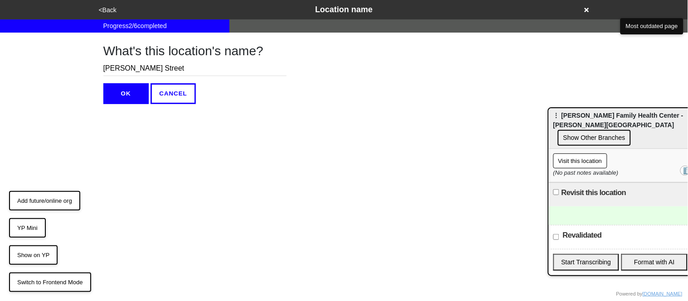
drag, startPoint x: 157, startPoint y: 66, endPoint x: 108, endPoint y: 72, distance: 49.8
click at [108, 72] on input "[PERSON_NAME] Street" at bounding box center [194, 68] width 183 height 15
type input "R"
type input "[GEOGRAPHIC_DATA]"
click at [115, 101] on button "OK" at bounding box center [125, 93] width 45 height 21
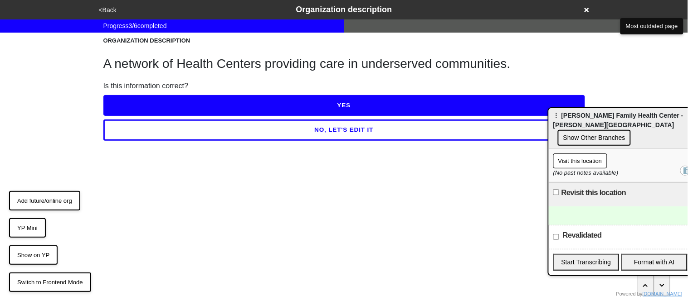
click at [116, 103] on button "YES" at bounding box center [343, 105] width 481 height 21
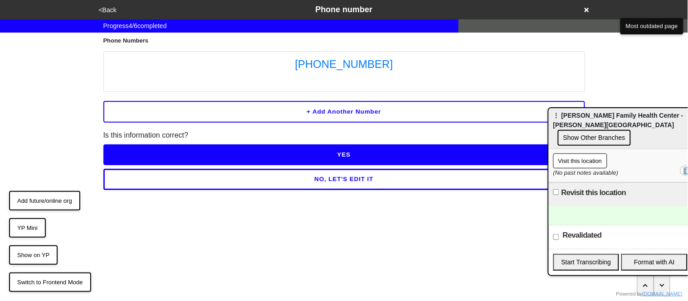
click at [168, 179] on button "NO, LET'S EDIT IT" at bounding box center [343, 179] width 481 height 21
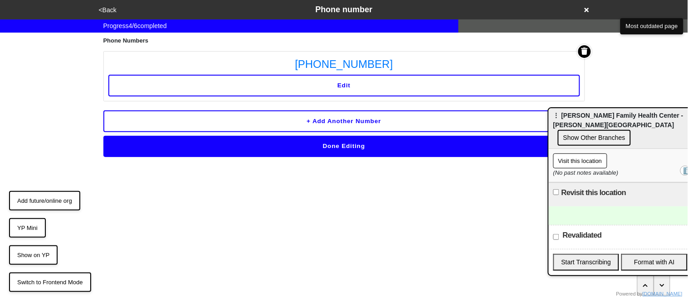
click at [369, 87] on button "Edit" at bounding box center [343, 86] width 471 height 22
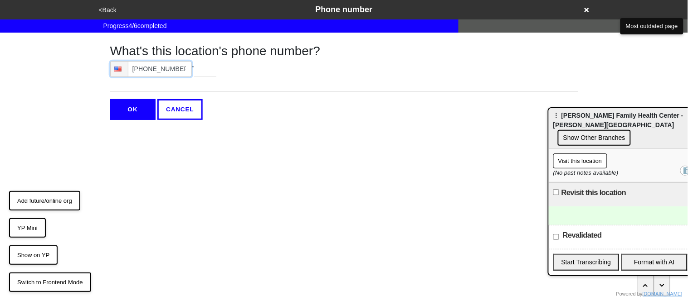
click at [184, 73] on input "[PHONE_NUMBER]" at bounding box center [151, 69] width 82 height 16
type input "[PHONE_NUMBER]"
click at [137, 106] on input "OK" at bounding box center [132, 109] width 45 height 21
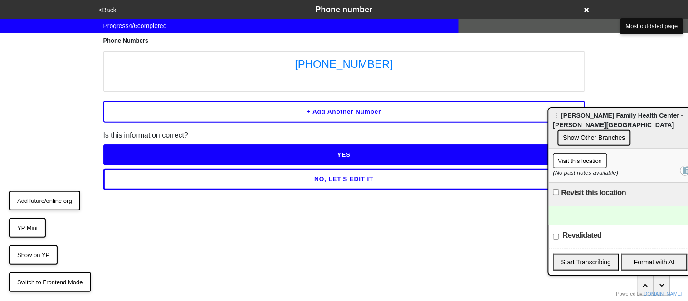
click at [157, 155] on button "YES" at bounding box center [343, 155] width 481 height 21
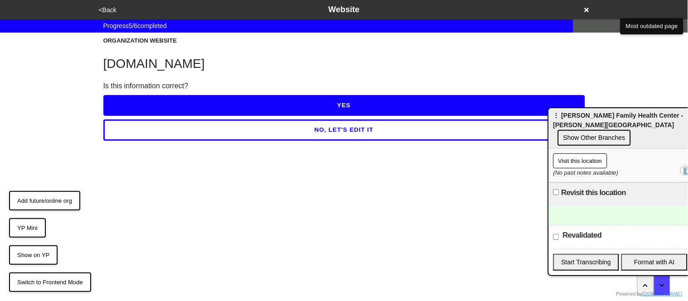
click at [149, 100] on button "YES" at bounding box center [343, 105] width 481 height 21
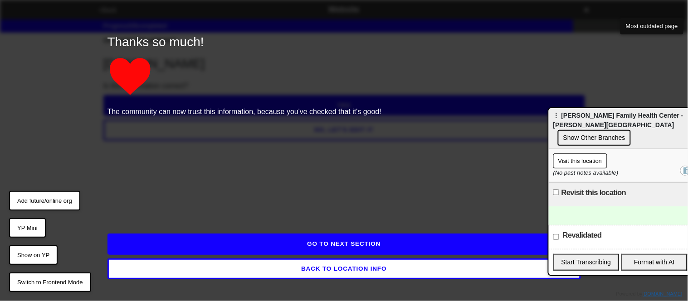
click at [180, 240] on button "GO TO NEXT SECTION" at bounding box center [343, 244] width 473 height 21
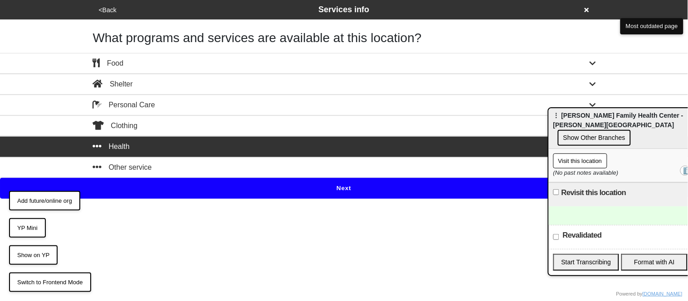
click at [169, 187] on button "Next" at bounding box center [344, 188] width 688 height 21
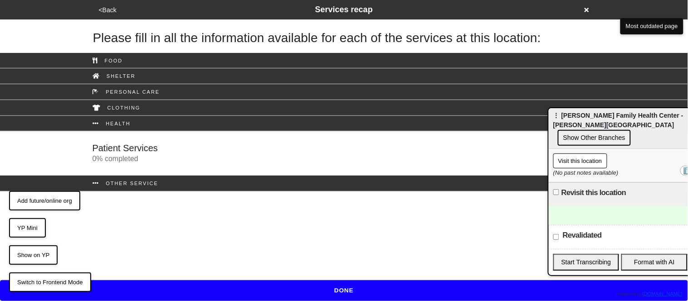
click at [149, 155] on div "Patient Services 0 % completed" at bounding box center [125, 154] width 66 height 22
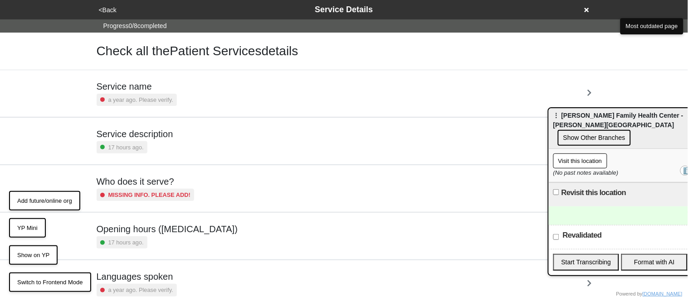
click at [144, 103] on small "a year ago. Please verify." at bounding box center [140, 100] width 65 height 9
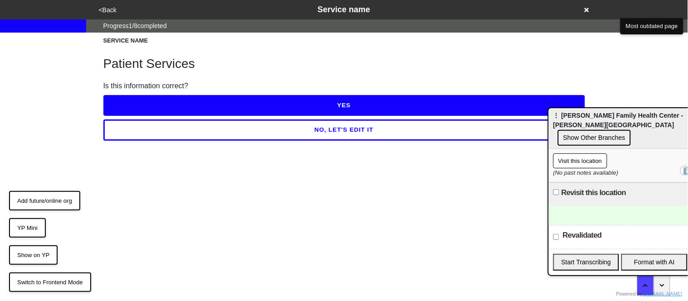
click at [145, 105] on button "YES" at bounding box center [343, 105] width 481 height 21
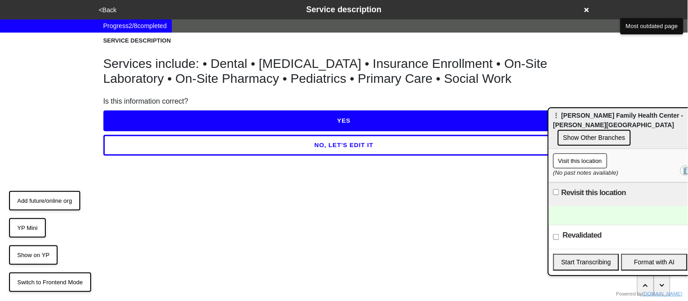
click at [162, 151] on button "NO, LET'S EDIT IT" at bounding box center [343, 145] width 481 height 21
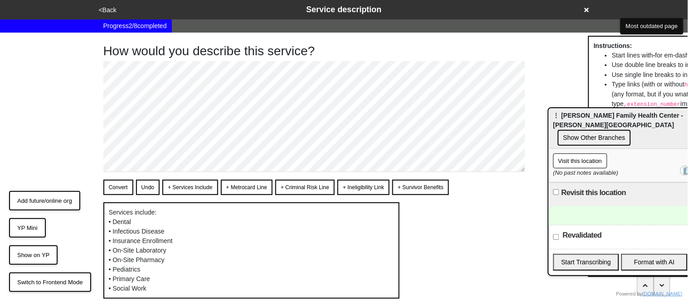
click at [100, 79] on div "How would you describe this service? Convert Undo + Services Include + Metrocar…" at bounding box center [343, 180] width 503 height 295
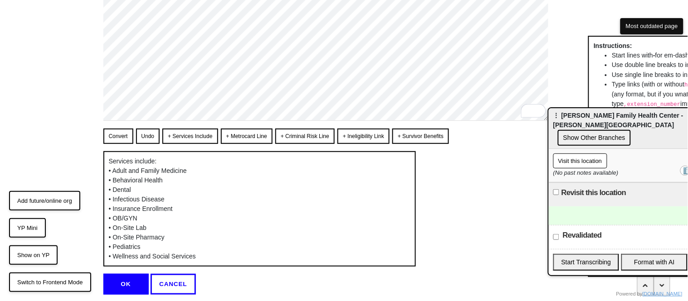
scroll to position [90, 0]
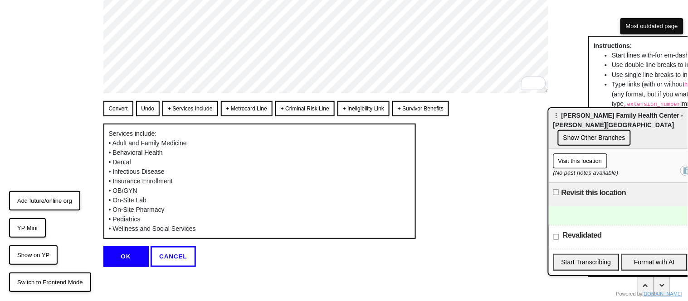
click at [116, 255] on button "OK" at bounding box center [125, 257] width 45 height 21
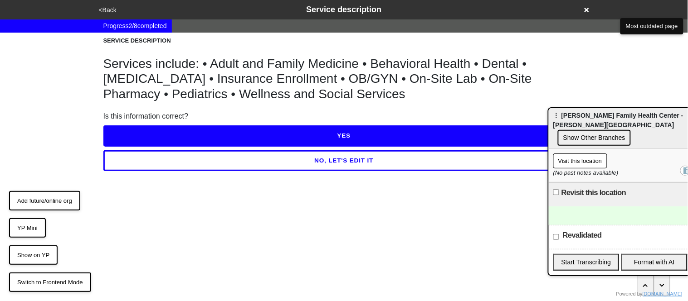
scroll to position [0, 0]
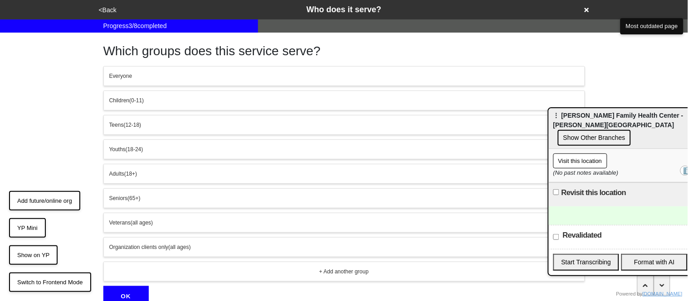
click at [136, 76] on div "Everyone" at bounding box center [344, 76] width 470 height 8
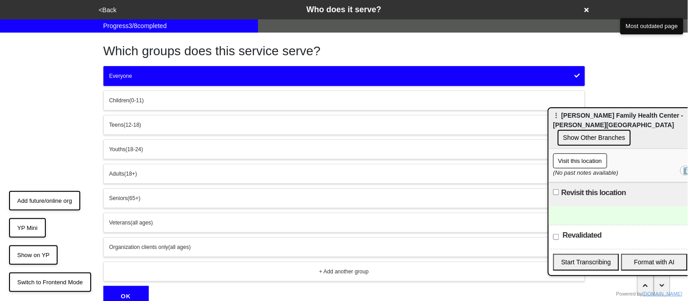
click at [131, 296] on button "OK" at bounding box center [125, 296] width 45 height 21
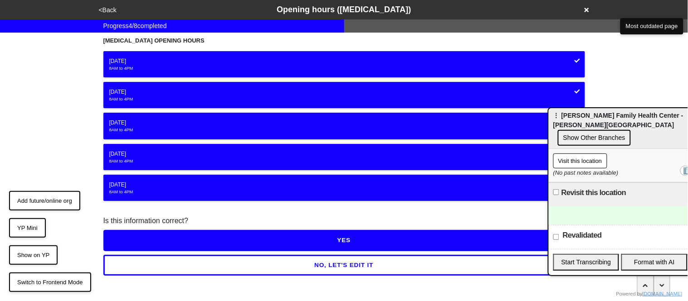
click at [138, 237] on button "YES" at bounding box center [343, 240] width 481 height 21
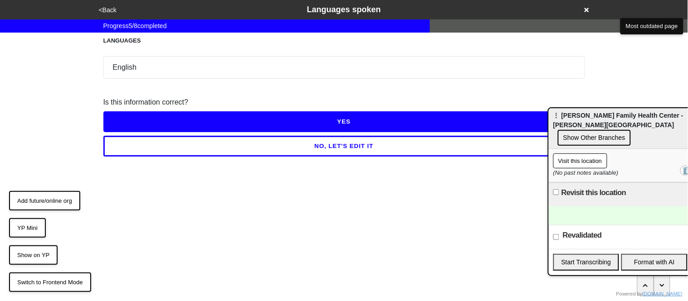
click at [120, 122] on button "YES" at bounding box center [343, 122] width 481 height 21
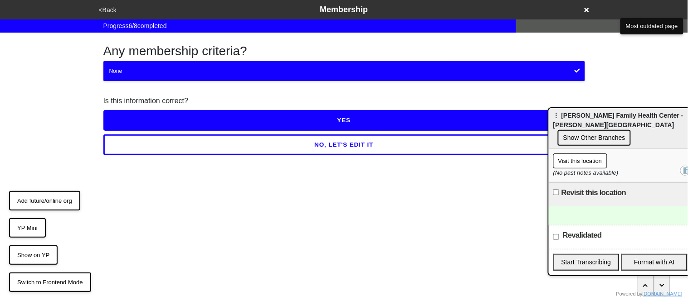
click at [122, 121] on button "YES" at bounding box center [343, 120] width 481 height 21
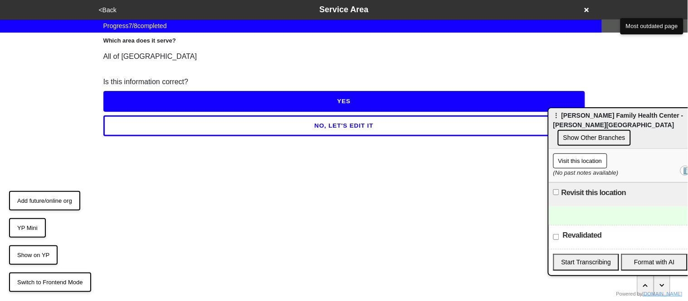
click at [121, 104] on button "YES" at bounding box center [343, 101] width 481 height 21
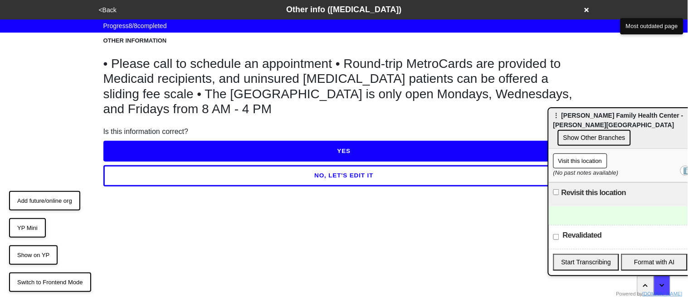
click at [151, 175] on button "NO, LET'S EDIT IT" at bounding box center [343, 175] width 481 height 21
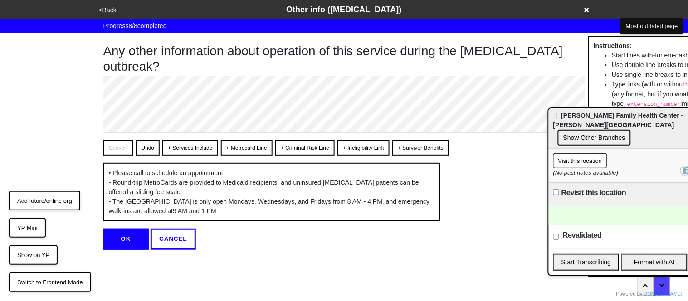
type textarea "x"
click at [129, 242] on button "OK" at bounding box center [125, 239] width 45 height 21
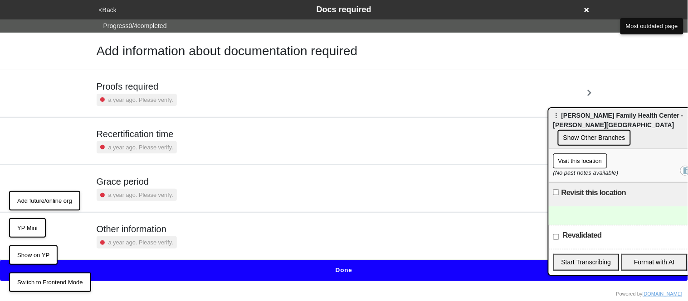
click at [154, 91] on h5 "Proofs required" at bounding box center [137, 86] width 80 height 11
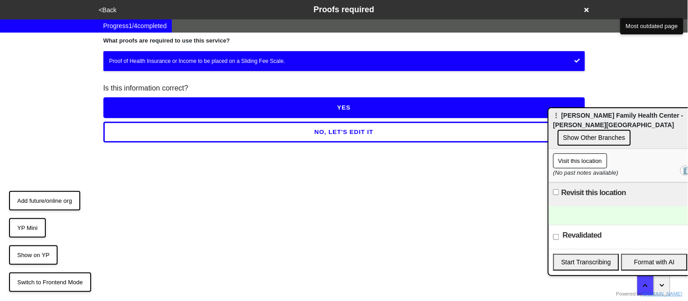
click at [141, 141] on button "NO, LET'S EDIT IT" at bounding box center [343, 132] width 481 height 21
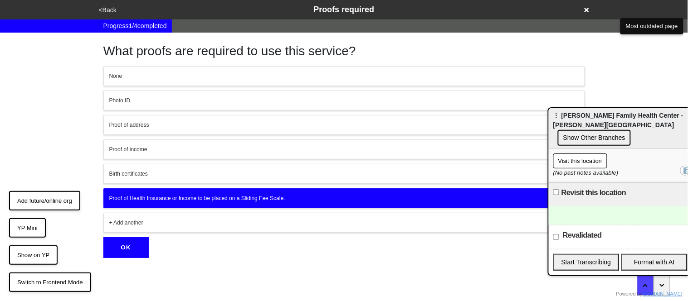
click at [128, 106] on button "Photo ID" at bounding box center [343, 101] width 481 height 20
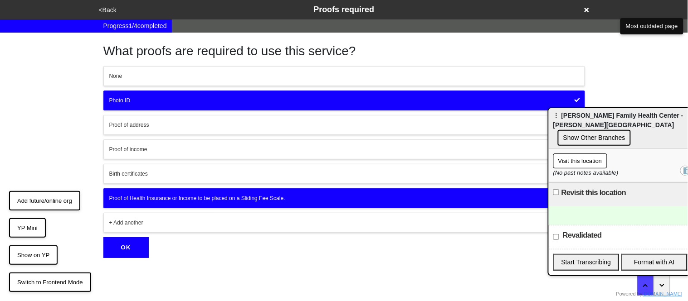
click at [136, 122] on div "Proof of address" at bounding box center [344, 125] width 470 height 8
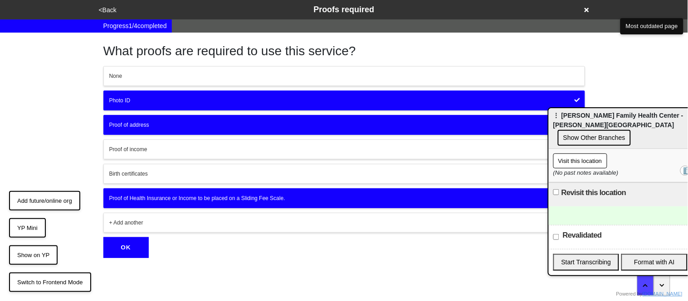
click at [134, 246] on button "OK" at bounding box center [125, 248] width 45 height 21
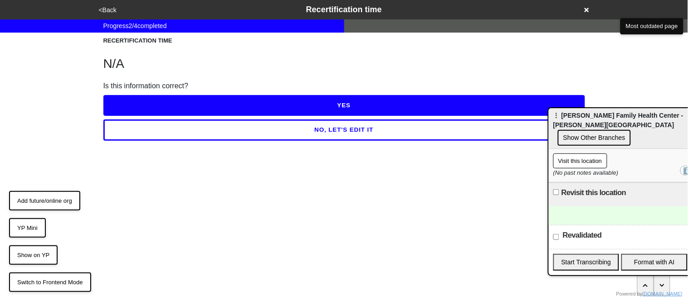
click at [121, 103] on button "YES" at bounding box center [343, 105] width 481 height 21
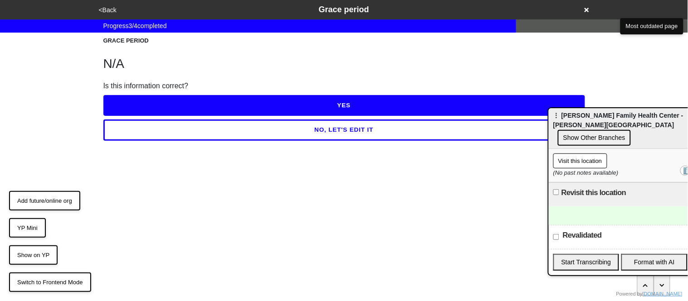
click at [121, 103] on button "YES" at bounding box center [343, 105] width 481 height 21
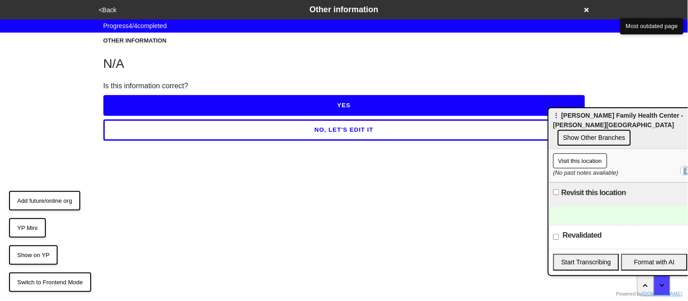
click at [121, 103] on button "YES" at bounding box center [343, 105] width 481 height 21
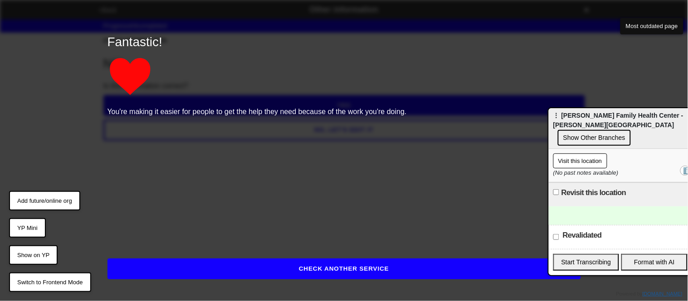
click at [164, 267] on button "CHECK ANOTHER SERVICE" at bounding box center [343, 269] width 473 height 21
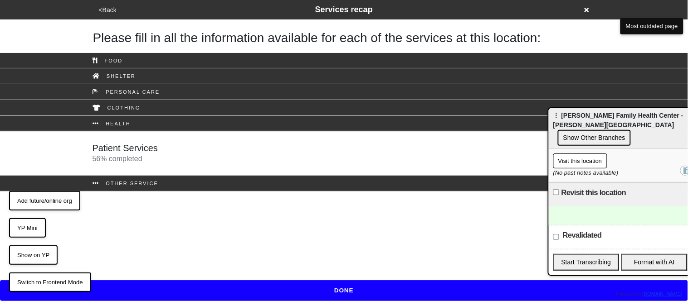
click at [556, 234] on input "Revalidated" at bounding box center [556, 237] width 6 height 6
checkbox input "true"
click at [513, 292] on button "DONE" at bounding box center [344, 291] width 688 height 21
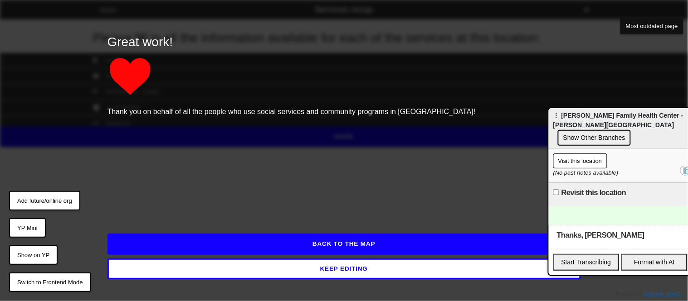
click at [401, 242] on button "BACK TO THE MAP" at bounding box center [343, 244] width 473 height 21
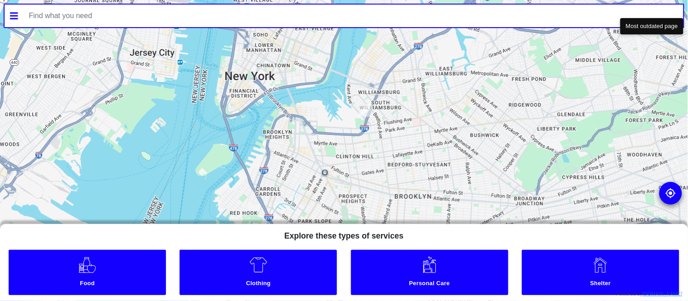
drag, startPoint x: 232, startPoint y: 172, endPoint x: 258, endPoint y: 82, distance: 94.0
click at [258, 82] on div at bounding box center [344, 150] width 688 height 301
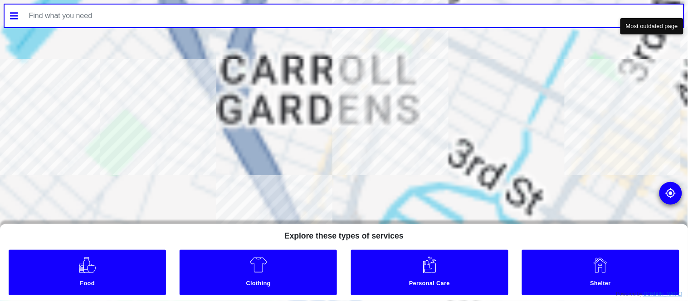
drag, startPoint x: 196, startPoint y: 182, endPoint x: 277, endPoint y: 142, distance: 90.8
click at [277, 142] on div at bounding box center [344, 150] width 688 height 301
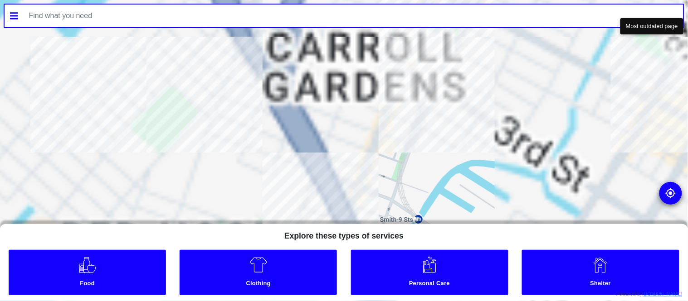
click at [251, 133] on div at bounding box center [344, 150] width 688 height 301
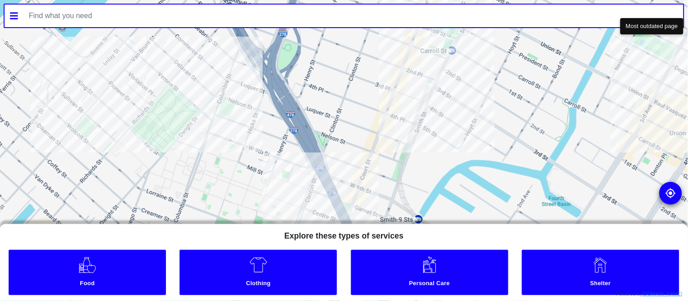
click at [136, 109] on div at bounding box center [344, 150] width 688 height 301
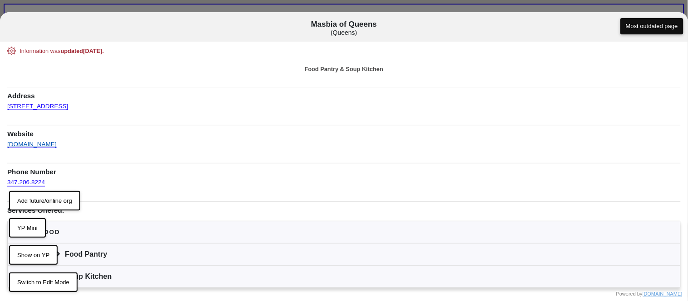
click at [56, 147] on link "[DOMAIN_NAME]" at bounding box center [31, 141] width 49 height 13
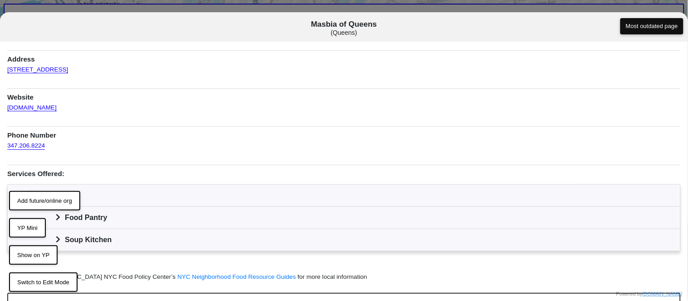
scroll to position [41, 0]
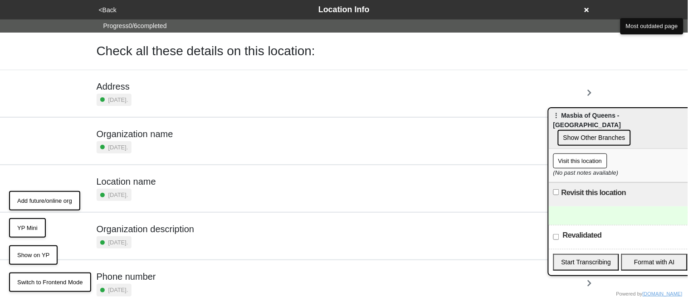
click at [128, 99] on small "[DATE]." at bounding box center [118, 100] width 20 height 9
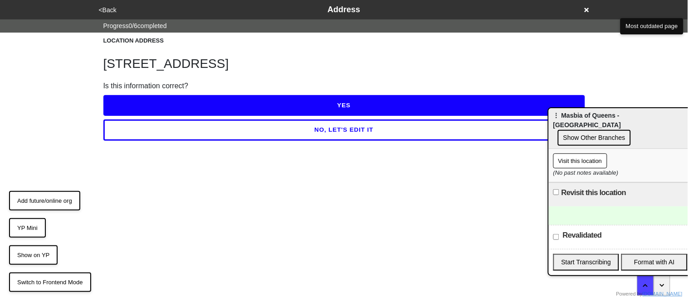
click at [136, 101] on button "YES" at bounding box center [343, 105] width 481 height 21
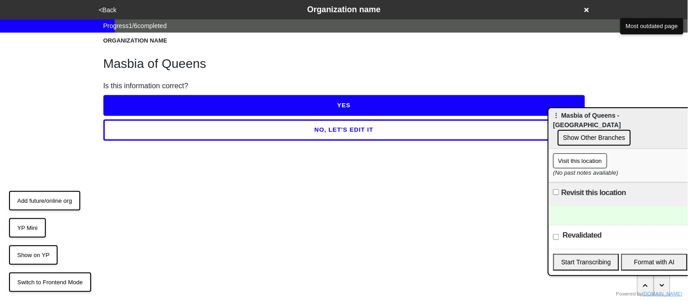
click at [136, 101] on button "YES" at bounding box center [343, 105] width 481 height 21
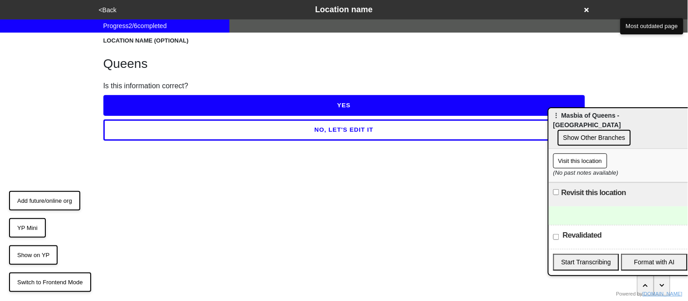
click at [136, 101] on button "YES" at bounding box center [343, 105] width 481 height 21
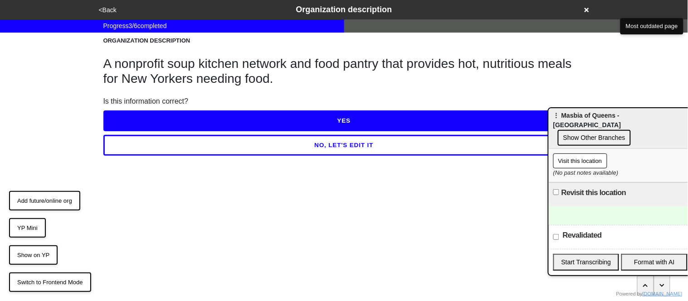
click at [137, 119] on button "YES" at bounding box center [343, 121] width 481 height 21
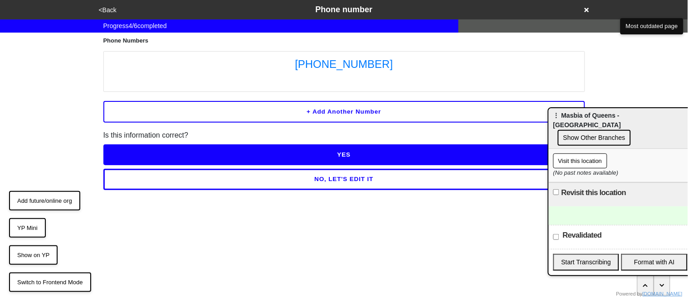
click at [150, 150] on button "YES" at bounding box center [343, 155] width 481 height 21
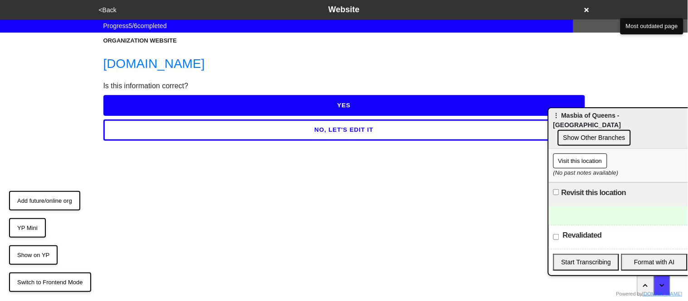
click at [140, 112] on button "YES" at bounding box center [343, 105] width 481 height 21
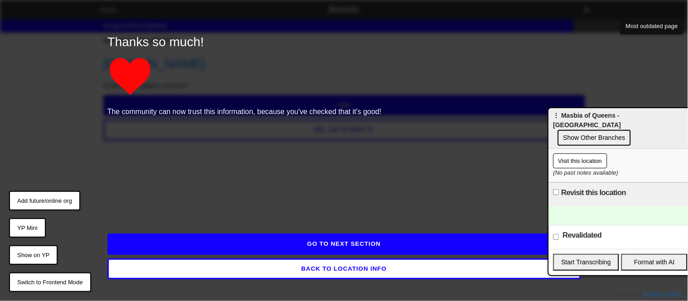
click at [192, 243] on button "GO TO NEXT SECTION" at bounding box center [343, 244] width 473 height 21
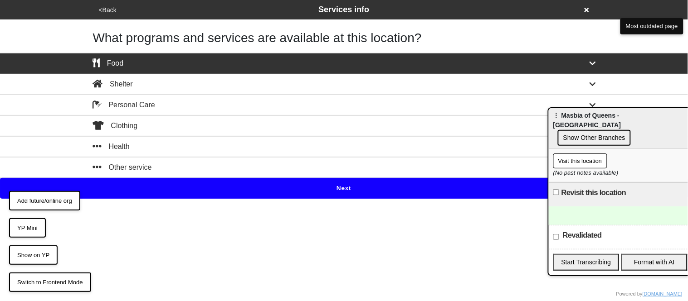
click at [168, 192] on button "Next" at bounding box center [344, 188] width 688 height 21
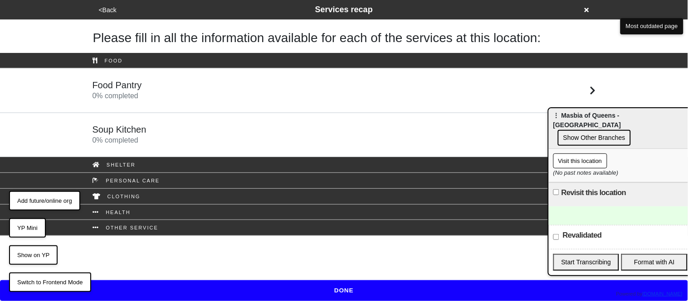
click at [166, 137] on div "Soup Kitchen 0 % completed" at bounding box center [344, 135] width 517 height 22
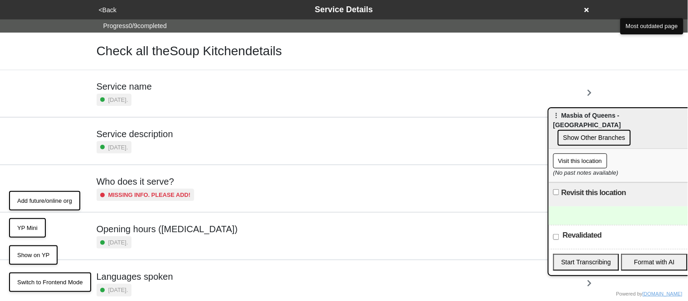
click at [152, 96] on div "Service name 7 days ago." at bounding box center [344, 93] width 495 height 25
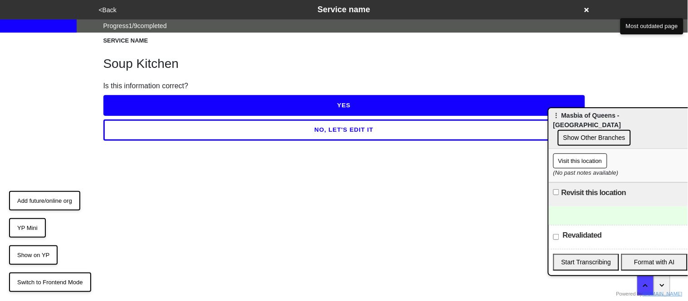
click at [153, 100] on button "YES" at bounding box center [343, 105] width 481 height 21
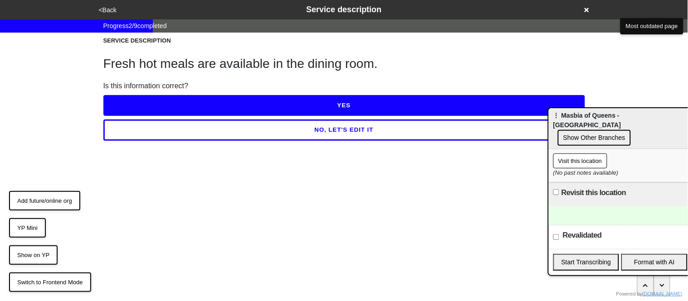
click at [153, 100] on button "YES" at bounding box center [343, 105] width 481 height 21
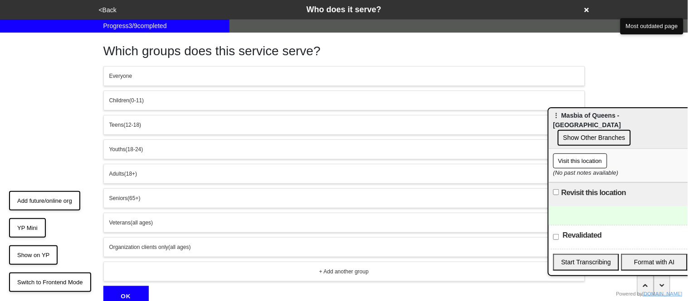
click at [136, 76] on div "Everyone" at bounding box center [344, 76] width 470 height 8
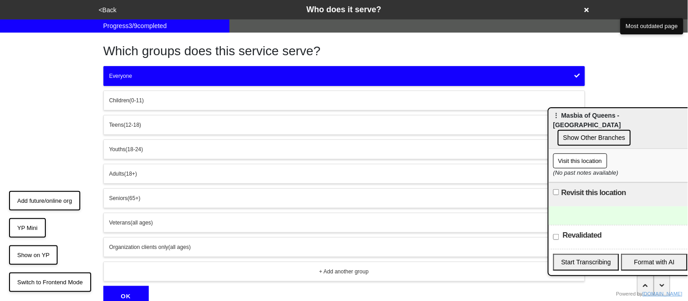
click at [131, 295] on button "OK" at bounding box center [125, 296] width 45 height 21
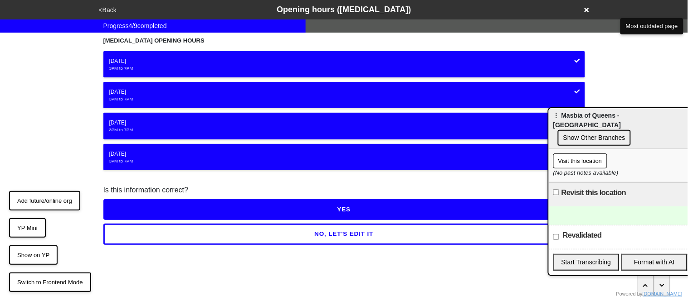
click at [149, 100] on div "3PM to 7PM" at bounding box center [344, 99] width 470 height 6
click at [180, 214] on button "YES" at bounding box center [343, 209] width 481 height 21
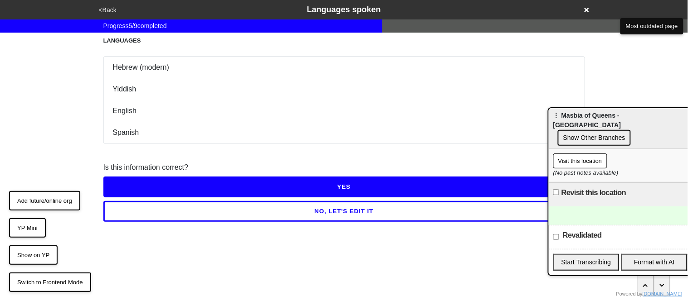
click at [188, 183] on button "YES" at bounding box center [343, 187] width 481 height 21
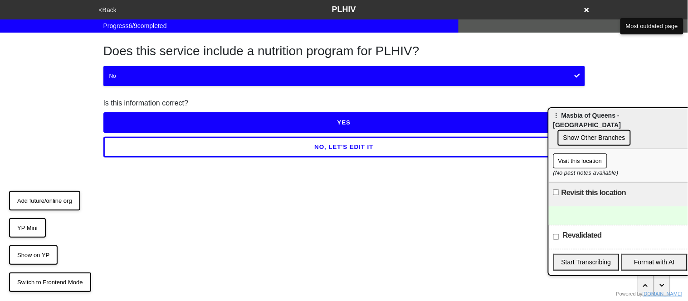
click at [164, 121] on button "YES" at bounding box center [343, 122] width 481 height 21
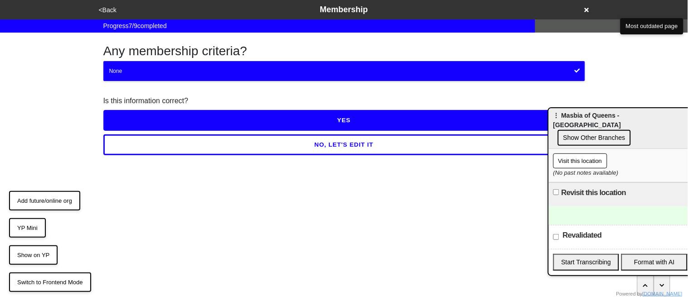
click at [164, 120] on button "YES" at bounding box center [343, 120] width 481 height 21
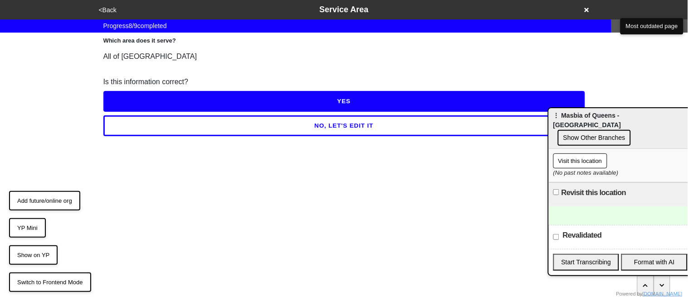
click at [155, 100] on button "YES" at bounding box center [343, 101] width 481 height 21
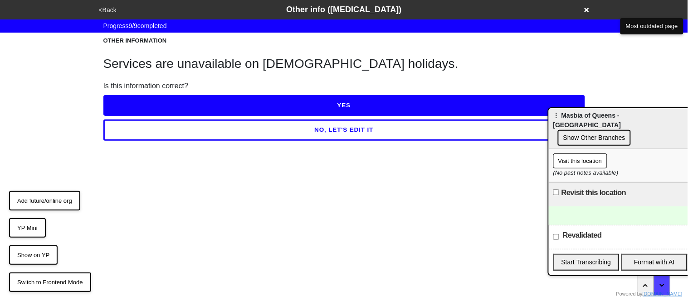
click at [109, 7] on button "<Back" at bounding box center [107, 10] width 23 height 10
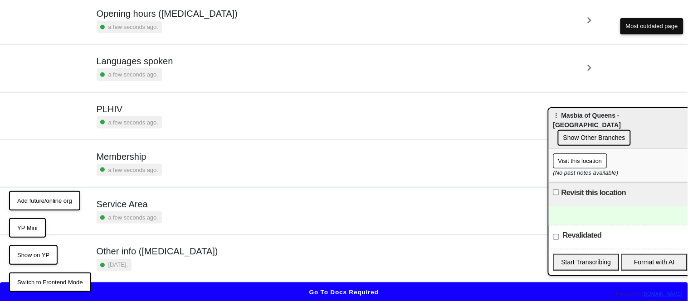
scroll to position [219, 0]
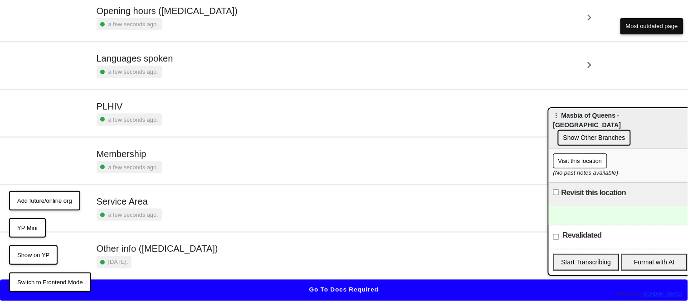
click at [168, 105] on div "PLHIV a few seconds ago." at bounding box center [344, 113] width 495 height 25
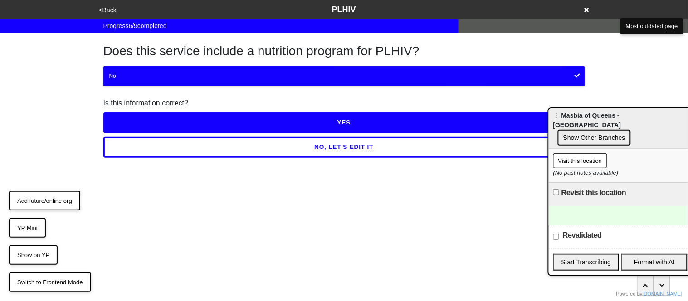
click at [167, 123] on button "YES" at bounding box center [343, 122] width 481 height 21
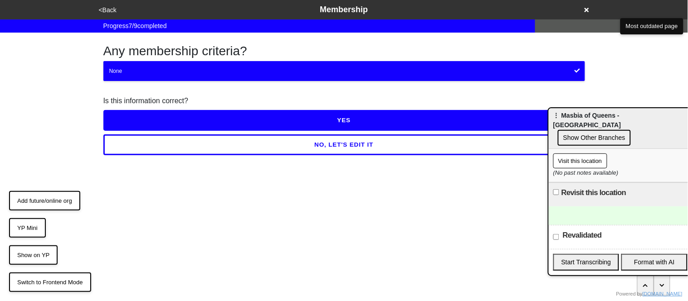
click at [172, 145] on button "NO, LET'S EDIT IT" at bounding box center [343, 145] width 481 height 21
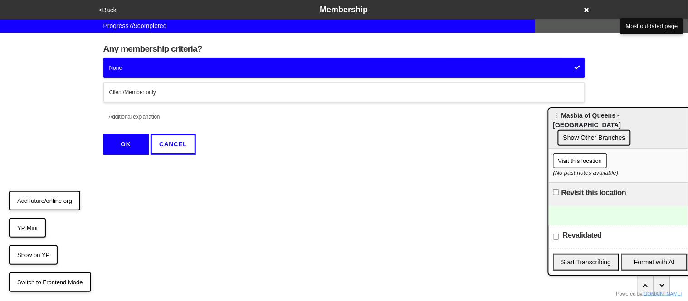
click at [150, 118] on button "Additional explanation" at bounding box center [134, 117] width 62 height 20
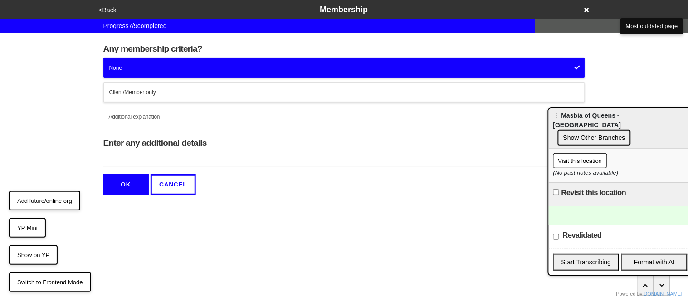
click at [160, 165] on input "Enter any additional details" at bounding box center [343, 159] width 481 height 15
click at [172, 189] on button "CANCEL" at bounding box center [172, 185] width 45 height 21
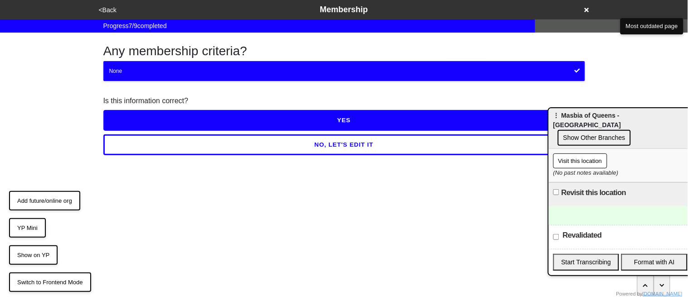
click at [132, 119] on button "YES" at bounding box center [343, 120] width 481 height 21
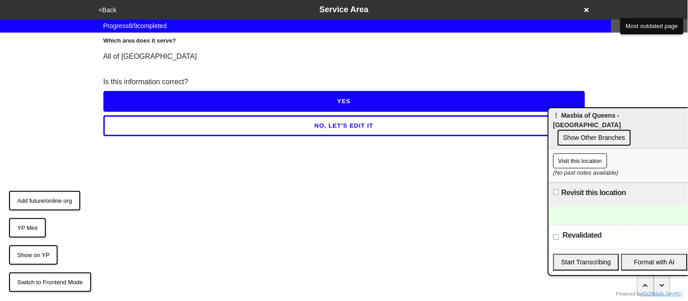
click at [127, 104] on button "YES" at bounding box center [343, 101] width 481 height 21
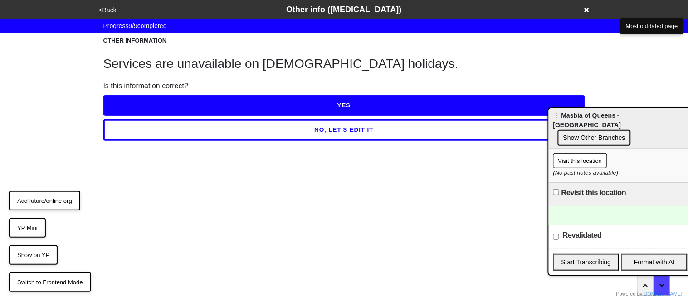
click at [175, 102] on button "YES" at bounding box center [343, 105] width 481 height 21
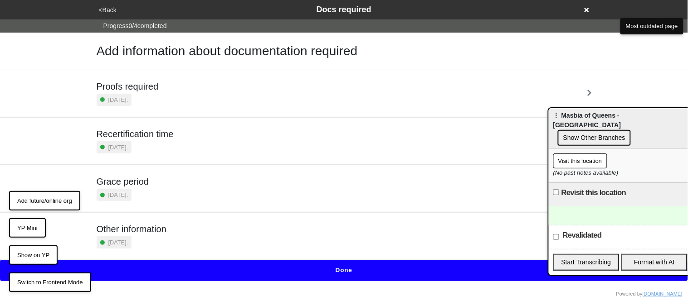
click at [175, 102] on div "Proofs required 7 days ago." at bounding box center [344, 93] width 495 height 25
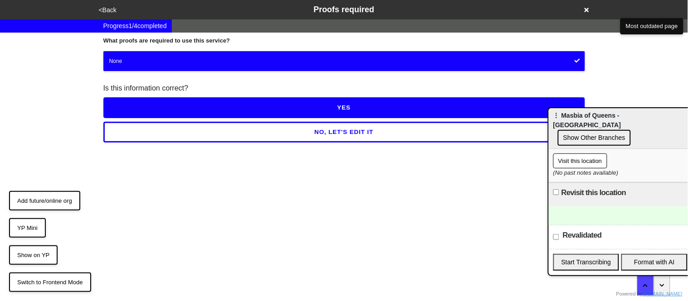
click at [172, 102] on button "YES" at bounding box center [343, 107] width 481 height 21
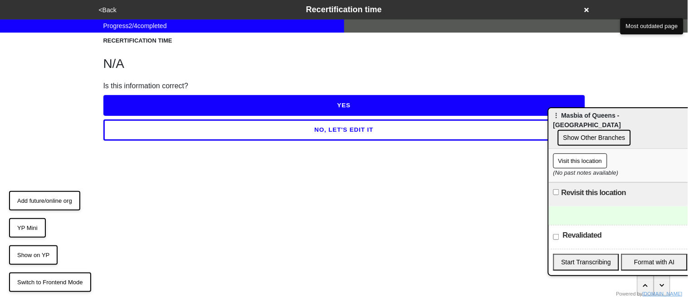
click at [172, 102] on button "YES" at bounding box center [343, 105] width 481 height 21
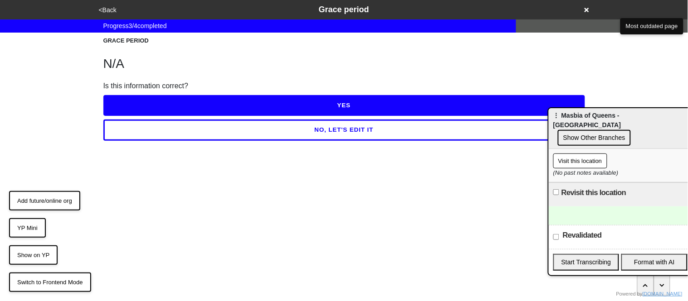
click at [172, 102] on button "YES" at bounding box center [343, 105] width 481 height 21
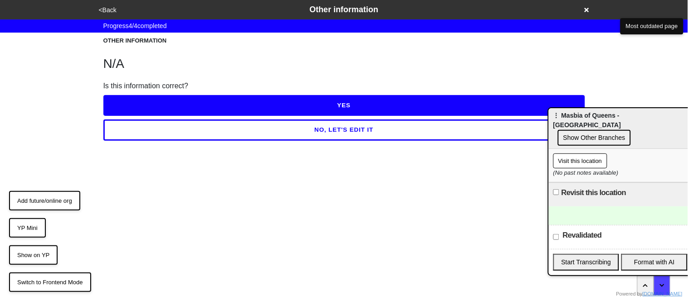
click at [172, 102] on button "YES" at bounding box center [343, 105] width 481 height 21
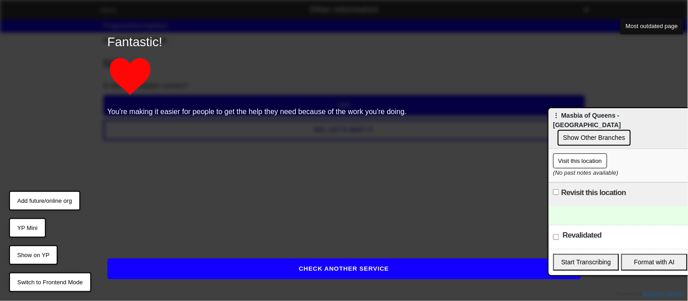
click at [188, 274] on button "CHECK ANOTHER SERVICE" at bounding box center [343, 269] width 473 height 21
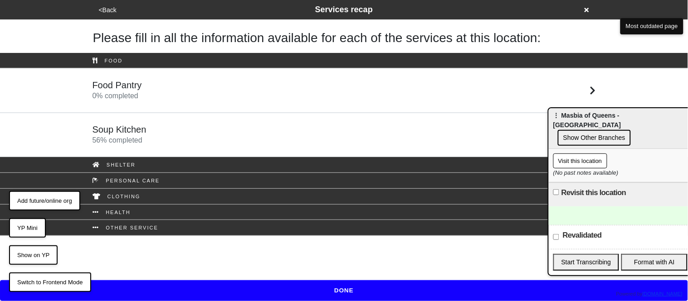
click at [134, 87] on h5 "Food Pantry" at bounding box center [116, 85] width 49 height 11
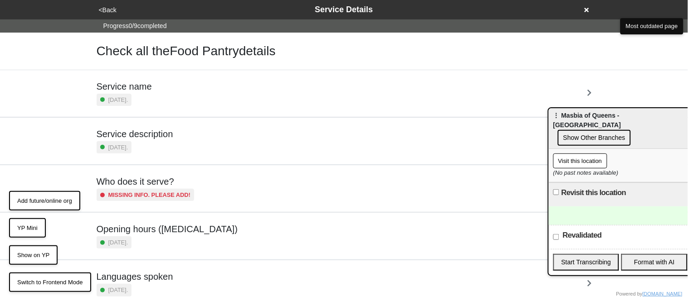
click at [132, 94] on div "7 days ago." at bounding box center [114, 100] width 35 height 12
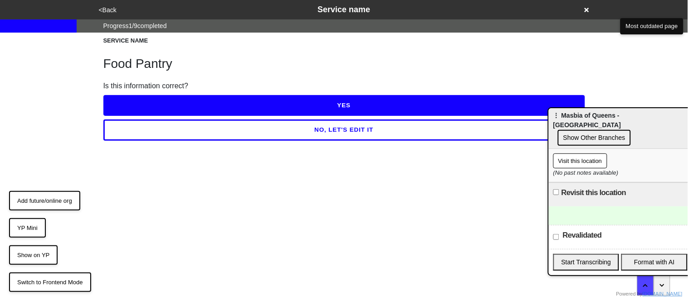
click at [135, 94] on div "YES" at bounding box center [343, 104] width 481 height 24
click at [140, 102] on button "YES" at bounding box center [343, 105] width 481 height 21
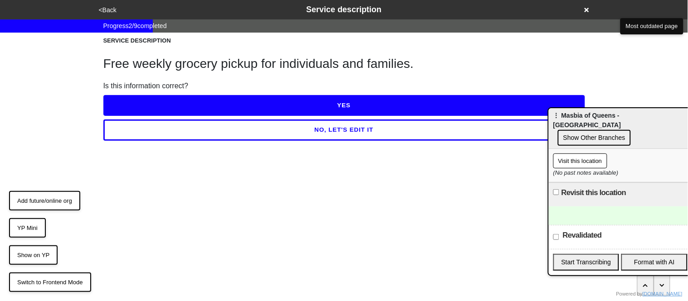
click at [155, 106] on button "YES" at bounding box center [343, 105] width 481 height 21
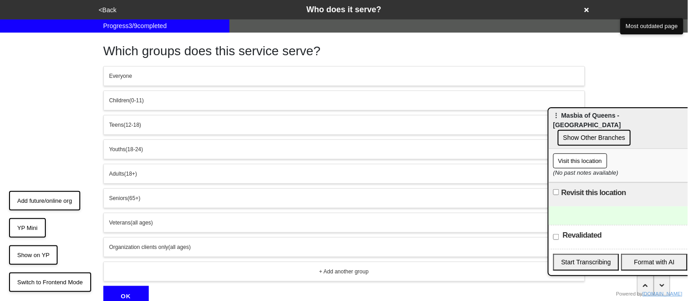
click at [144, 78] on div "Everyone" at bounding box center [344, 76] width 470 height 8
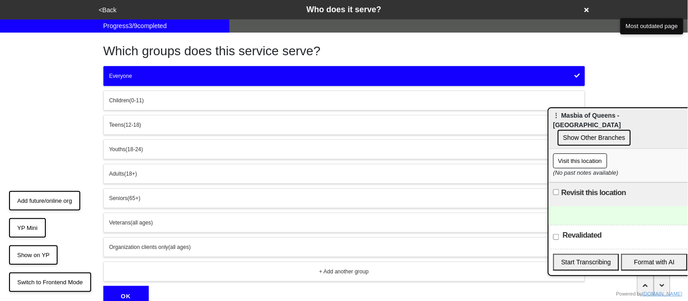
click at [133, 293] on button "OK" at bounding box center [125, 296] width 45 height 21
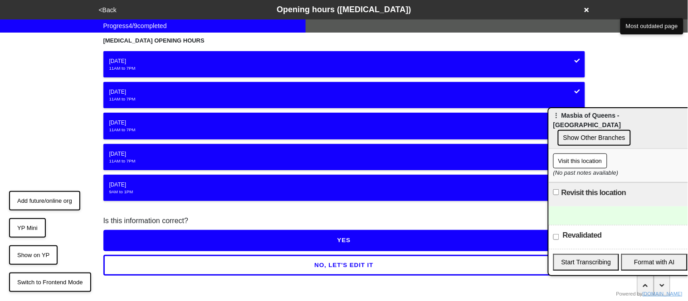
click at [185, 244] on button "YES" at bounding box center [343, 240] width 481 height 21
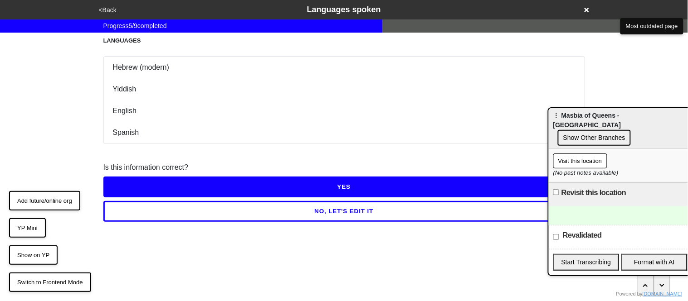
click at [170, 180] on button "YES" at bounding box center [343, 187] width 481 height 21
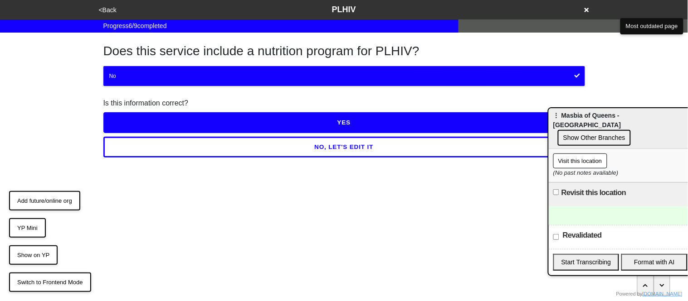
click at [148, 121] on button "YES" at bounding box center [343, 122] width 481 height 21
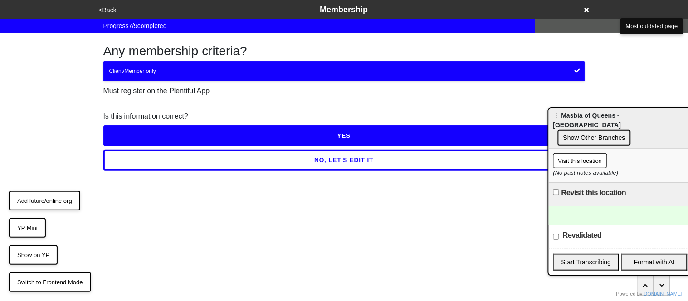
click at [152, 129] on button "YES" at bounding box center [343, 136] width 481 height 21
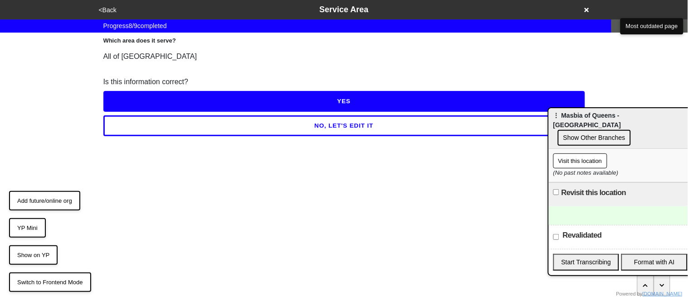
click at [102, 13] on button "<Back" at bounding box center [107, 10] width 23 height 10
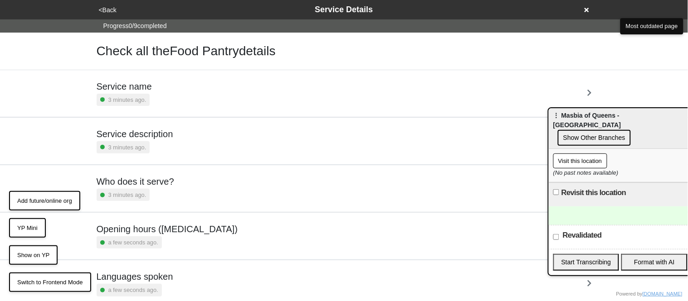
scroll to position [219, 0]
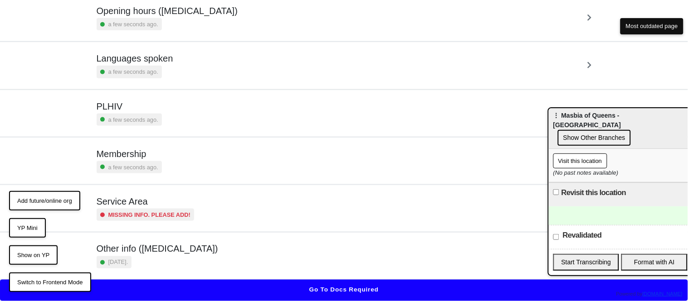
click at [151, 162] on div "a few seconds ago." at bounding box center [129, 167] width 65 height 12
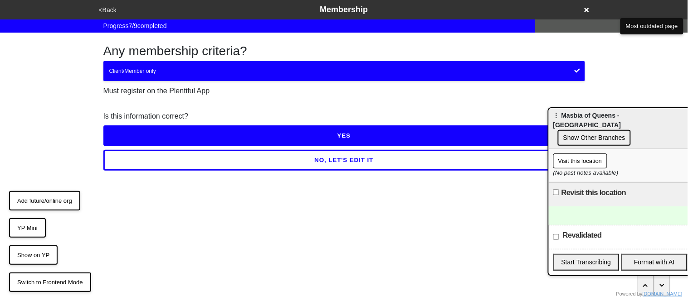
click at [153, 162] on button "NO, LET'S EDIT IT" at bounding box center [343, 160] width 481 height 21
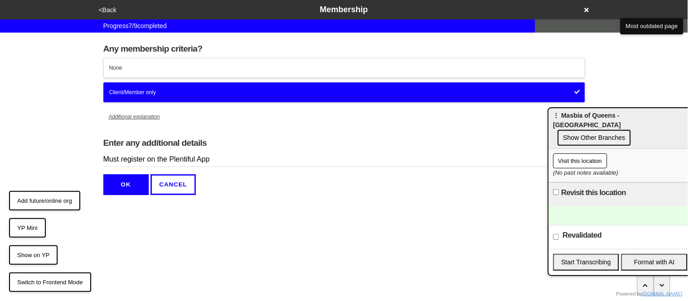
click at [138, 68] on div "None" at bounding box center [344, 68] width 470 height 8
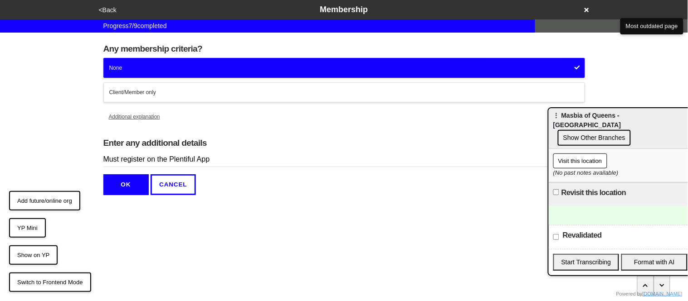
click at [137, 180] on button "OK" at bounding box center [125, 185] width 45 height 21
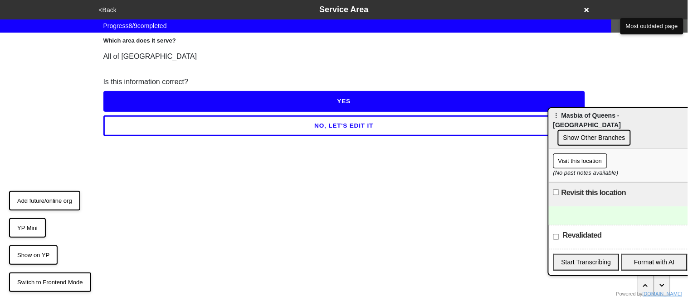
click at [125, 101] on button "YES" at bounding box center [343, 101] width 481 height 21
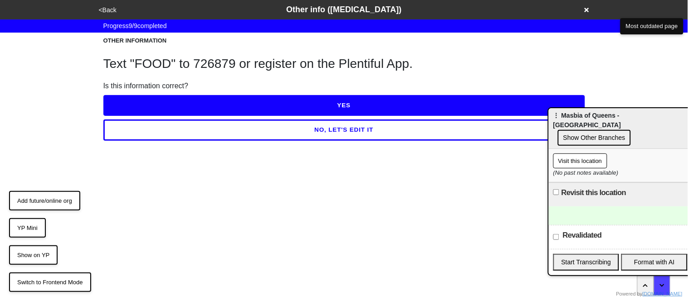
click at [124, 100] on button "YES" at bounding box center [343, 105] width 481 height 21
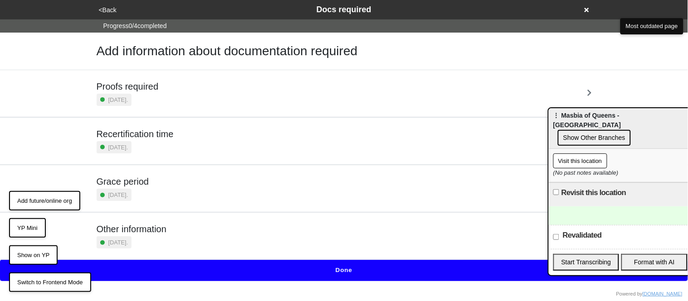
click at [147, 112] on div "Proofs required 7 days ago." at bounding box center [344, 93] width 517 height 47
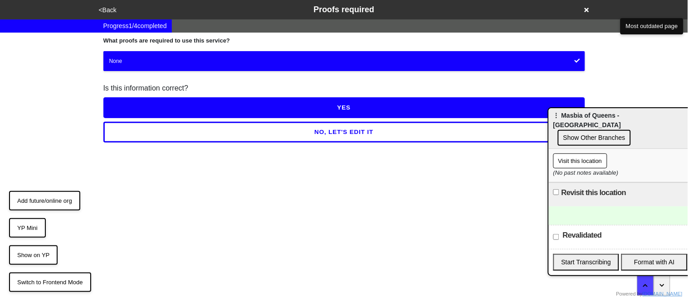
click at [147, 112] on button "YES" at bounding box center [343, 107] width 481 height 21
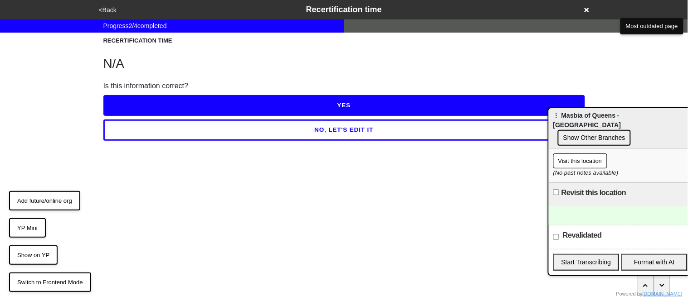
click at [147, 112] on button "YES" at bounding box center [343, 105] width 481 height 21
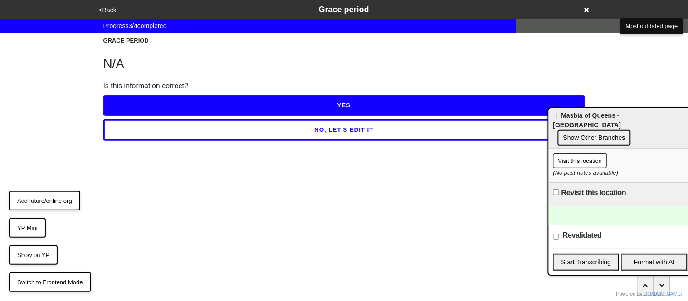
click at [147, 112] on button "YES" at bounding box center [343, 105] width 481 height 21
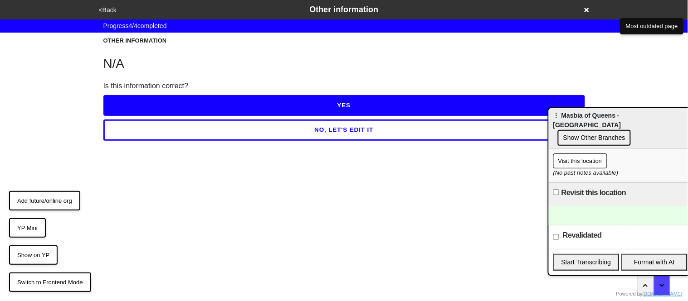
click at [147, 112] on button "YES" at bounding box center [343, 105] width 481 height 21
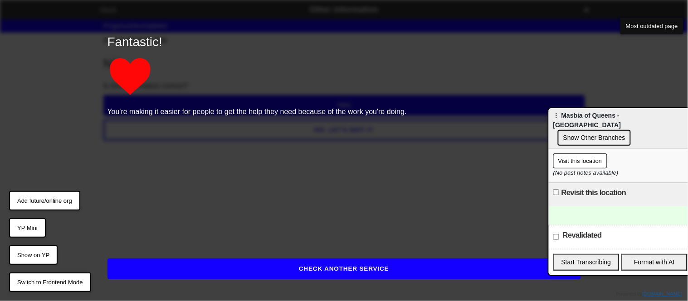
click at [201, 272] on button "CHECK ANOTHER SERVICE" at bounding box center [343, 269] width 473 height 21
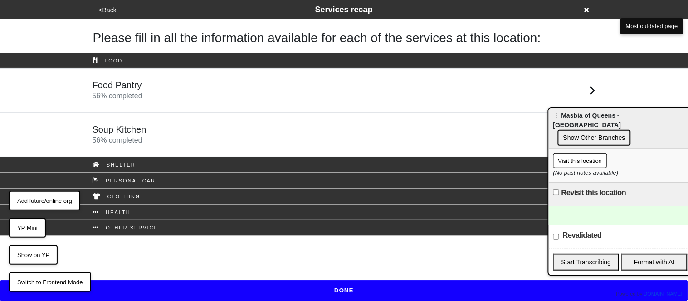
click at [199, 286] on button "DONE" at bounding box center [344, 291] width 688 height 21
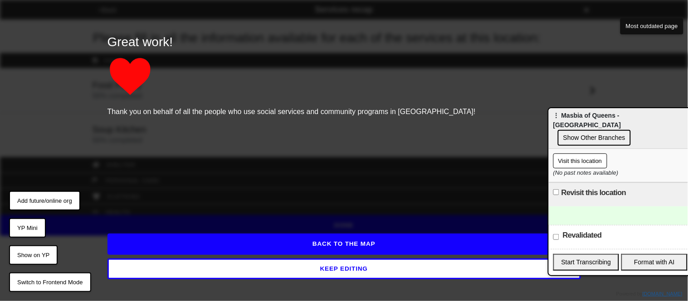
click at [197, 244] on button "BACK TO THE MAP" at bounding box center [343, 244] width 473 height 21
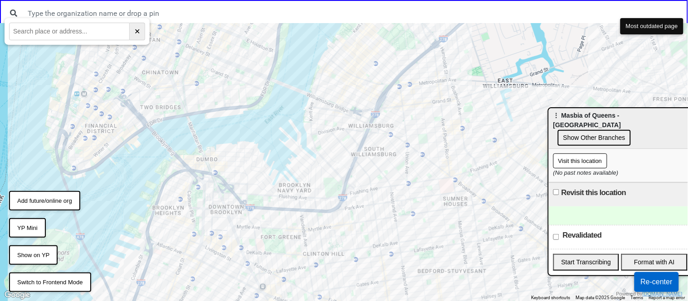
click at [555, 234] on input "Revalidated" at bounding box center [556, 237] width 6 height 6
checkbox input "true"
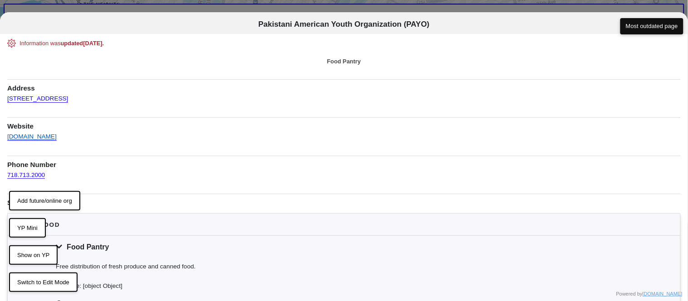
click at [21, 136] on link "[DOMAIN_NAME]" at bounding box center [31, 133] width 49 height 13
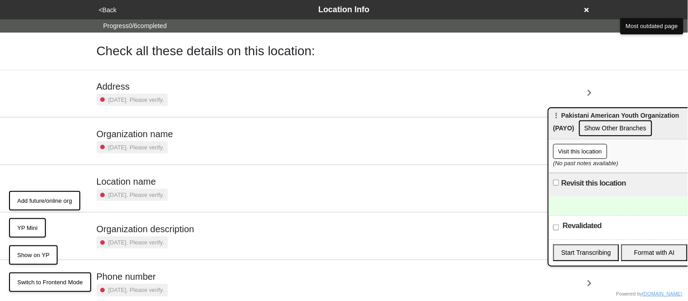
click at [154, 88] on h5 "Address" at bounding box center [132, 86] width 71 height 11
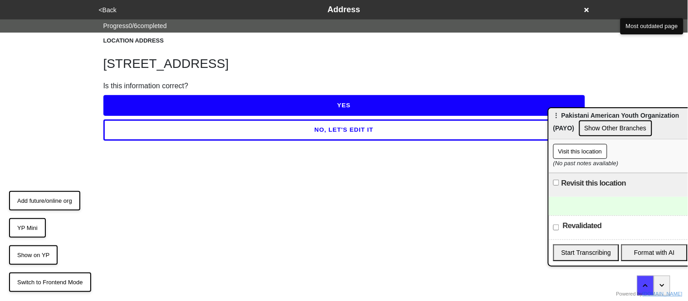
click at [155, 102] on button "YES" at bounding box center [343, 105] width 481 height 21
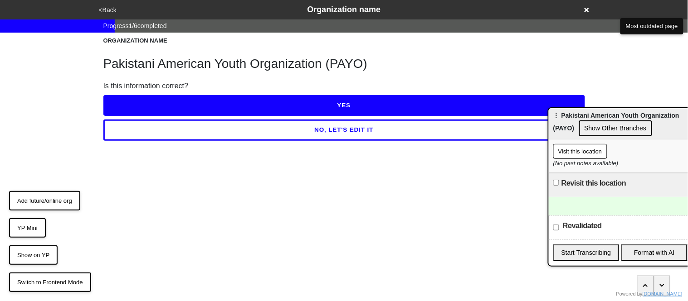
click at [164, 102] on button "YES" at bounding box center [343, 105] width 481 height 21
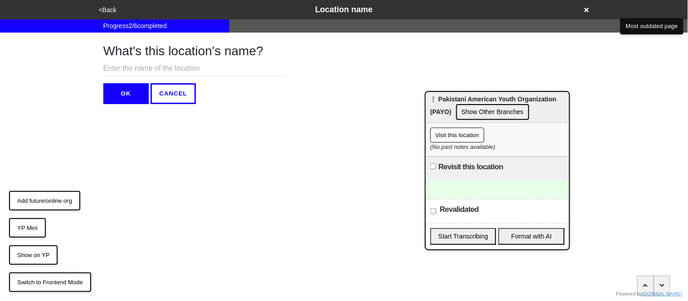
drag, startPoint x: 663, startPoint y: 119, endPoint x: 539, endPoint y: 102, distance: 124.8
click at [539, 102] on div "⋮ Pakistani American Youth Organization (PAYO) Show Other Branches" at bounding box center [497, 107] width 143 height 31
click at [432, 164] on input "Revisit this location" at bounding box center [432, 167] width 6 height 6
checkbox input "true"
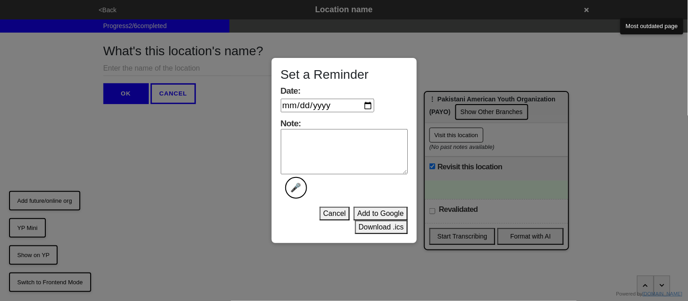
click at [370, 108] on input "Date:" at bounding box center [327, 106] width 93 height 14
type input "[DATE]"
click at [317, 136] on textarea "Note: 🎤" at bounding box center [344, 151] width 127 height 45
type textarea "It appears that the number may not be working. Followed up"
click at [382, 212] on button "Add to Google" at bounding box center [380, 214] width 53 height 14
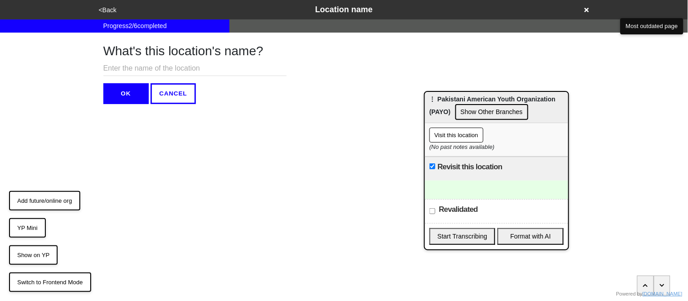
click at [432, 165] on input "Revisit this location" at bounding box center [432, 167] width 6 height 6
checkbox input "true"
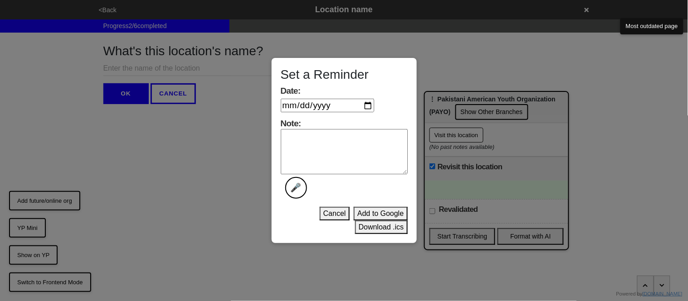
click at [339, 211] on button "Cancel" at bounding box center [335, 214] width 30 height 14
